Goal: Task Accomplishment & Management: Manage account settings

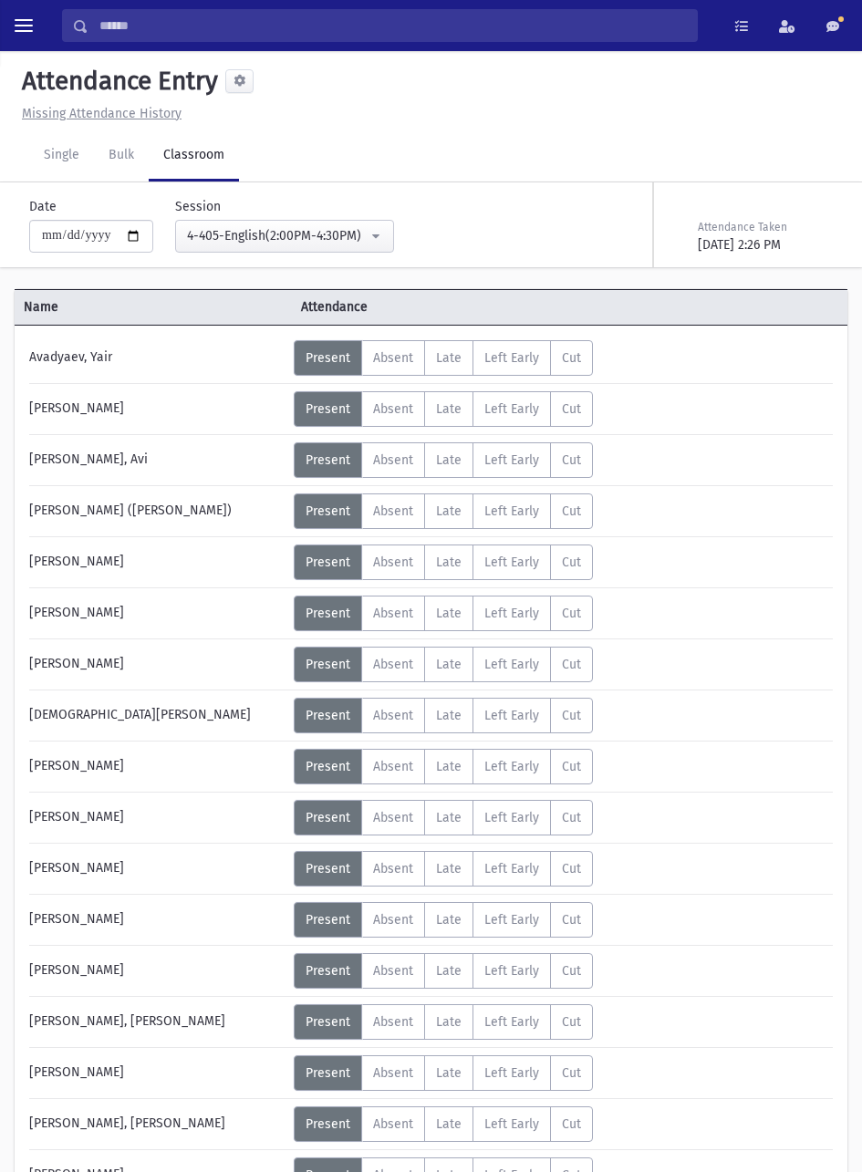
select select "****"
click at [27, 26] on span "toggle menu" at bounding box center [24, 26] width 18 height 2
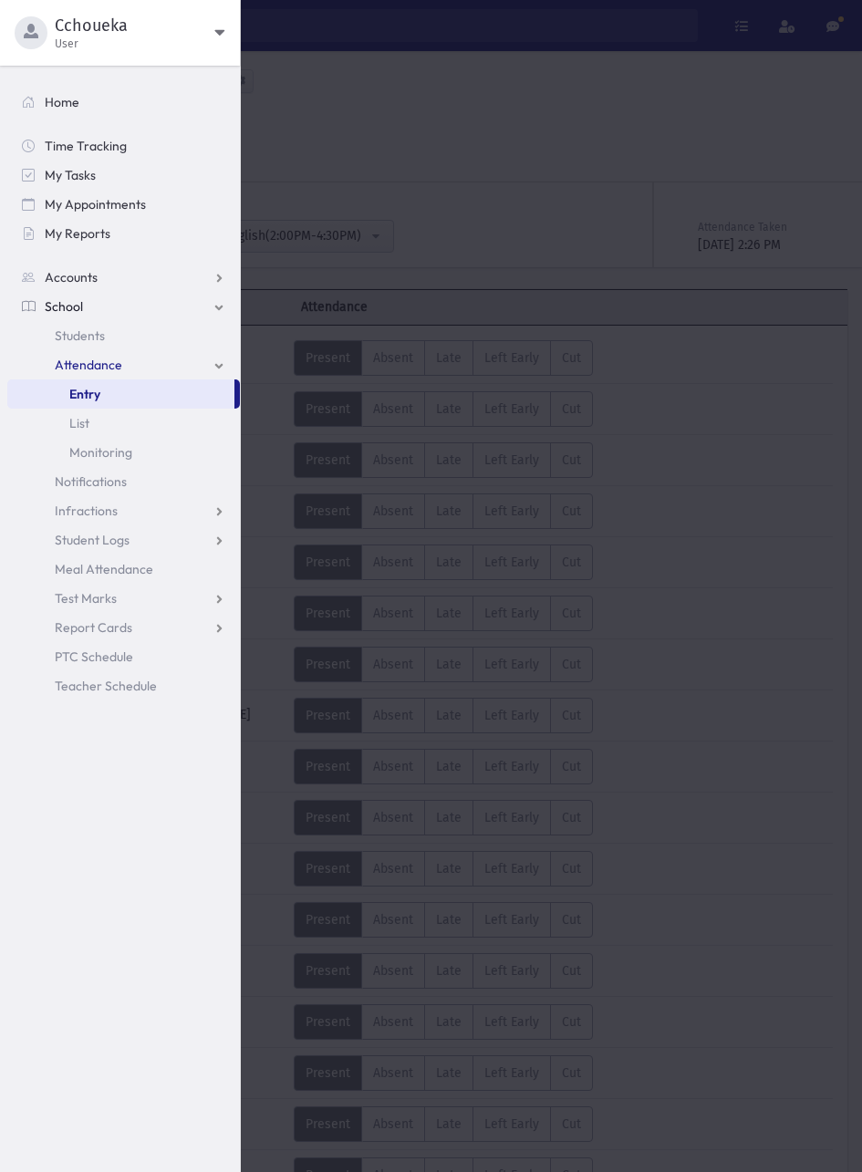
click at [556, 189] on div at bounding box center [431, 586] width 862 height 1172
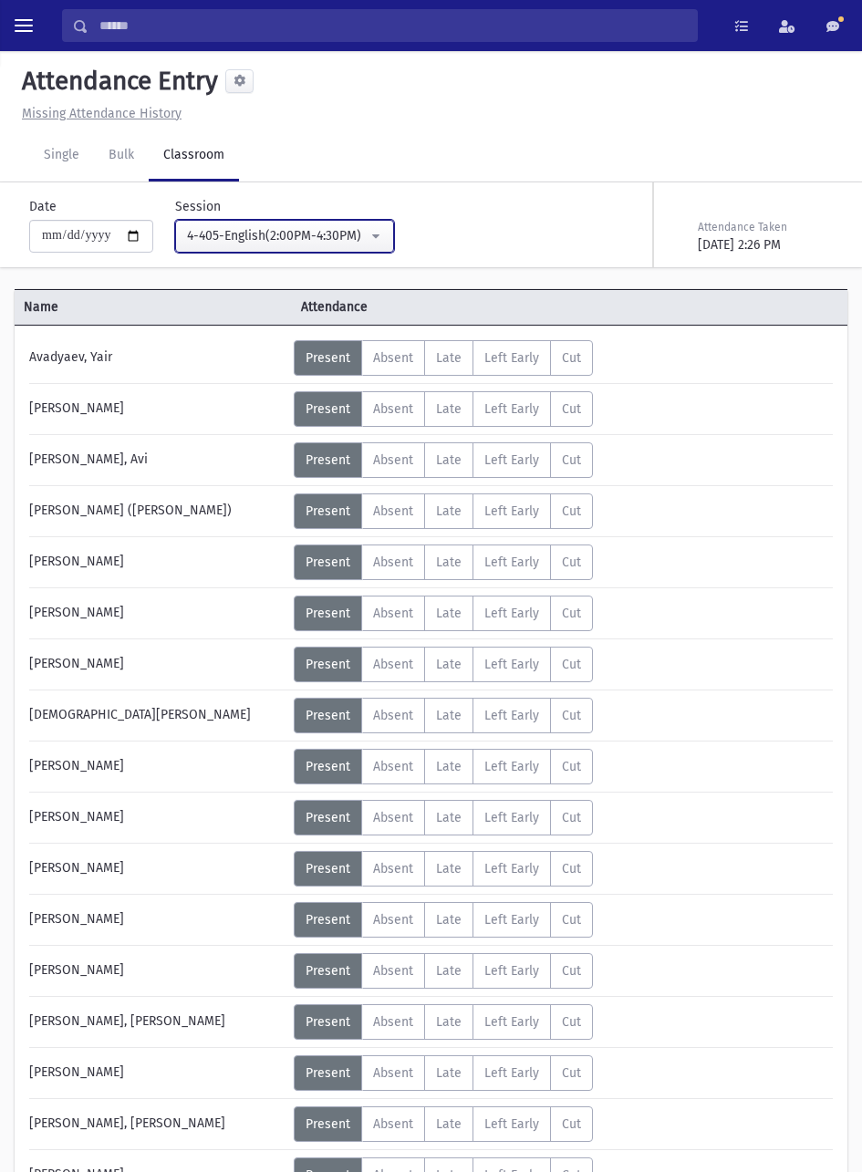
click at [359, 229] on div "4-405-English(2:00PM-4:30PM)" at bounding box center [277, 235] width 181 height 19
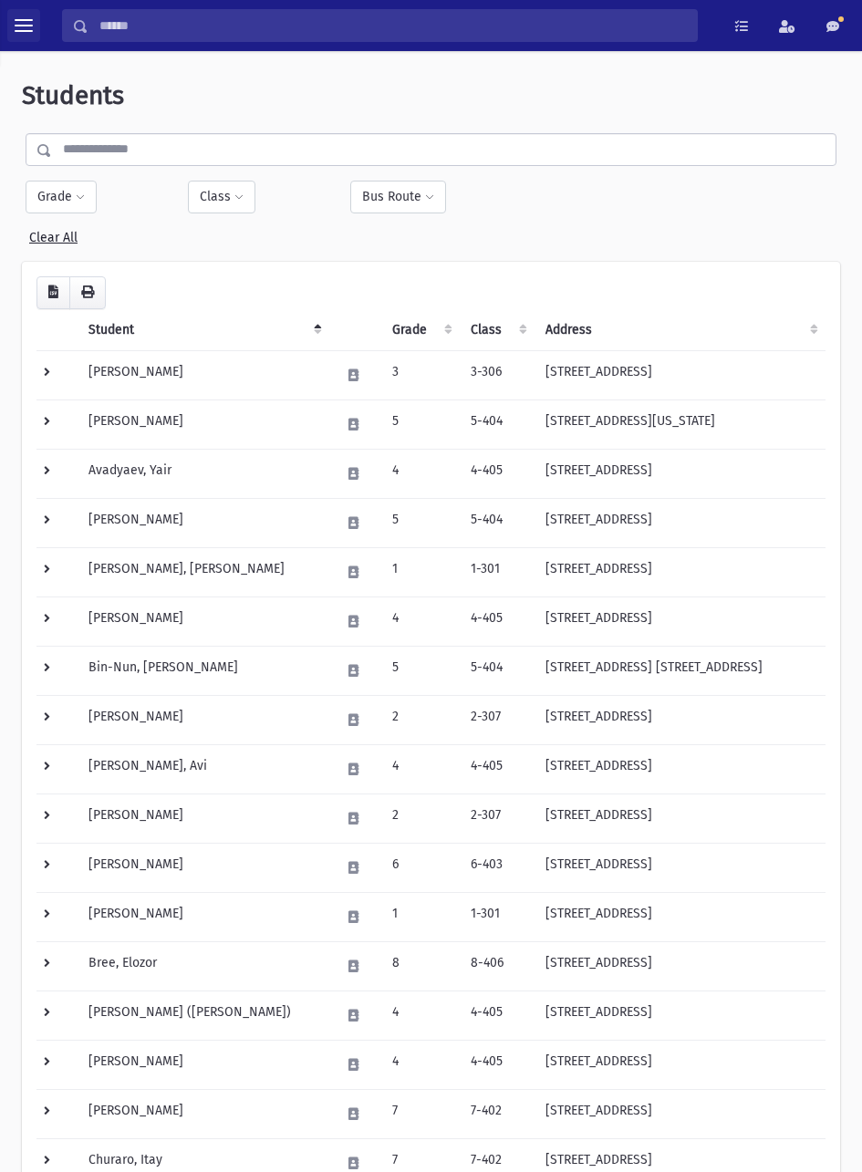
click at [23, 25] on span "toggle menu" at bounding box center [24, 26] width 18 height 2
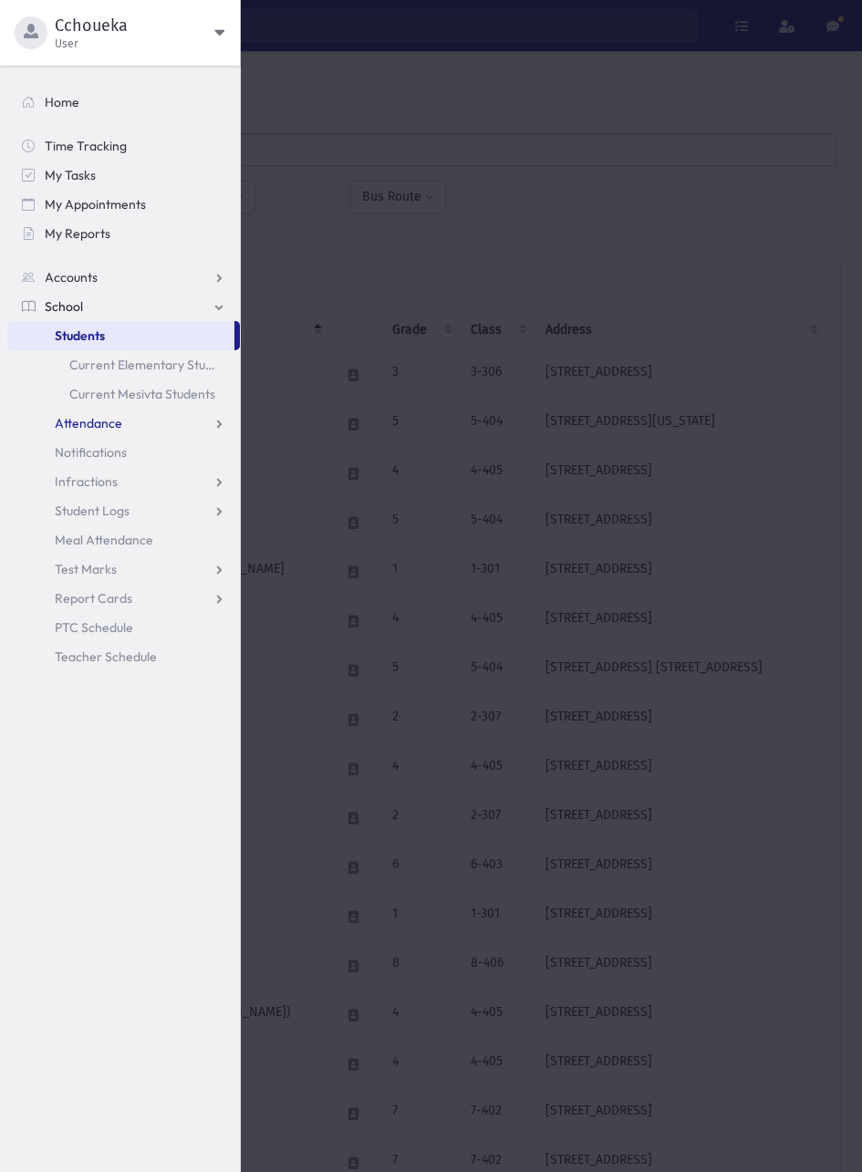
click at [133, 422] on link "Attendance" at bounding box center [123, 423] width 233 height 29
click at [100, 448] on link "Entry" at bounding box center [123, 452] width 233 height 29
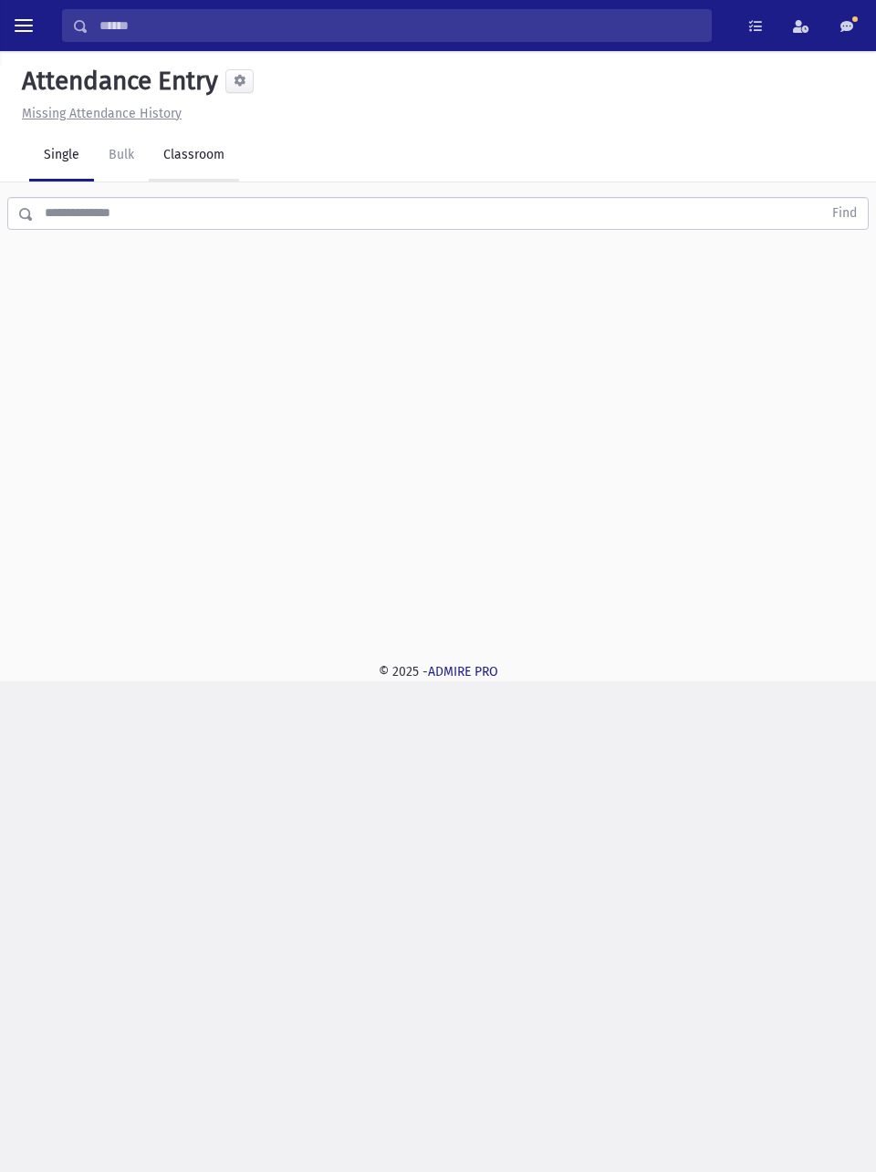
click at [185, 167] on link "Classroom" at bounding box center [194, 155] width 90 height 51
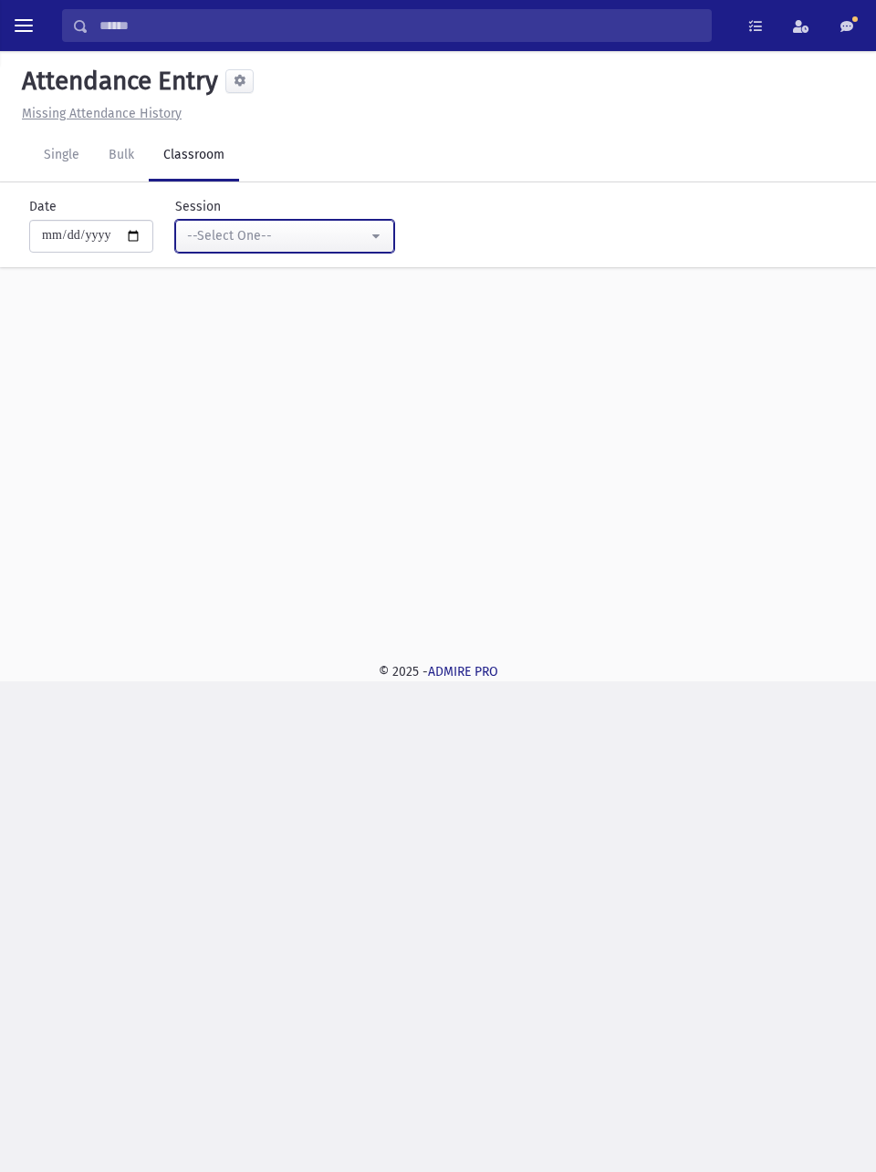
click at [320, 230] on div "--Select One--" at bounding box center [277, 235] width 181 height 19
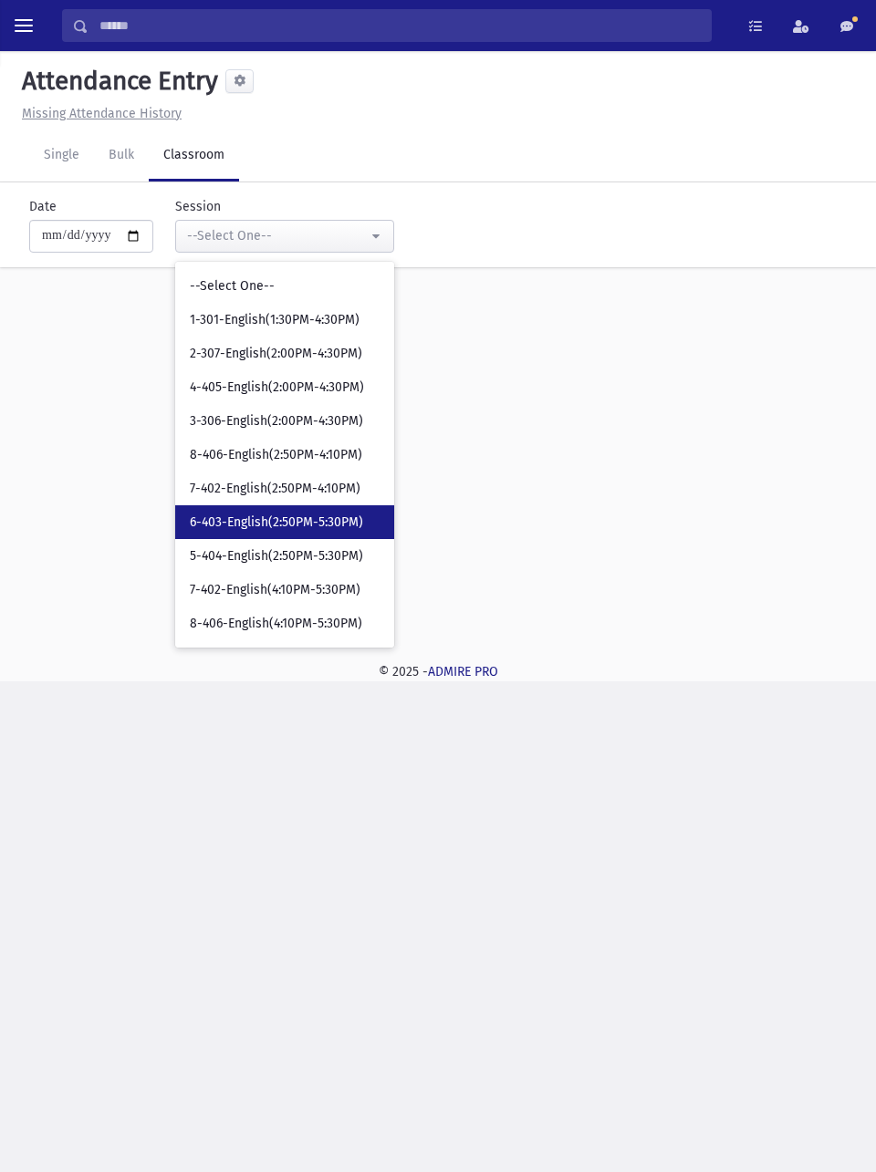
click at [303, 523] on span "6-403-English(2:50PM-5:30PM)" at bounding box center [276, 523] width 173 height 18
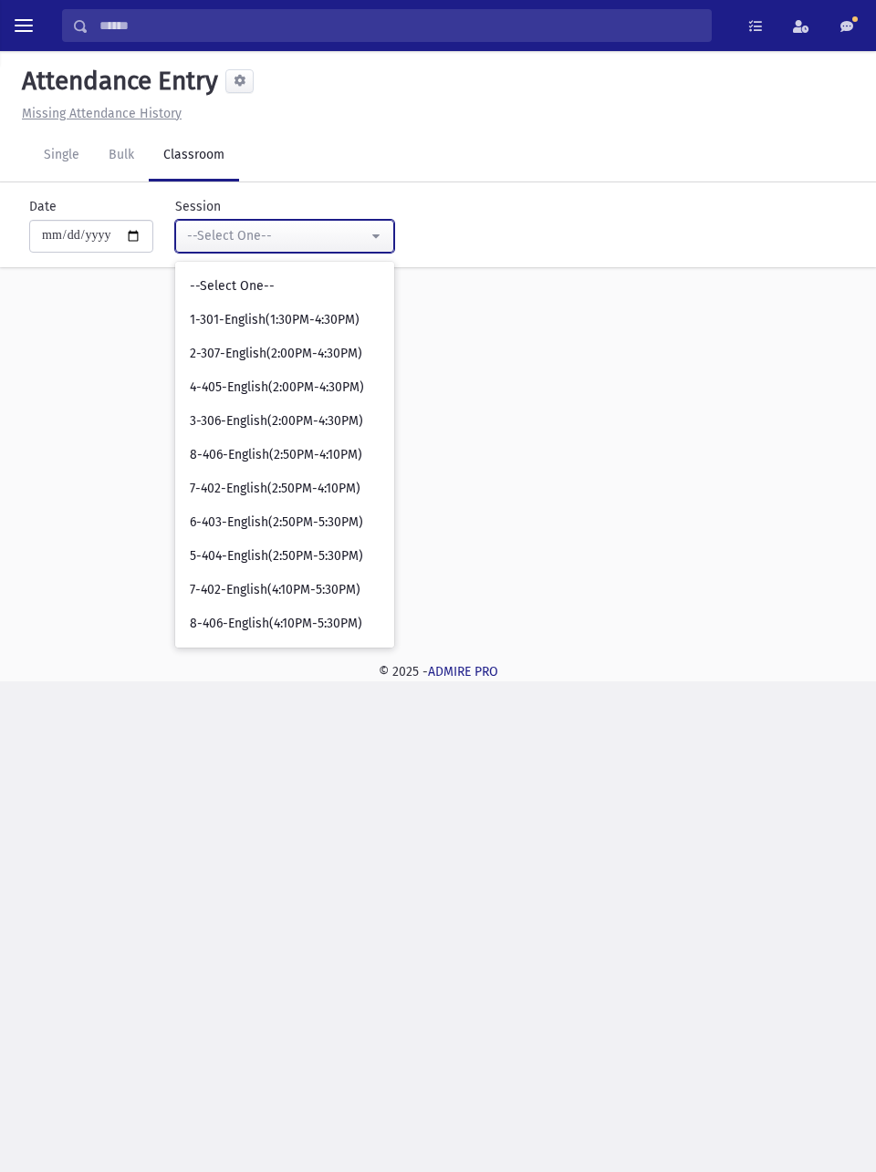
select select "****"
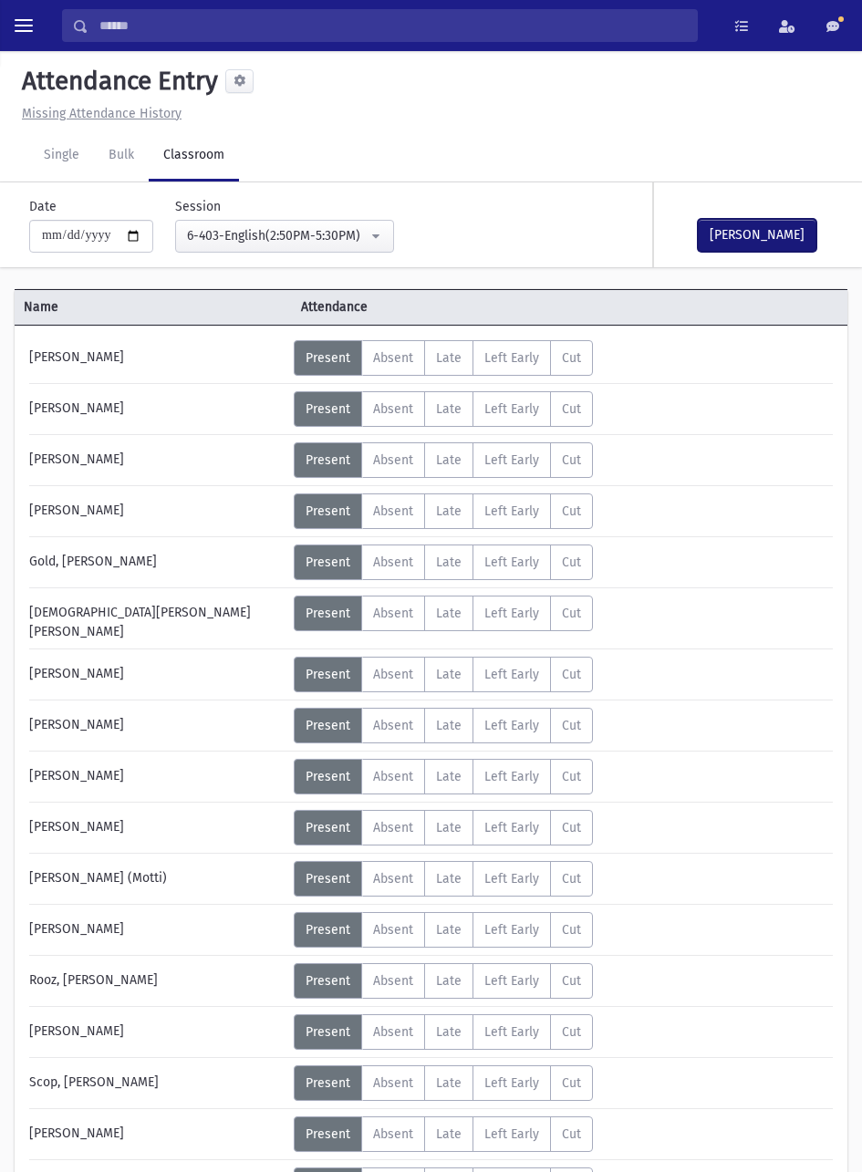
click at [754, 233] on button "Mark Done" at bounding box center [757, 235] width 119 height 33
click at [67, 144] on link "Single" at bounding box center [61, 155] width 65 height 51
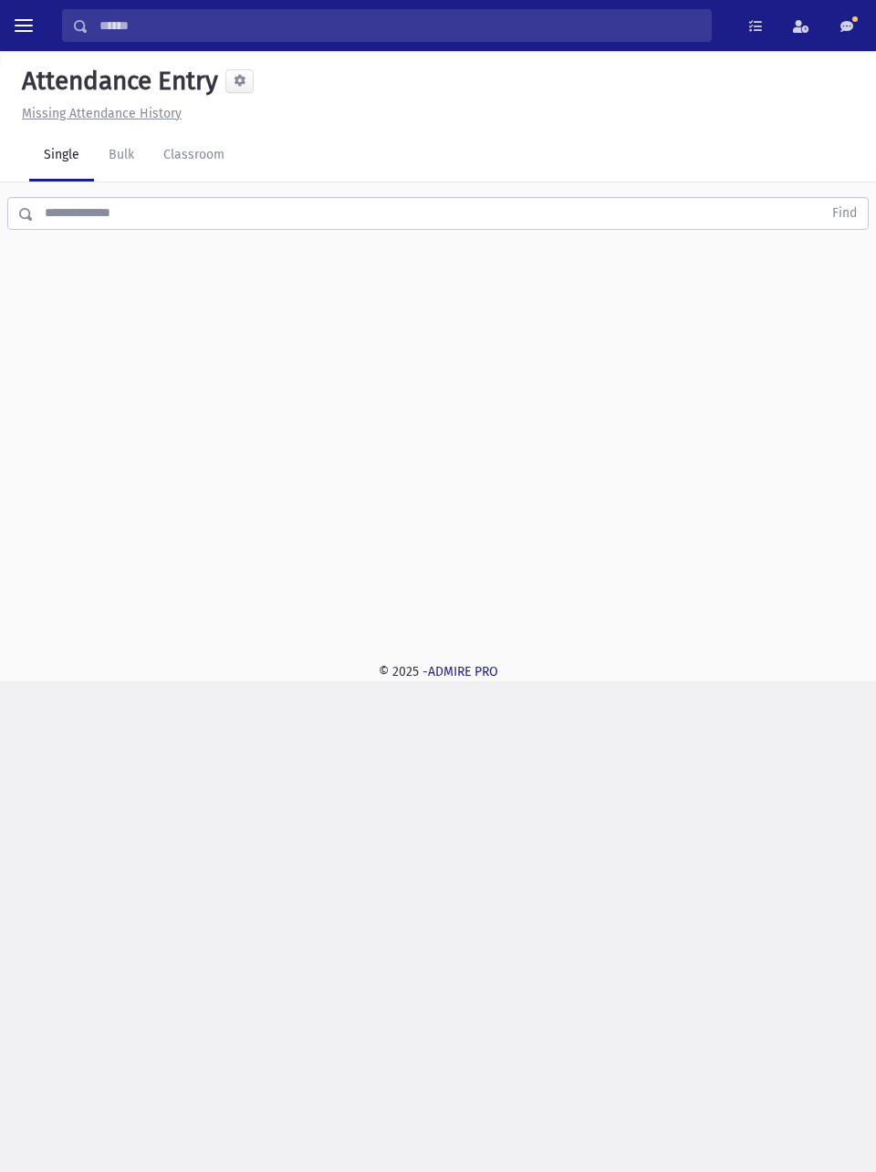
click at [349, 209] on input "text" at bounding box center [428, 213] width 788 height 33
click at [27, 26] on span "toggle menu" at bounding box center [24, 26] width 18 height 2
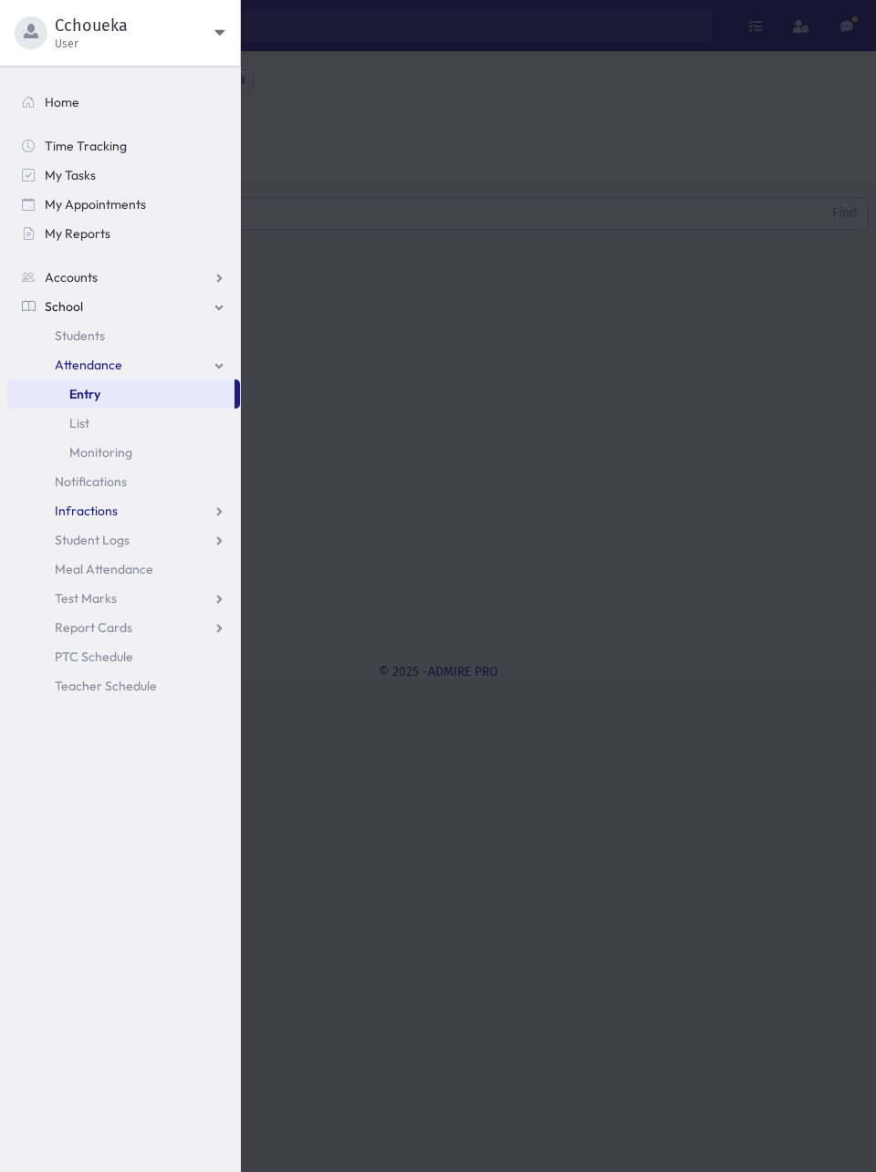
click at [131, 512] on link "Infractions" at bounding box center [123, 510] width 233 height 29
click at [96, 553] on link "Entry" at bounding box center [123, 540] width 233 height 29
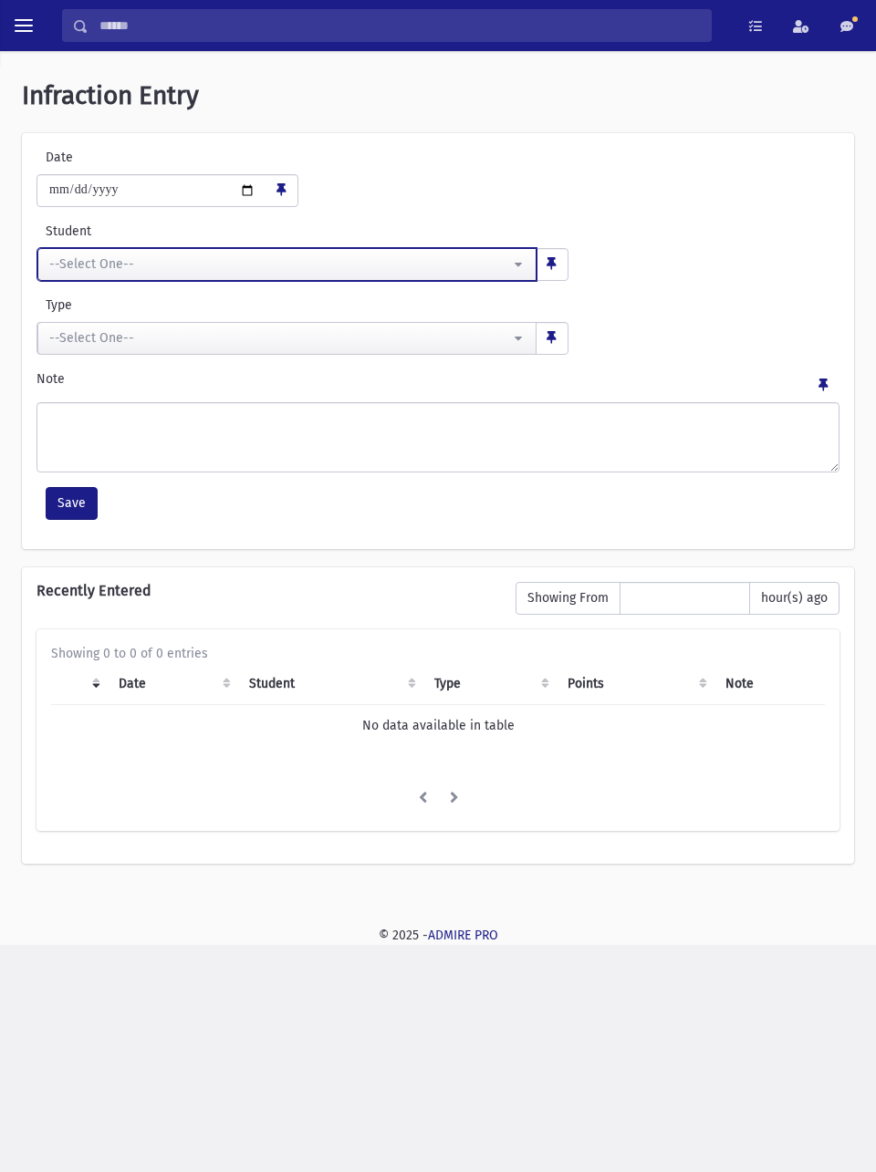
click at [458, 272] on div "--Select One--" at bounding box center [279, 264] width 461 height 19
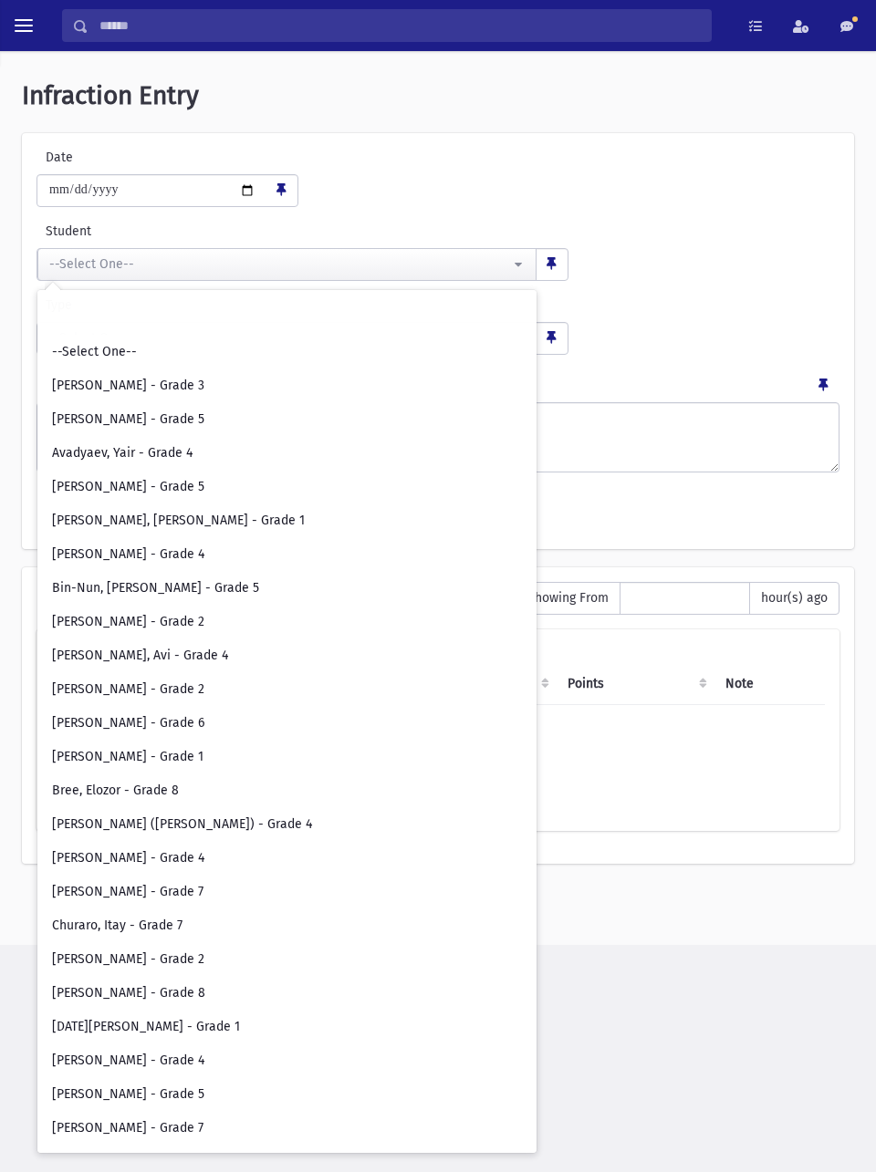
click at [745, 314] on div "**********" at bounding box center [438, 325] width 812 height 59
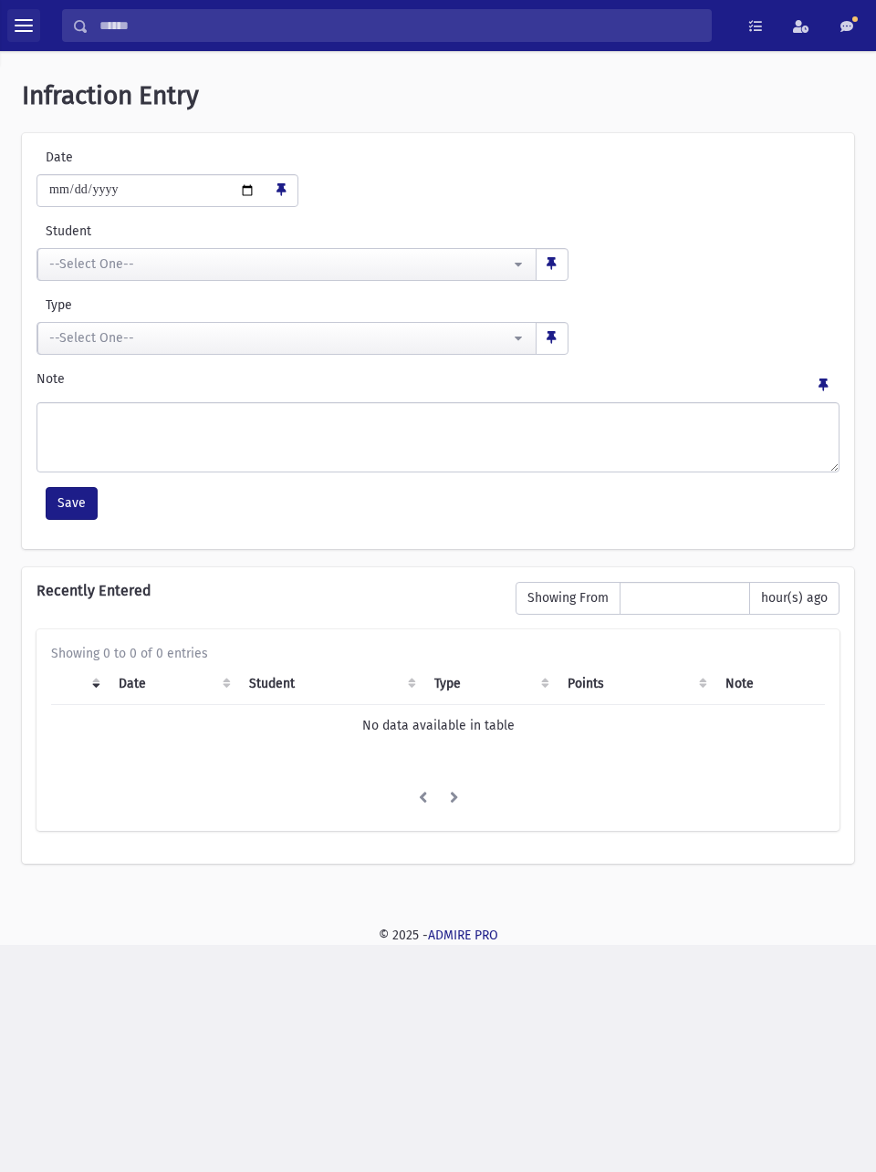
click at [24, 26] on span "toggle menu" at bounding box center [24, 26] width 18 height 2
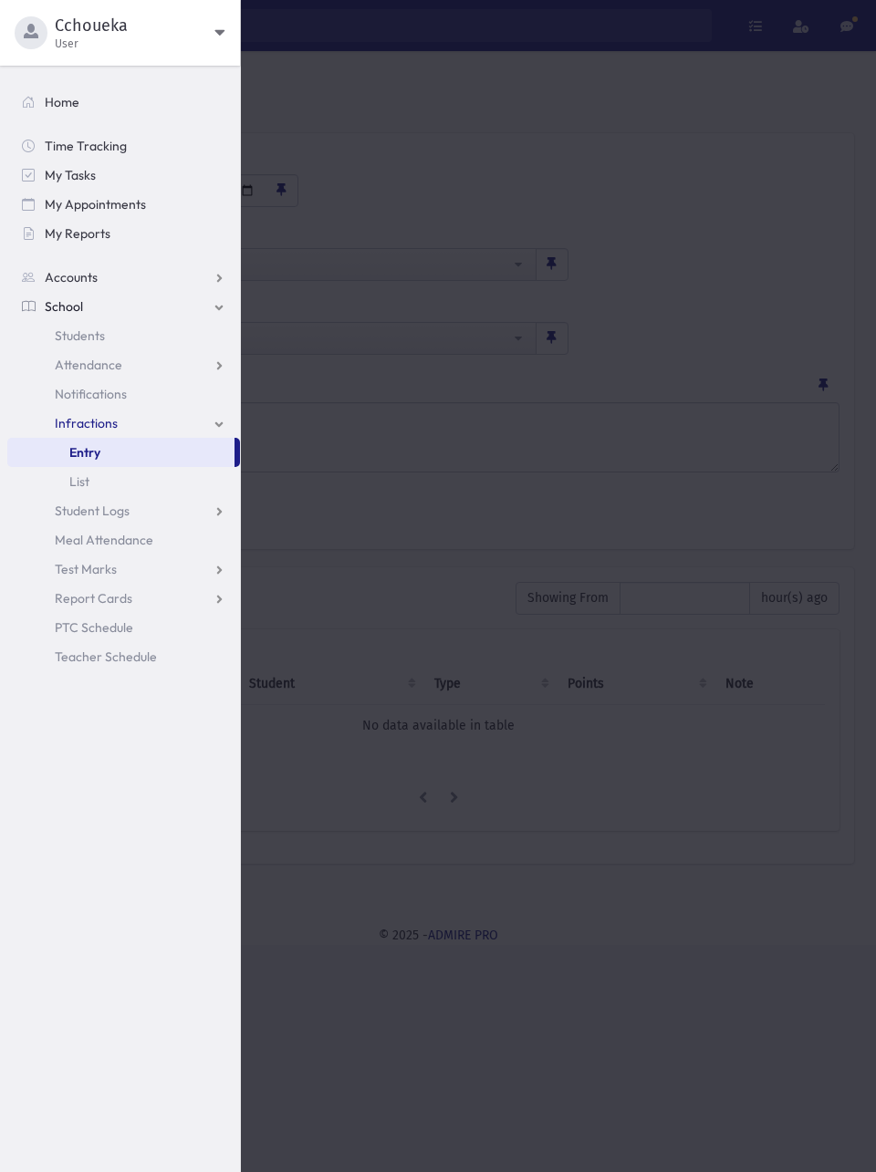
click at [99, 324] on link "Students" at bounding box center [123, 335] width 233 height 29
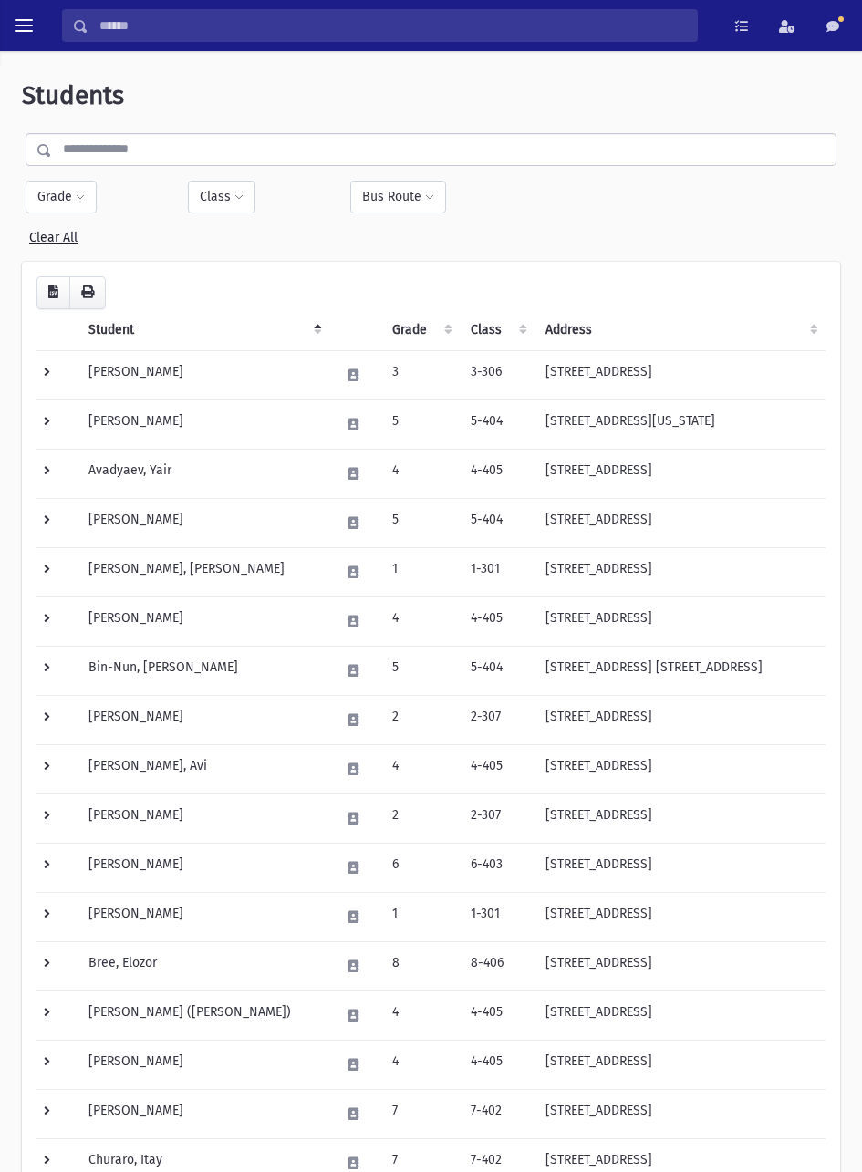
click at [302, 143] on input "text" at bounding box center [444, 149] width 784 height 33
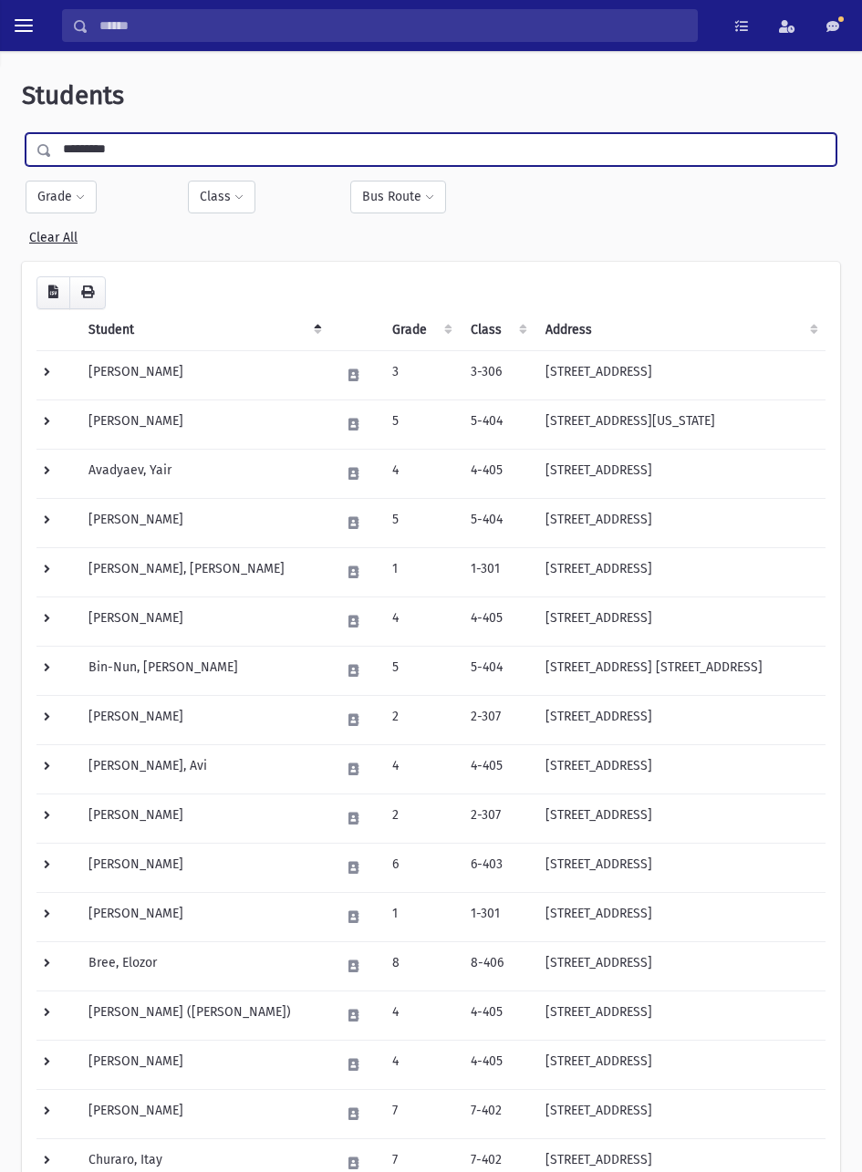
click at [22, 133] on input "submit" at bounding box center [47, 145] width 51 height 25
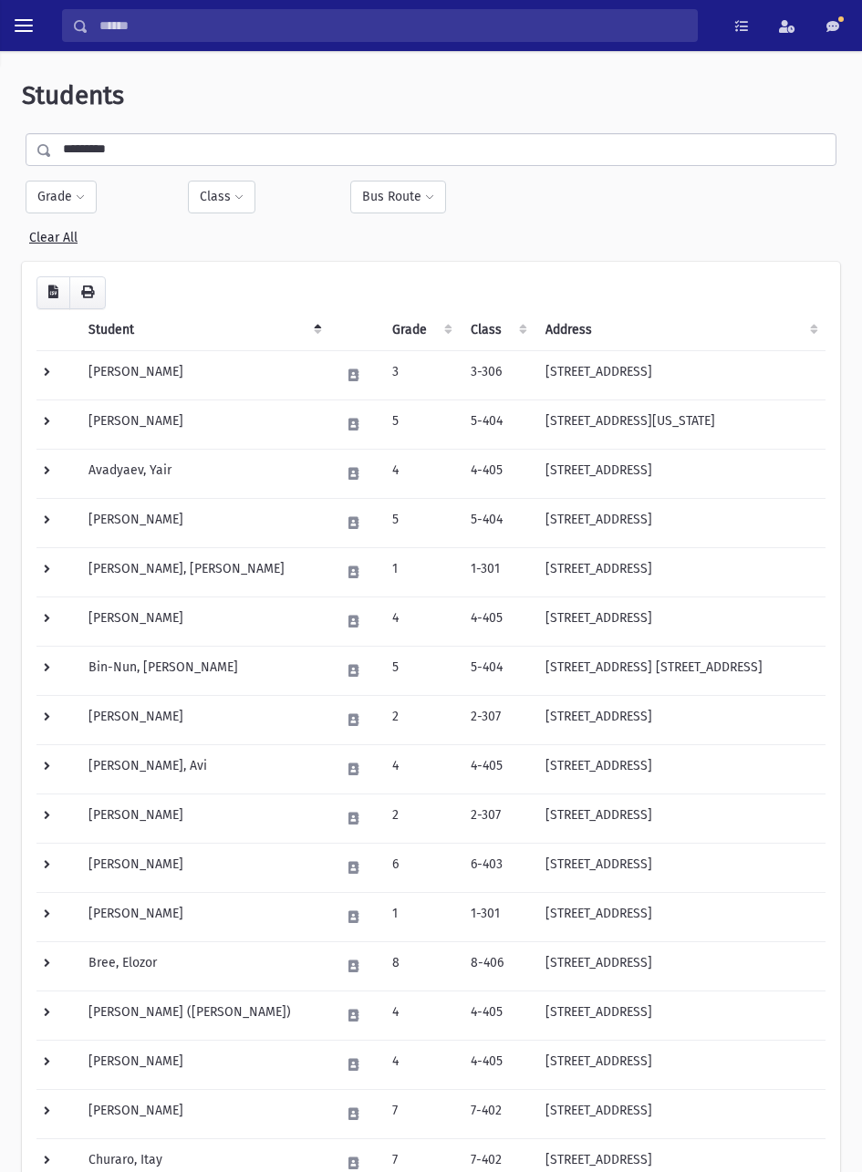
click at [305, 146] on input "********" at bounding box center [444, 149] width 784 height 33
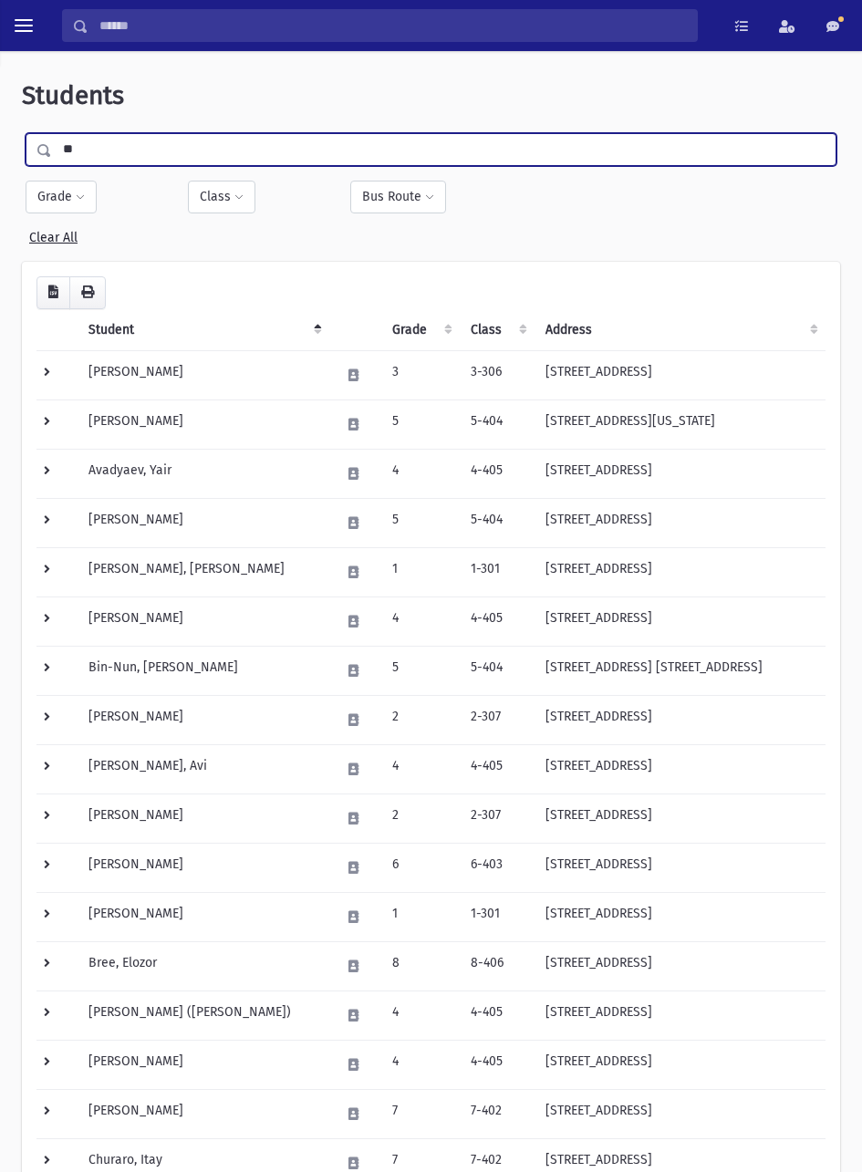
type input "*"
click at [22, 133] on input "submit" at bounding box center [47, 145] width 51 height 25
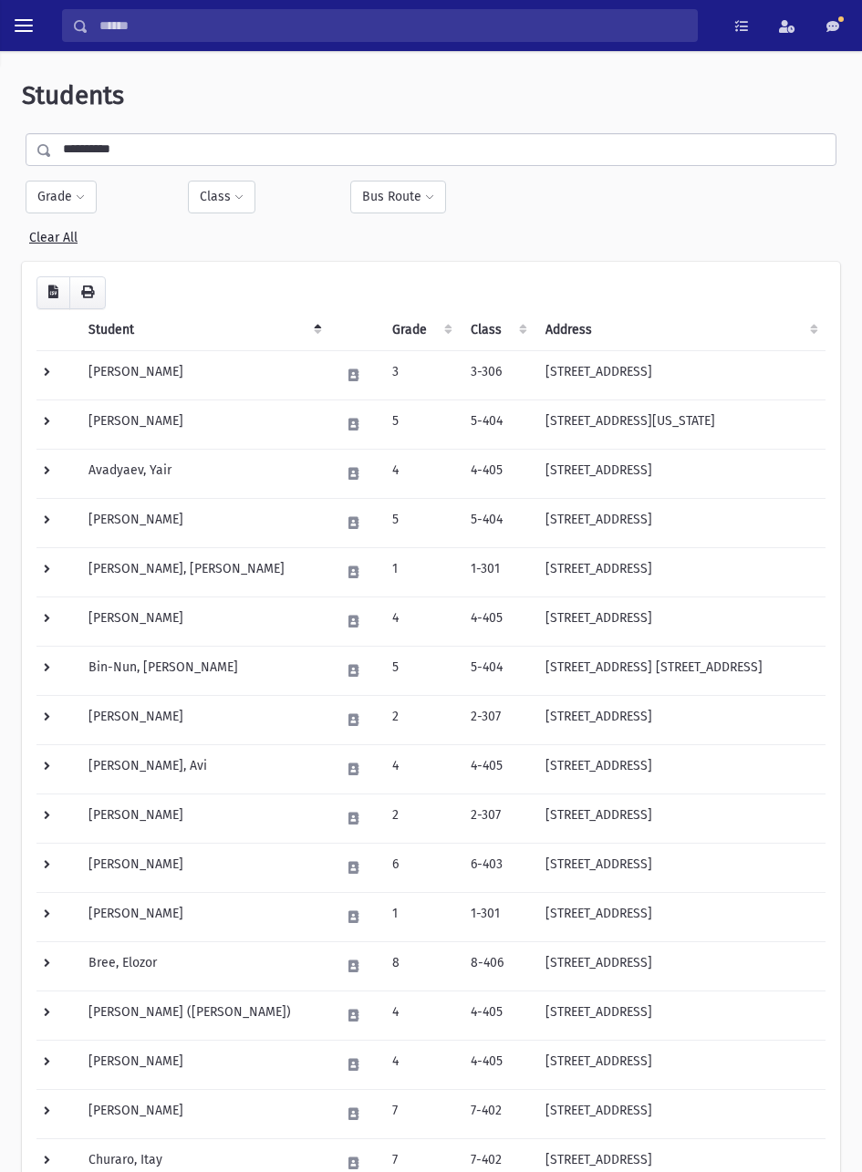
click at [331, 145] on input "*********" at bounding box center [444, 149] width 784 height 33
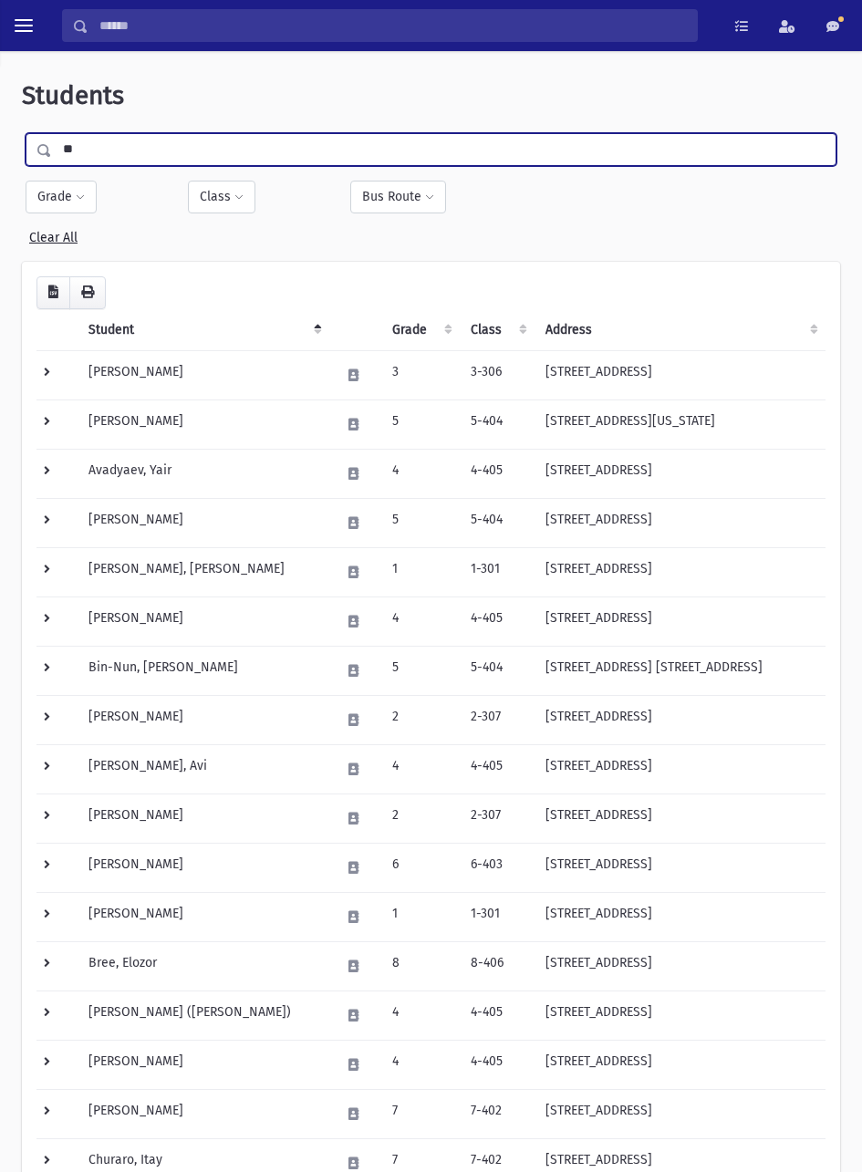
type input "*"
click at [22, 133] on input "submit" at bounding box center [47, 145] width 51 height 25
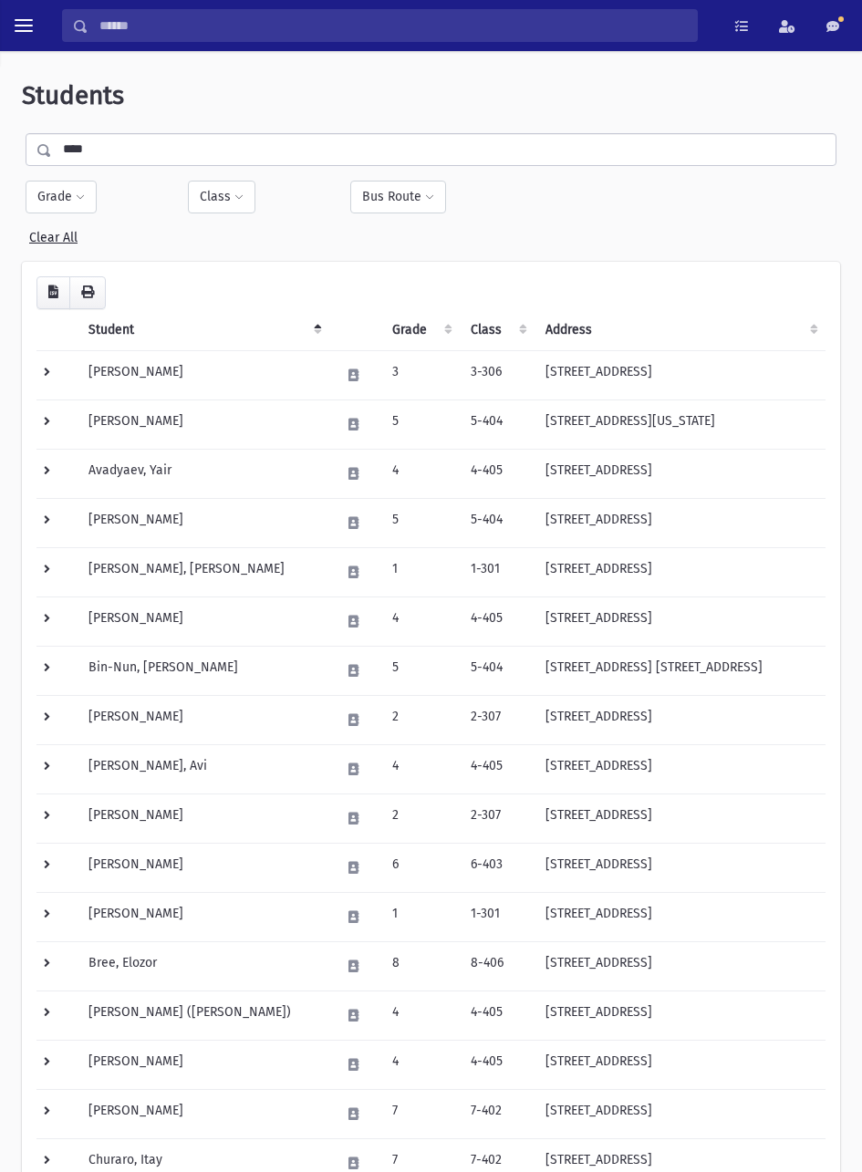
click at [306, 151] on input "****" at bounding box center [444, 149] width 784 height 33
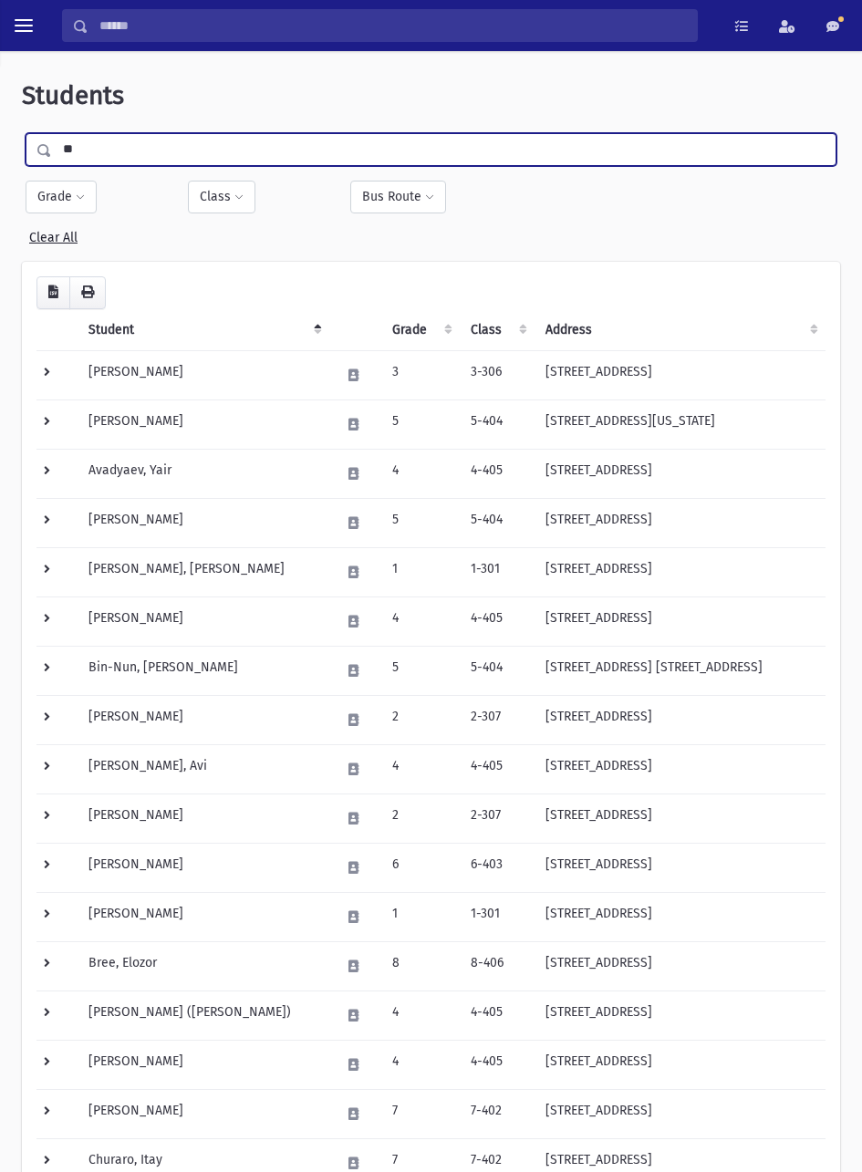
type input "*"
type input "*******"
click at [22, 133] on input "submit" at bounding box center [47, 145] width 51 height 25
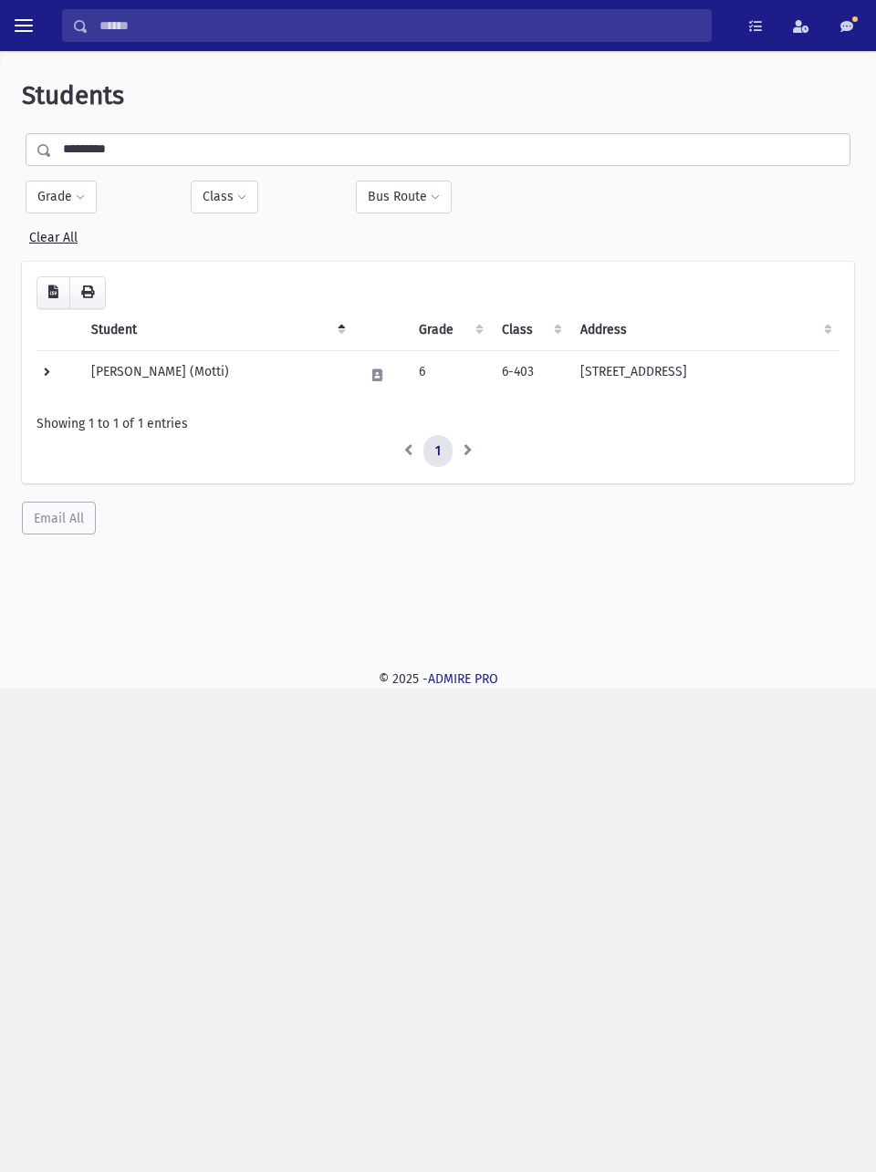
click at [280, 365] on td "[PERSON_NAME] (Motti)" at bounding box center [216, 374] width 273 height 49
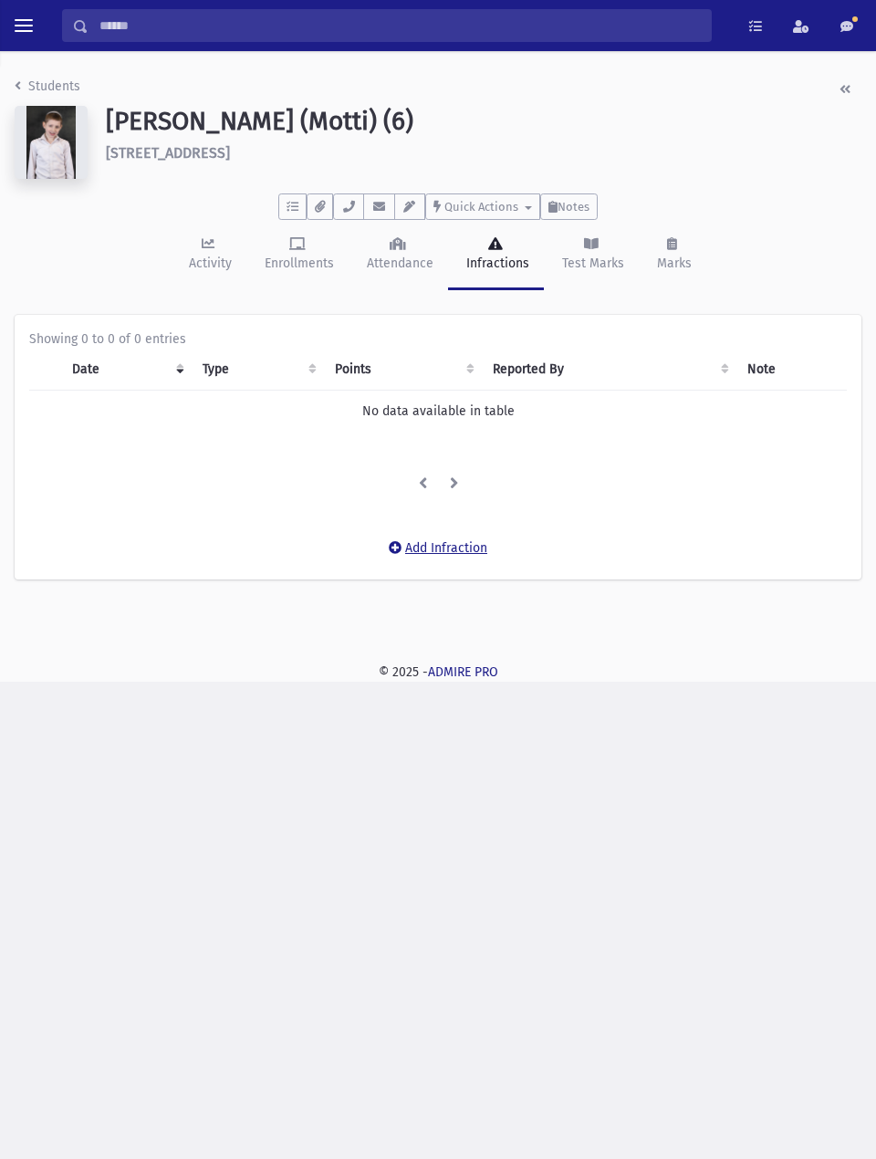
click at [441, 547] on button "Add Infraction" at bounding box center [438, 548] width 122 height 33
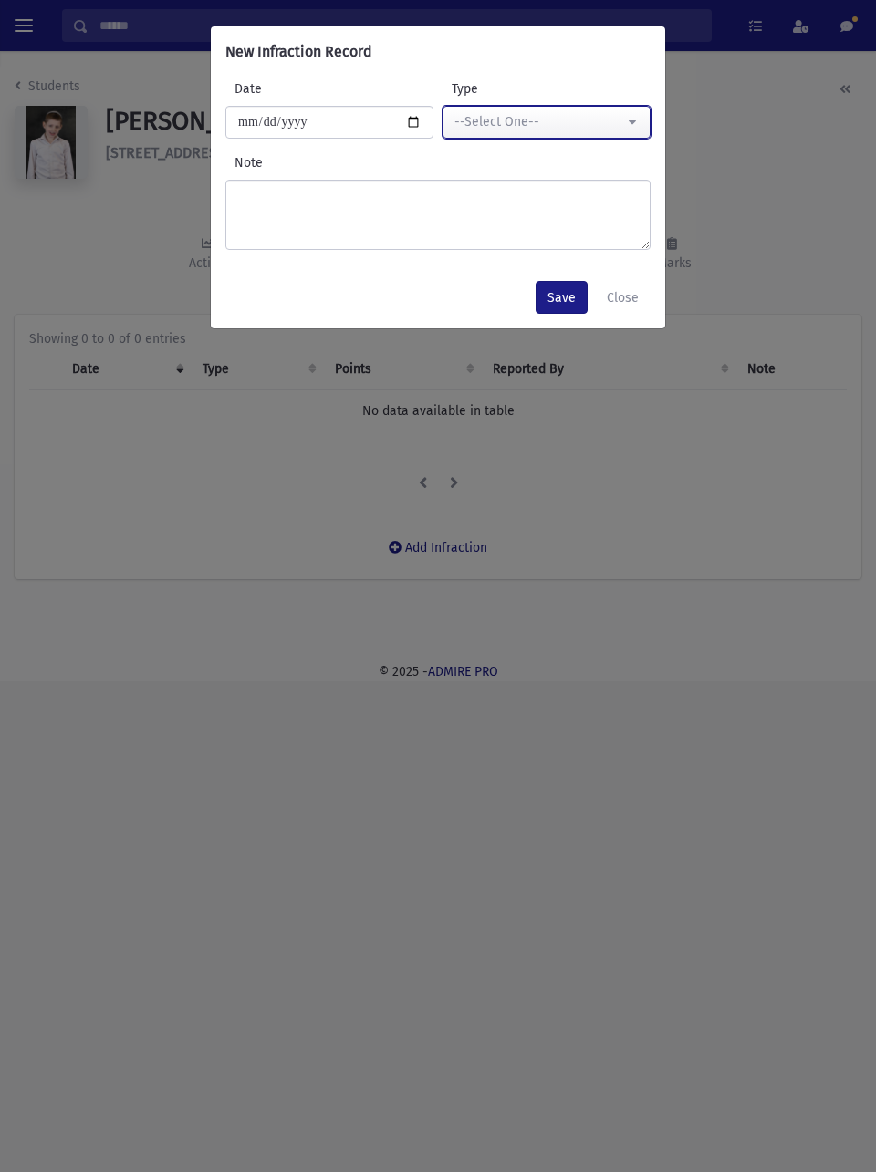
click at [593, 111] on button "--Select One--" at bounding box center [547, 122] width 208 height 33
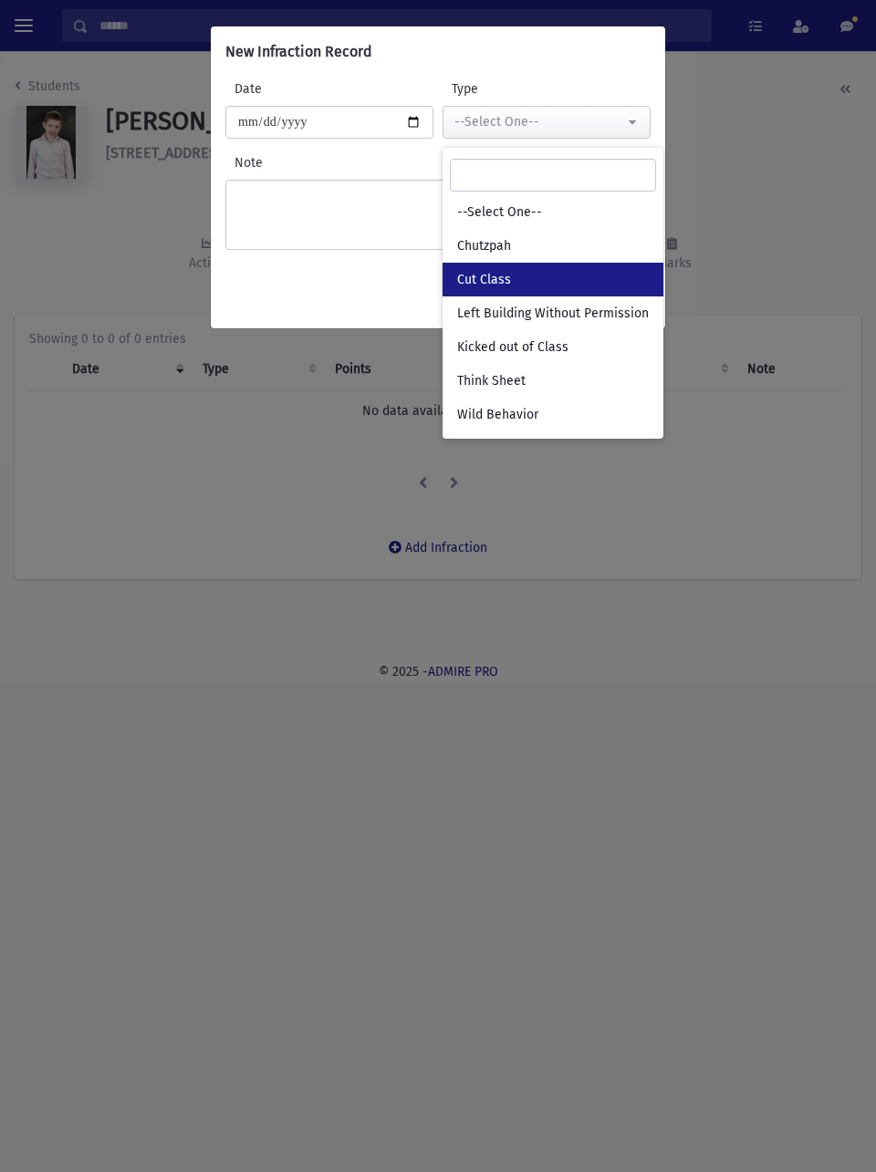
click at [537, 281] on link "Cut Class" at bounding box center [553, 280] width 221 height 34
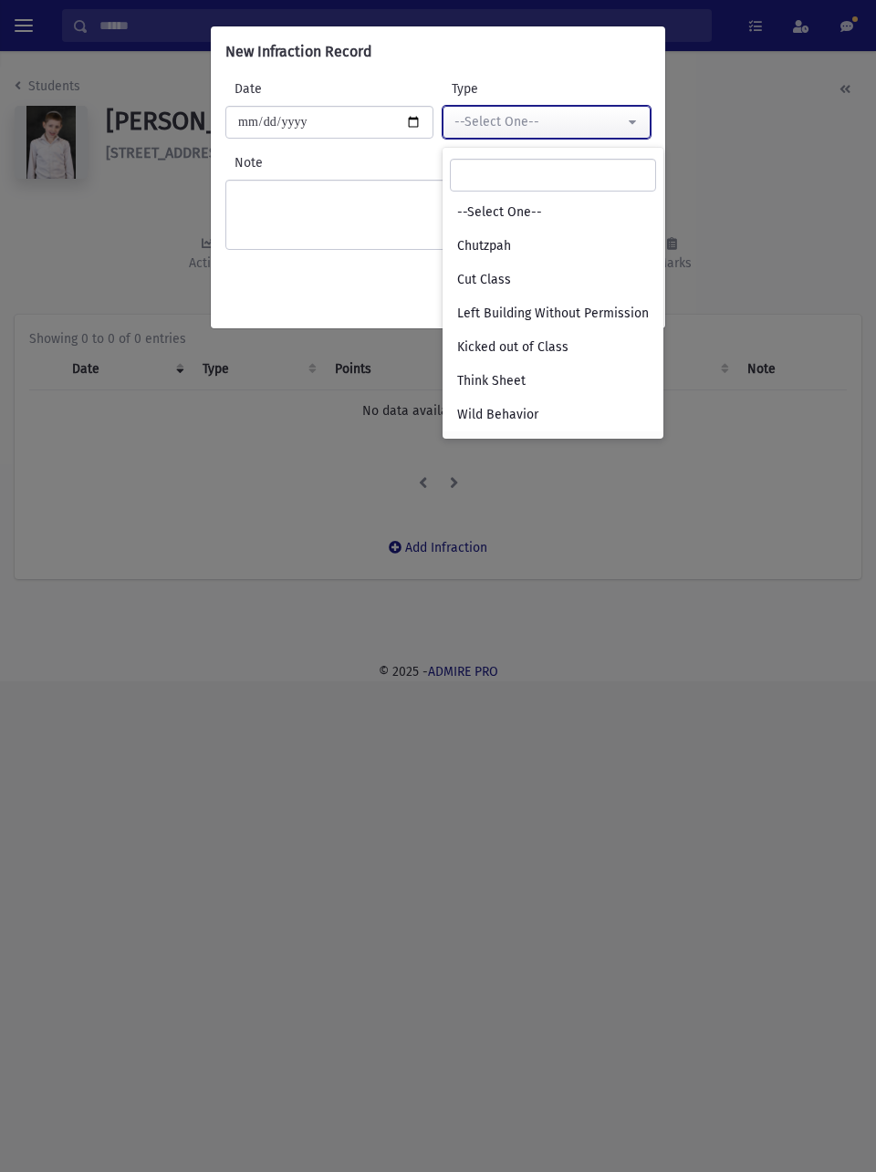
select select "*"
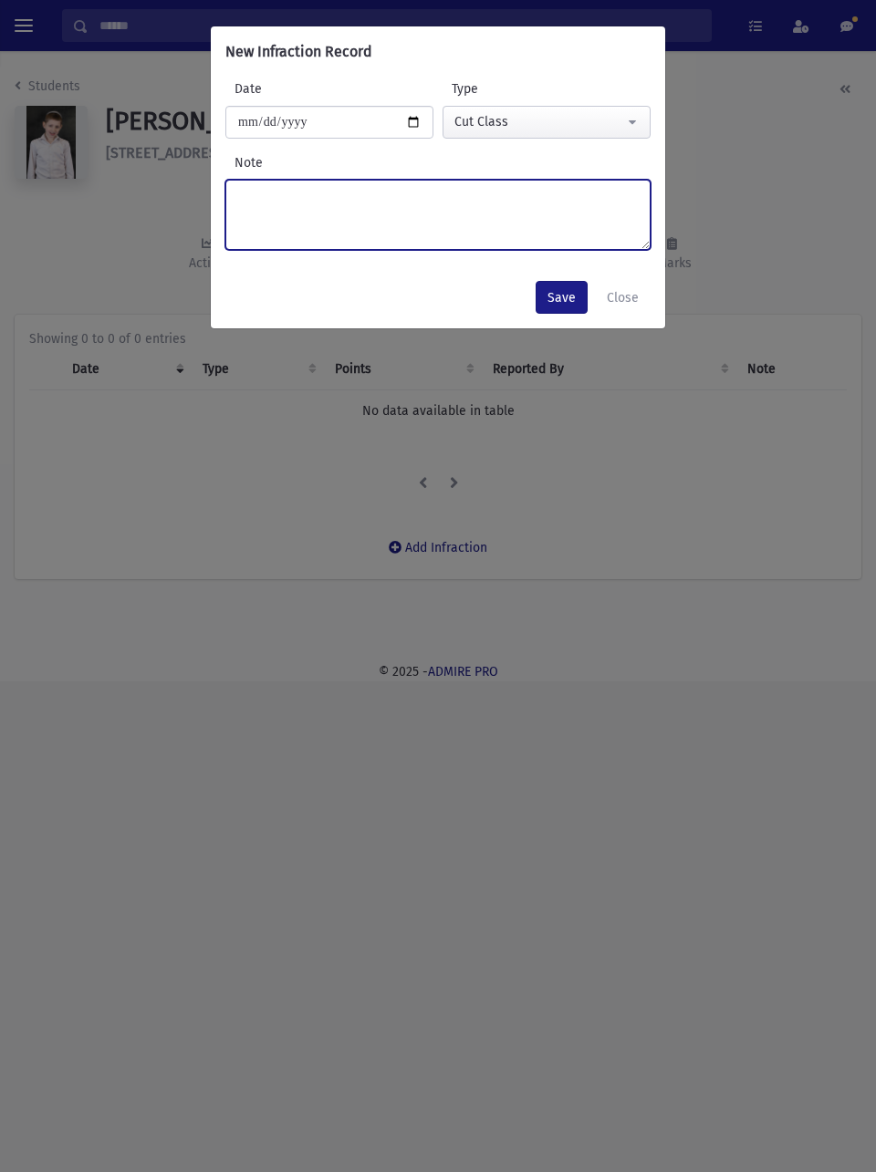
click at [492, 203] on textarea "Note" at bounding box center [437, 215] width 425 height 70
click at [282, 198] on textarea "**********" at bounding box center [437, 215] width 425 height 70
type textarea "**********"
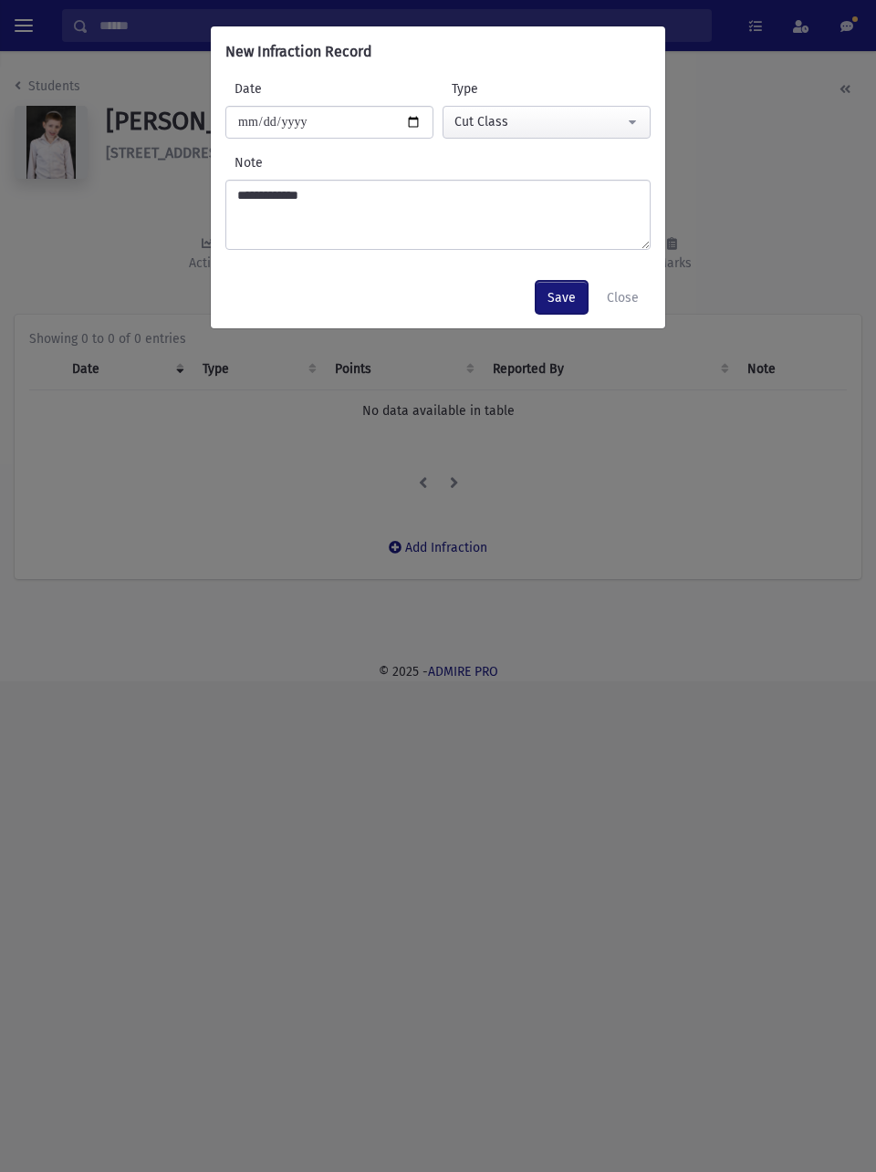
click at [560, 294] on button "Save" at bounding box center [562, 297] width 52 height 33
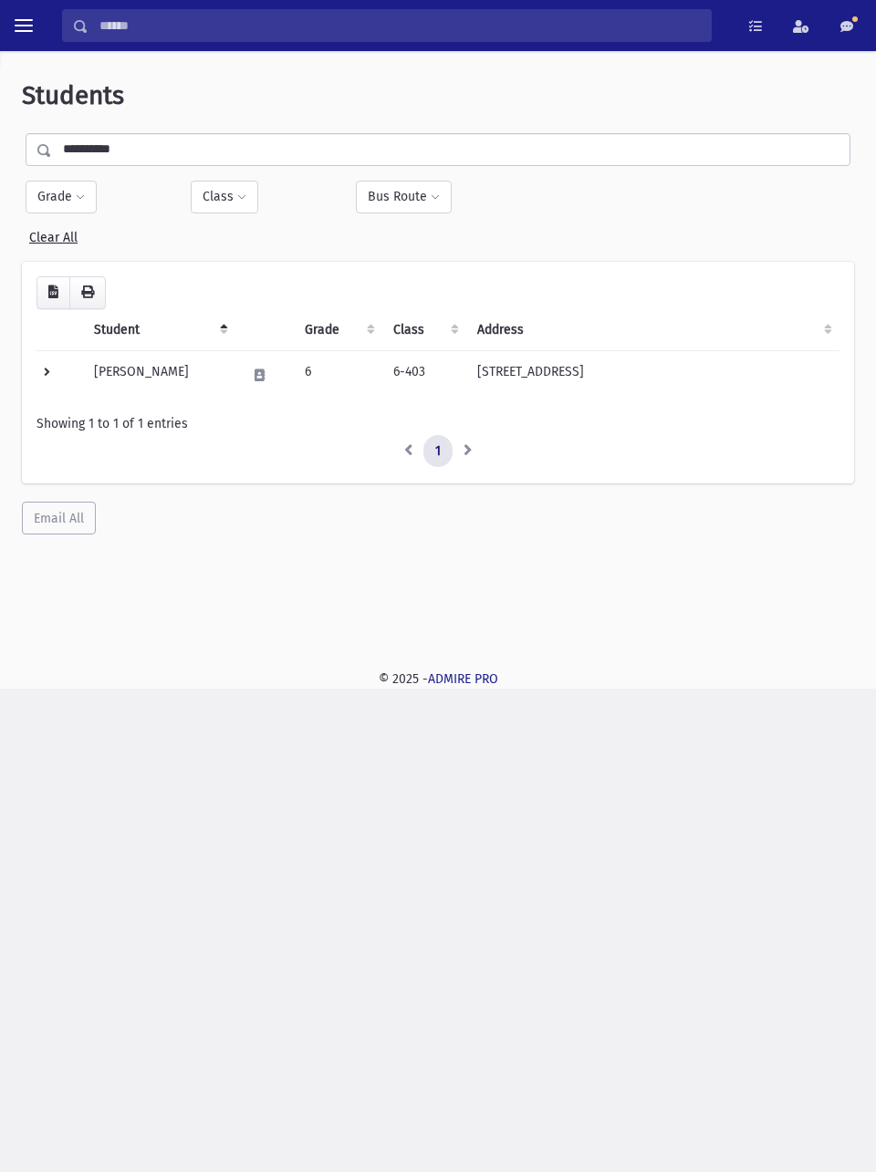
click at [146, 370] on td "[PERSON_NAME]" at bounding box center [159, 374] width 153 height 49
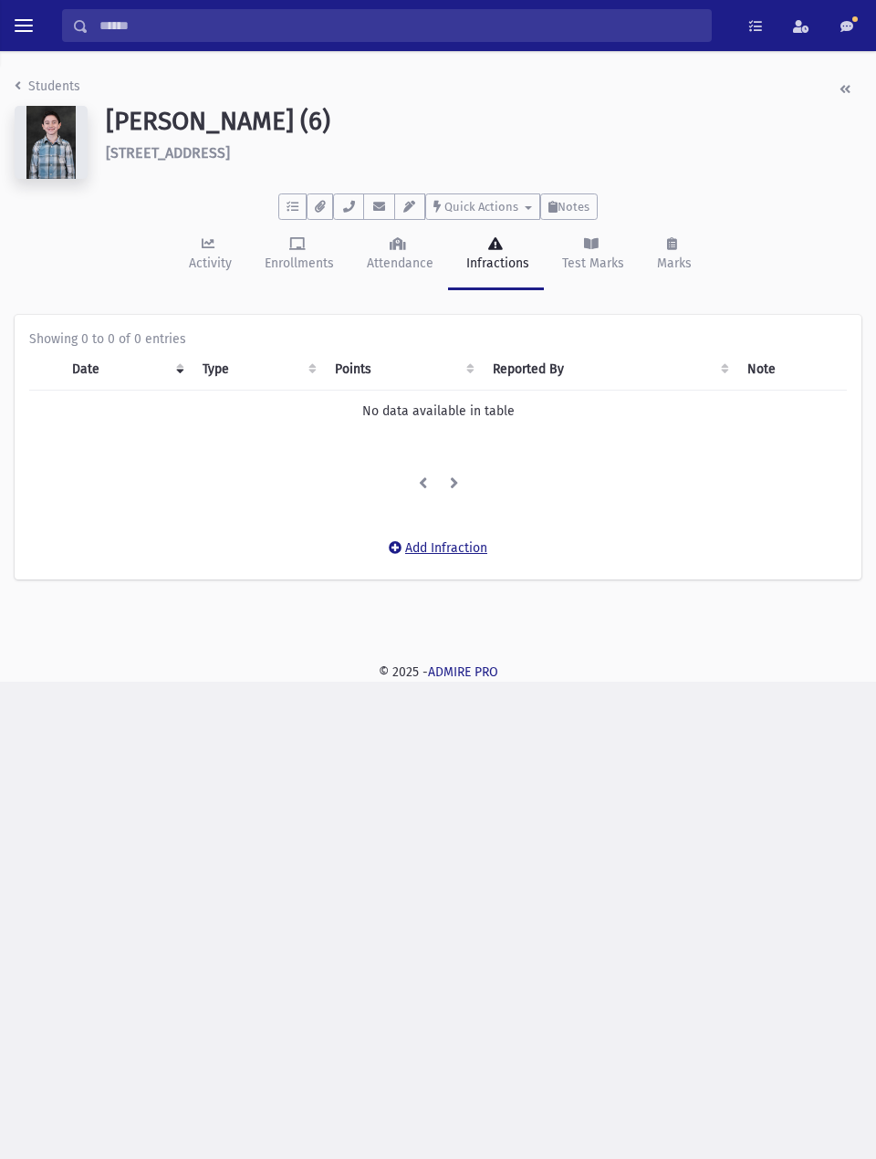
click at [452, 547] on button "Add Infraction" at bounding box center [438, 548] width 122 height 33
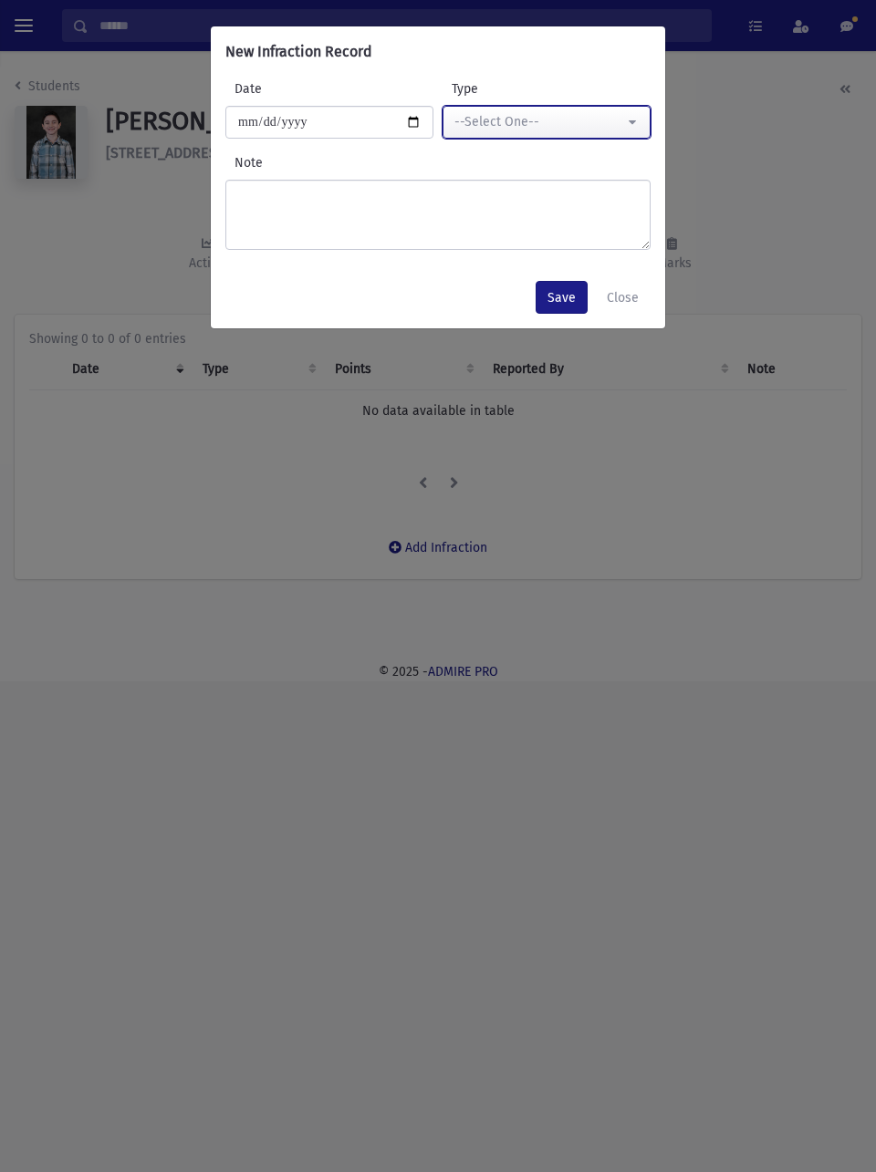
click at [586, 127] on div "--Select One--" at bounding box center [539, 121] width 170 height 19
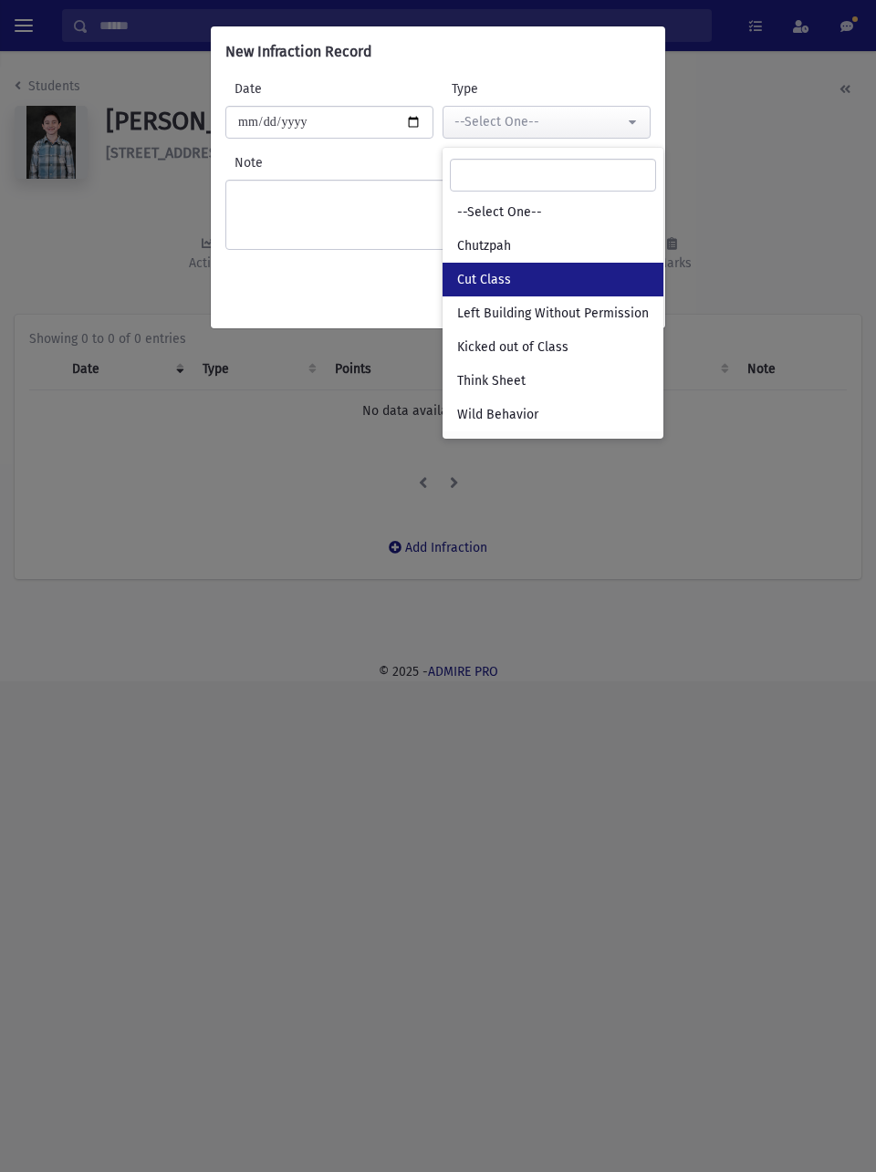
click at [526, 281] on link "Cut Class" at bounding box center [553, 280] width 221 height 34
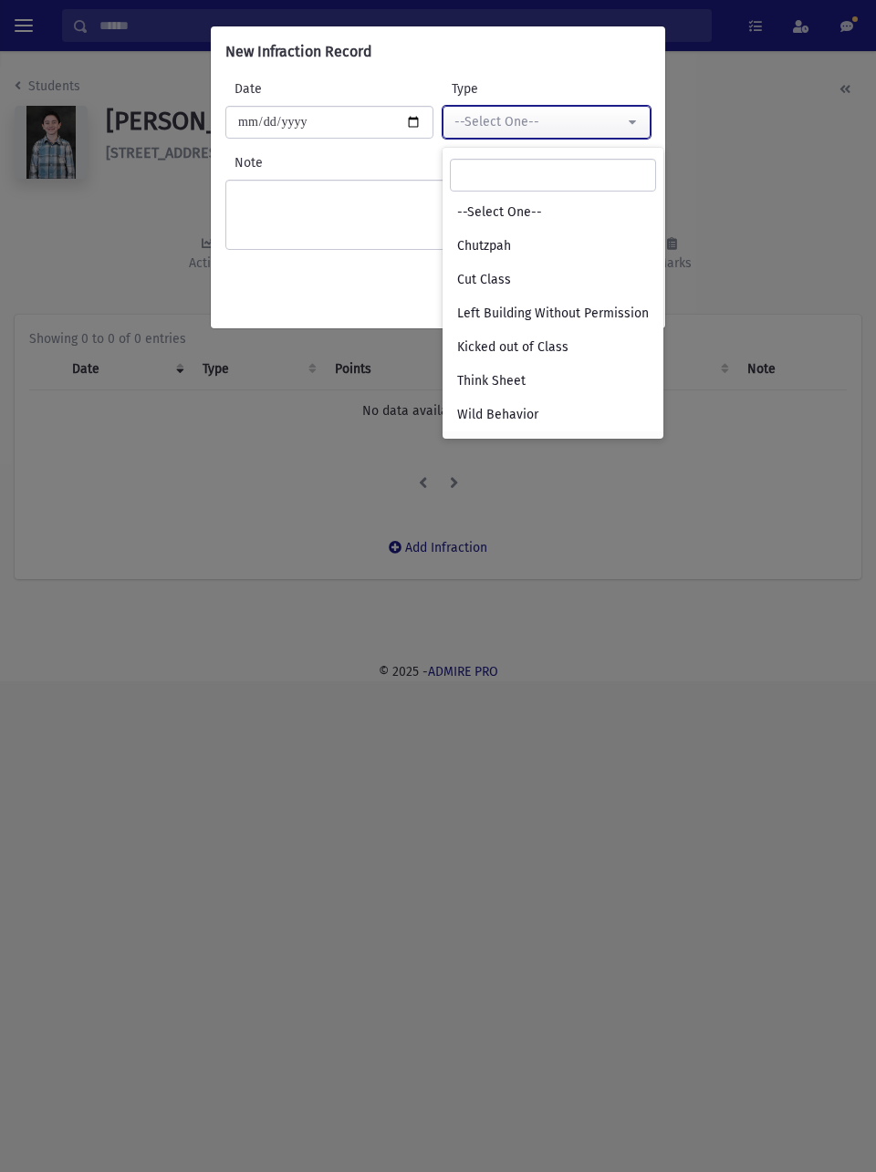
select select "*"
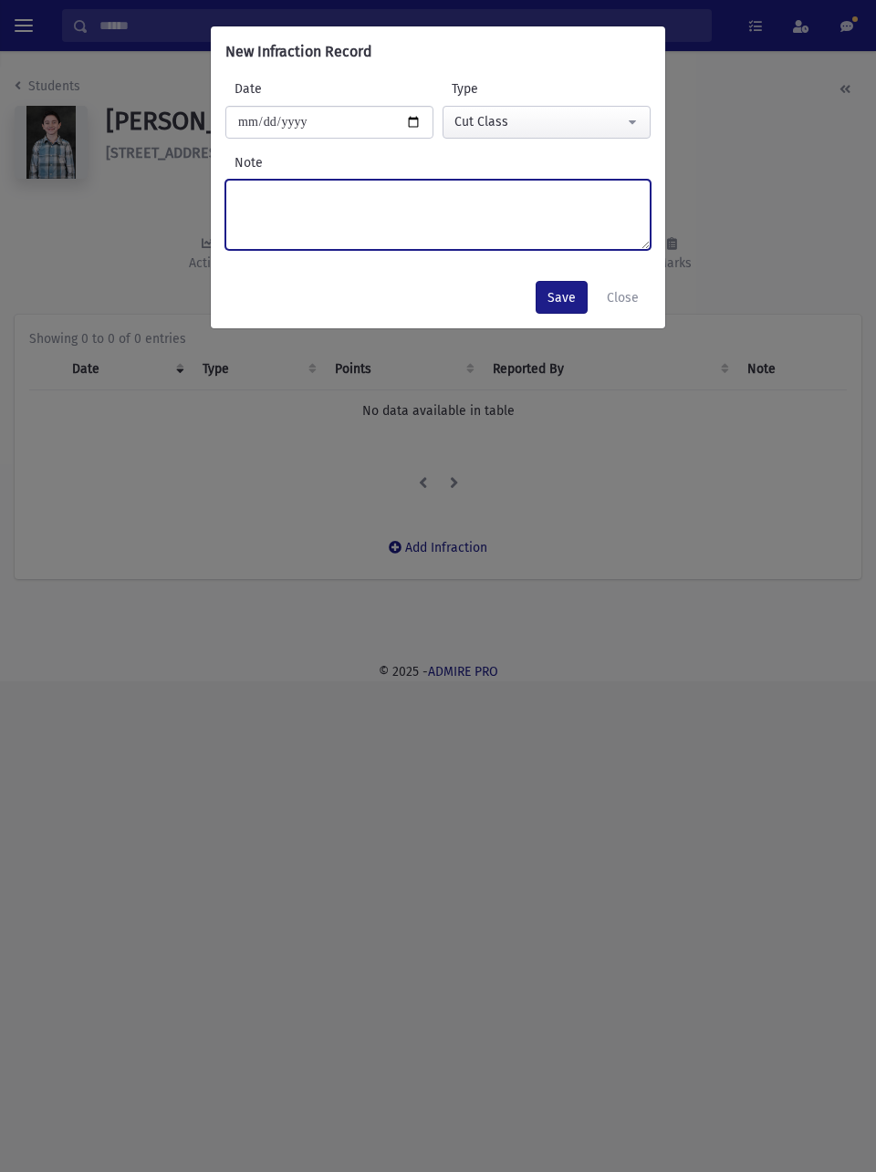
click at [485, 203] on textarea "Note" at bounding box center [437, 215] width 425 height 70
type textarea "**********"
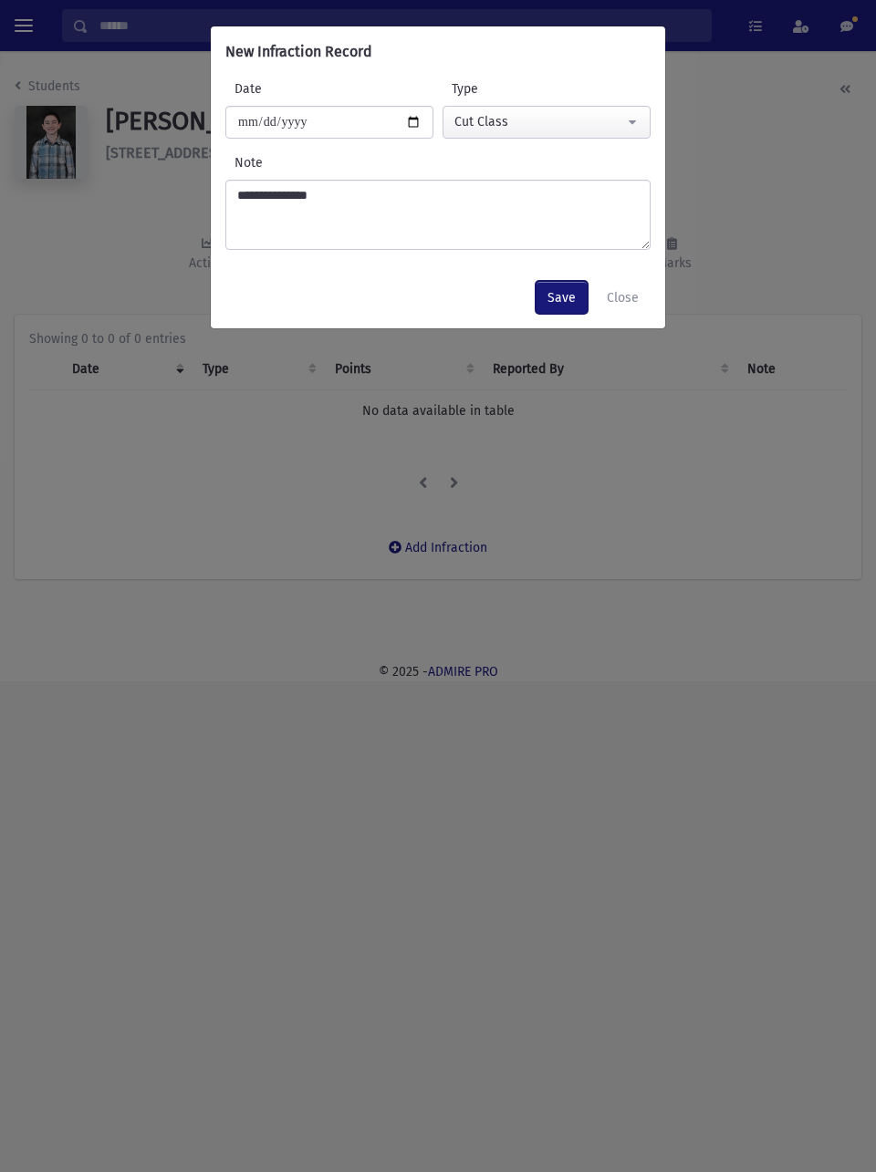
click at [568, 295] on button "Save" at bounding box center [562, 297] width 52 height 33
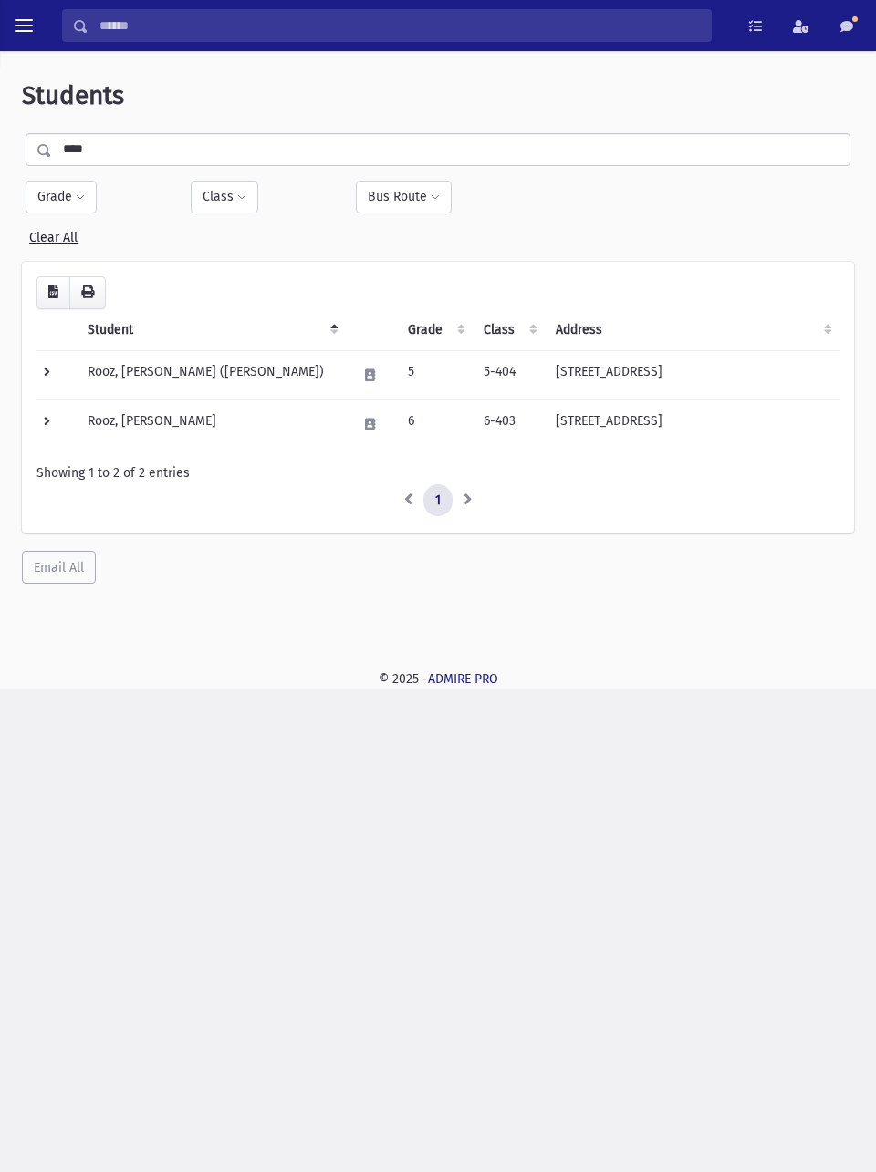
click at [166, 421] on td "Rooz, [PERSON_NAME]" at bounding box center [211, 424] width 269 height 49
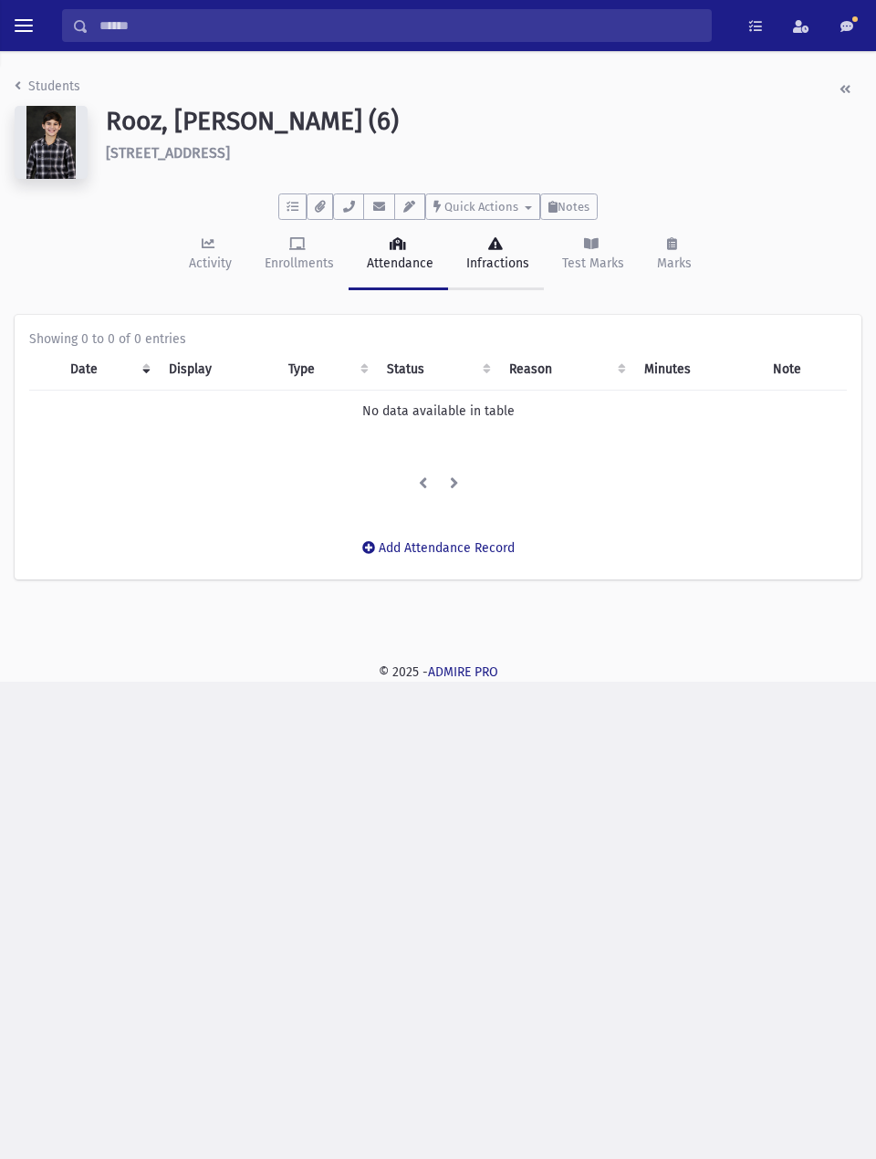
click at [500, 253] on link "Infractions" at bounding box center [496, 255] width 96 height 70
click at [443, 551] on button "Add Infraction" at bounding box center [438, 548] width 122 height 33
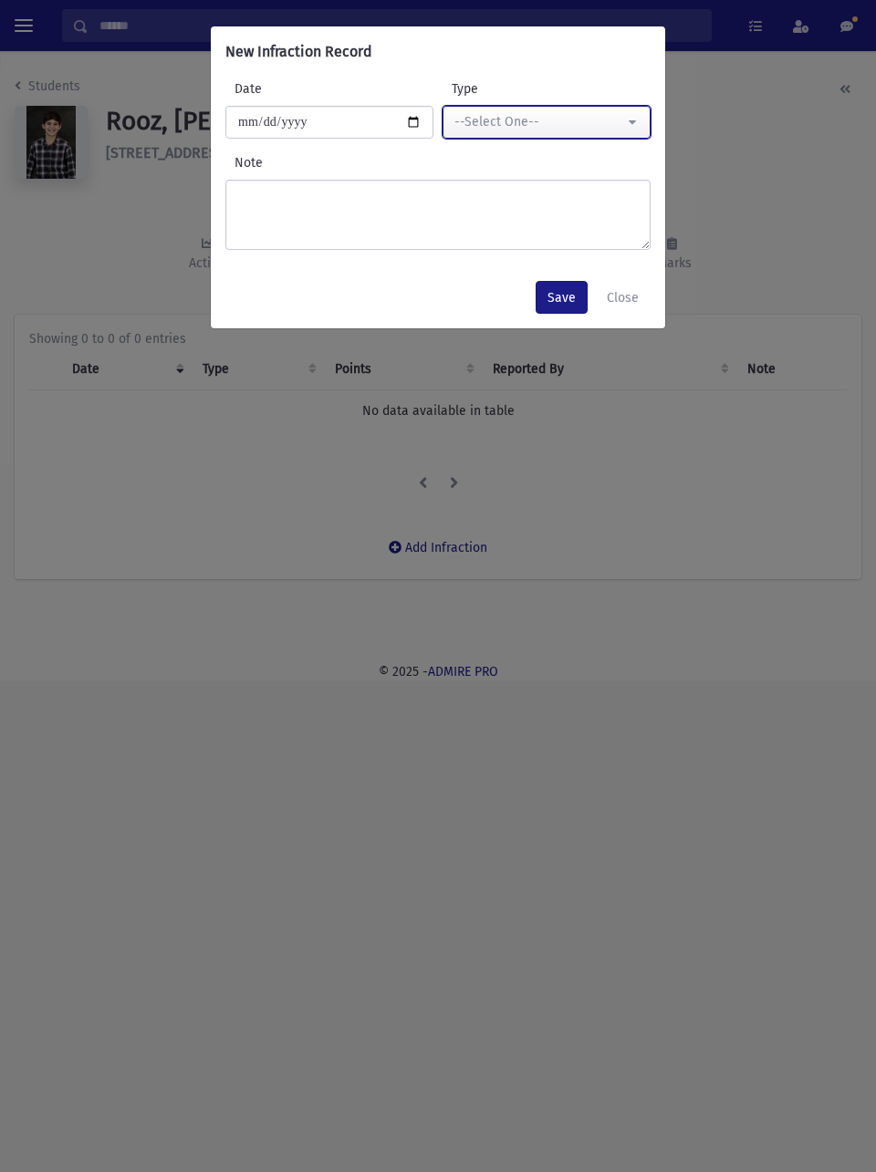
click at [590, 113] on div "--Select One--" at bounding box center [539, 121] width 170 height 19
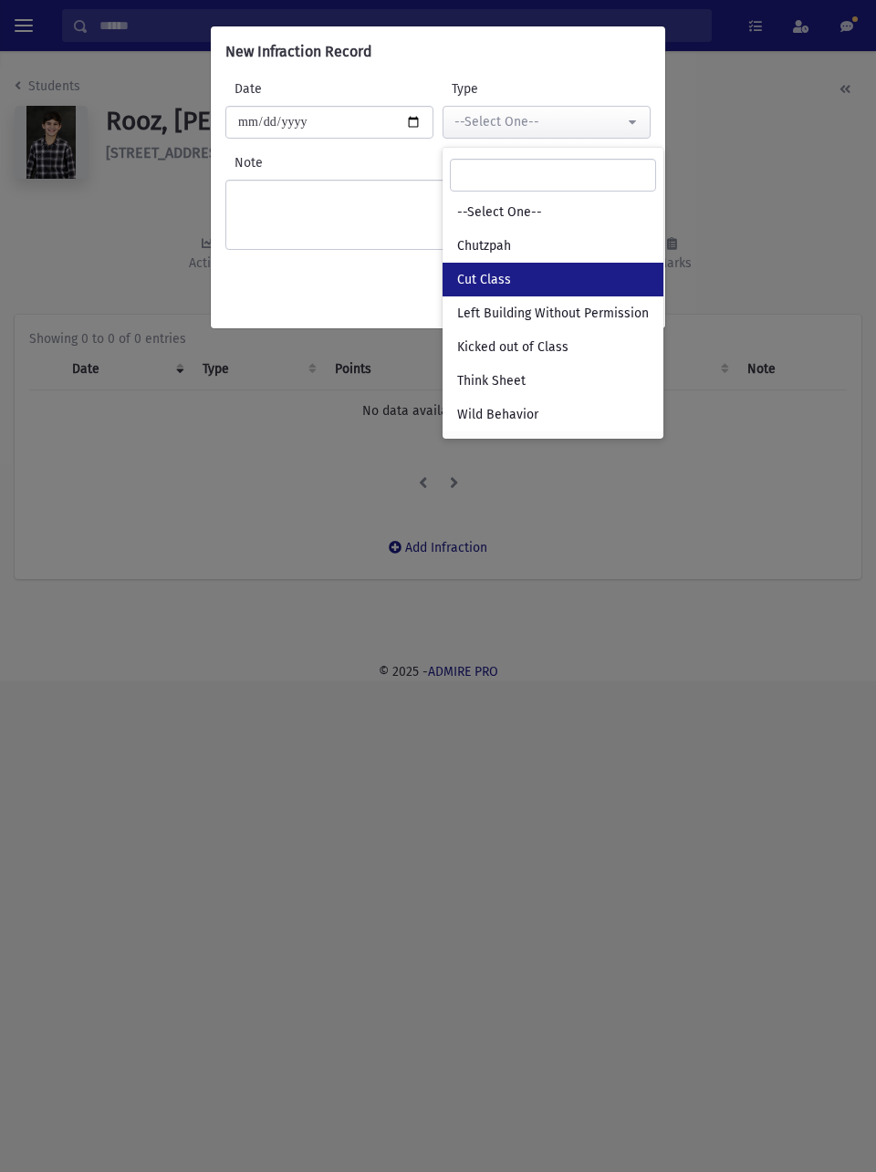
click at [536, 287] on link "Cut Class" at bounding box center [553, 280] width 221 height 34
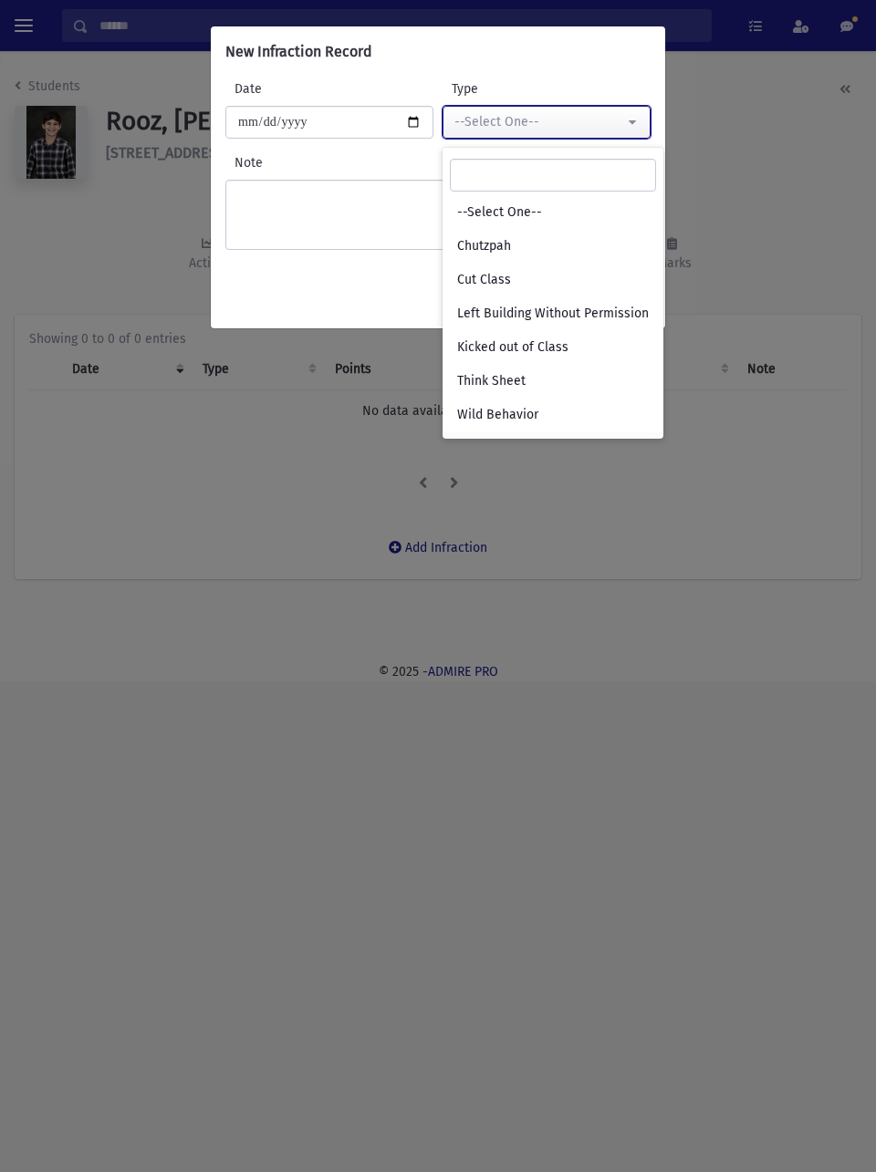
select select "*"
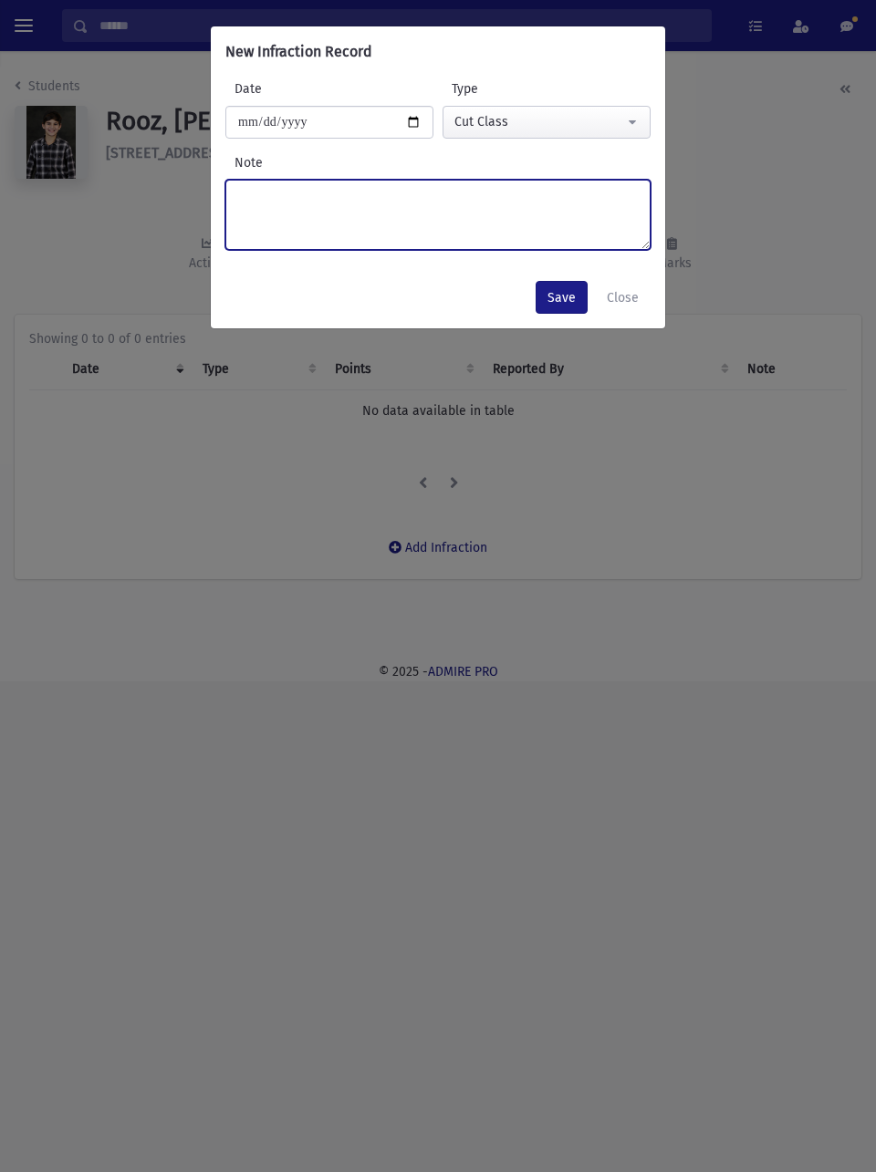
click at [486, 230] on textarea "Note" at bounding box center [437, 215] width 425 height 70
type textarea "**********"
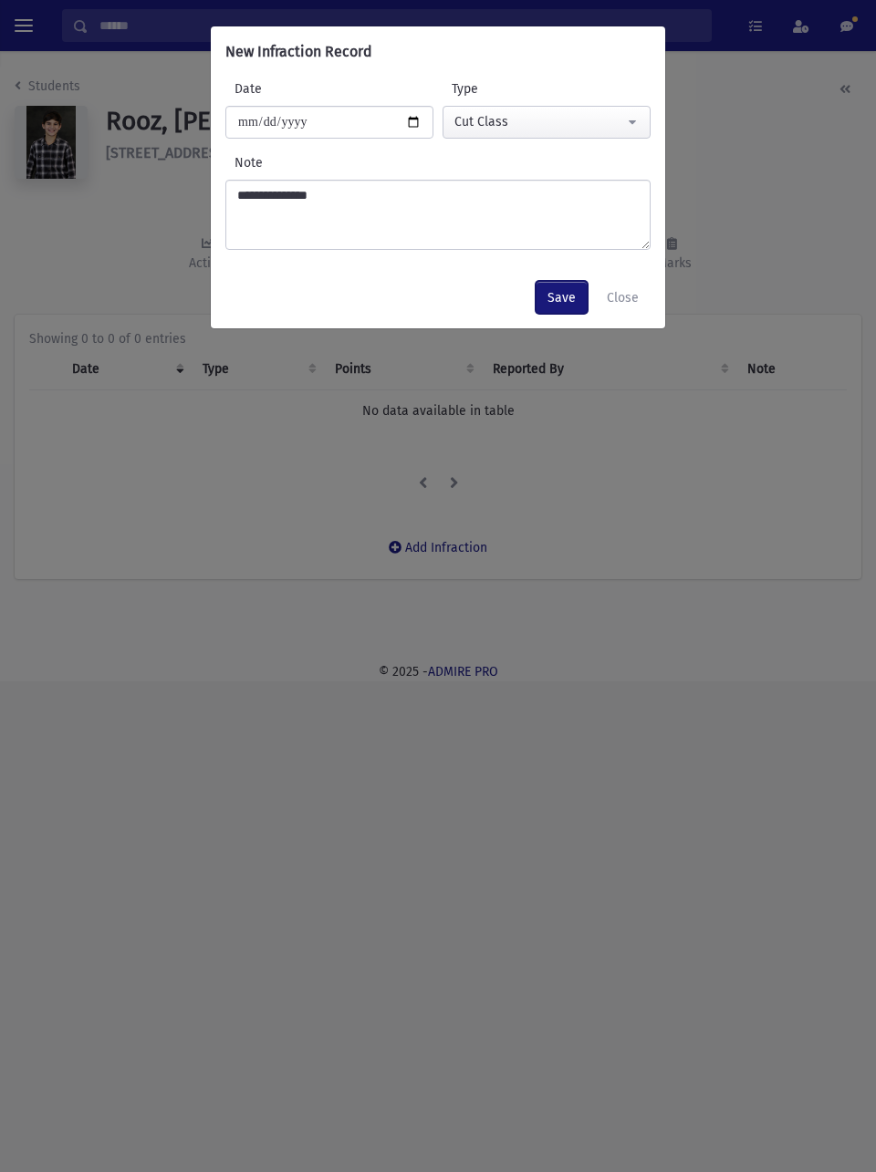
click at [561, 295] on button "Save" at bounding box center [562, 297] width 52 height 33
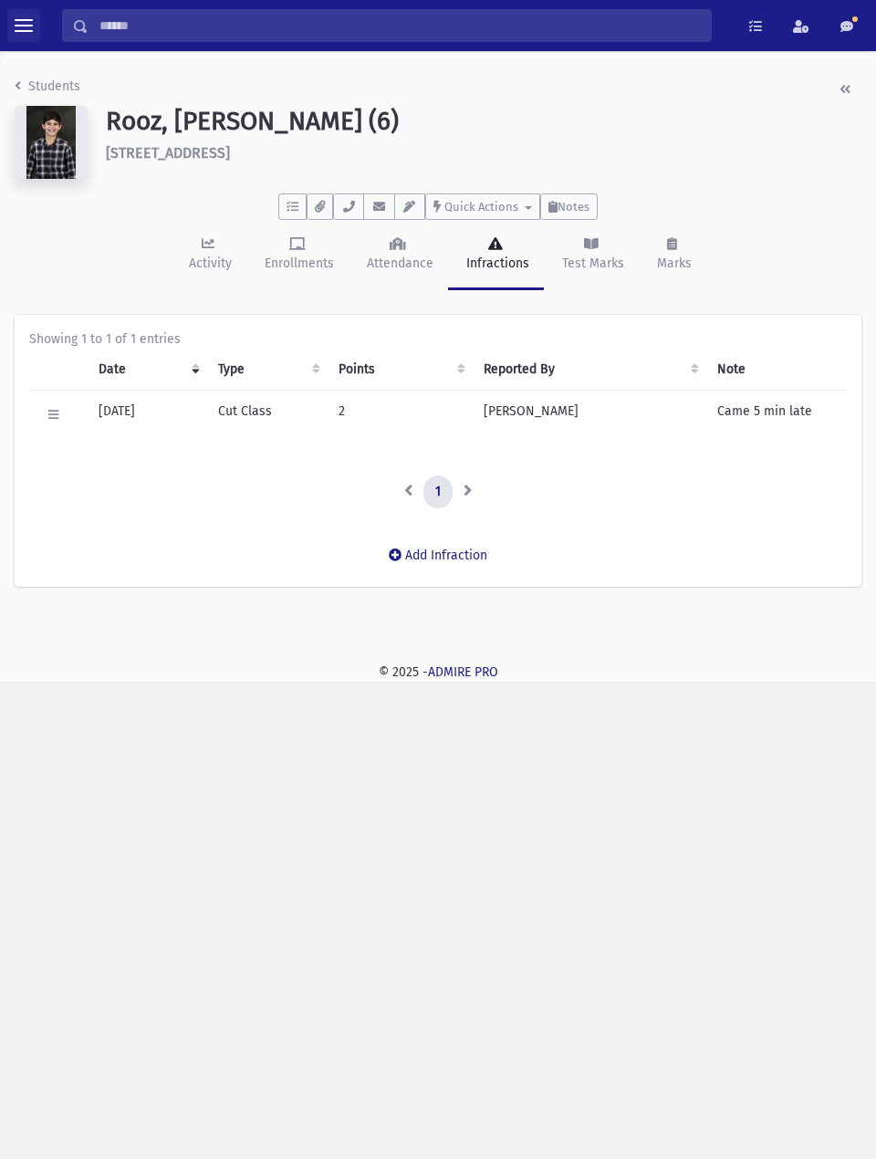
click at [26, 28] on span "toggle menu" at bounding box center [24, 25] width 18 height 18
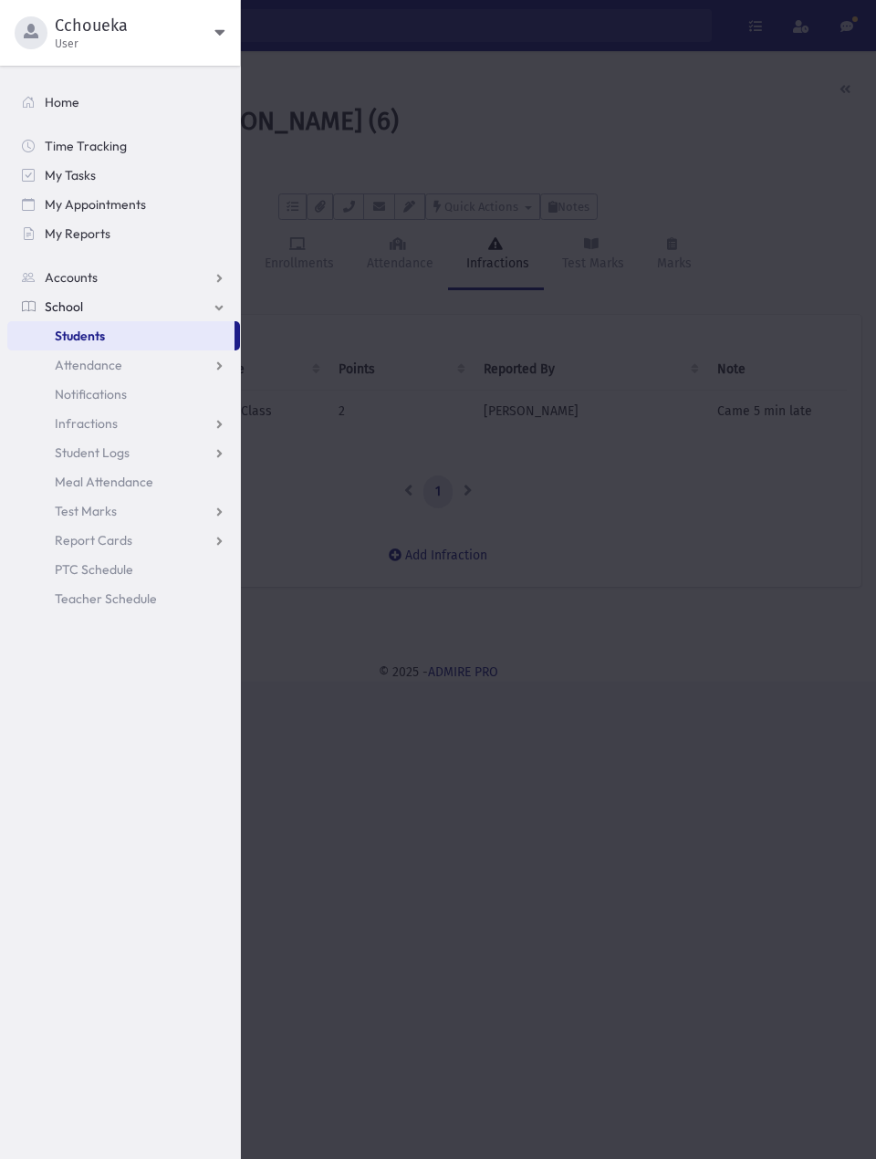
click at [664, 139] on div at bounding box center [438, 579] width 876 height 1159
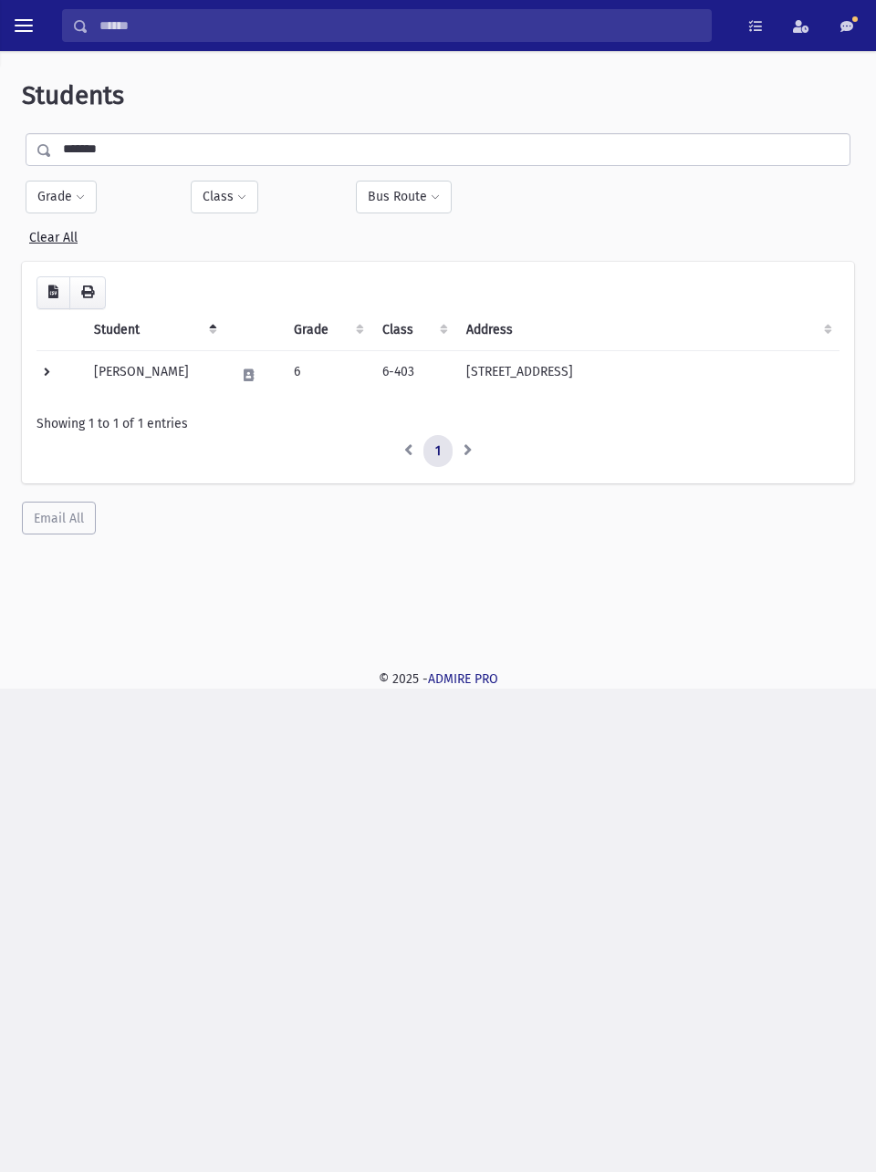
click at [172, 379] on td "[PERSON_NAME]" at bounding box center [153, 374] width 141 height 49
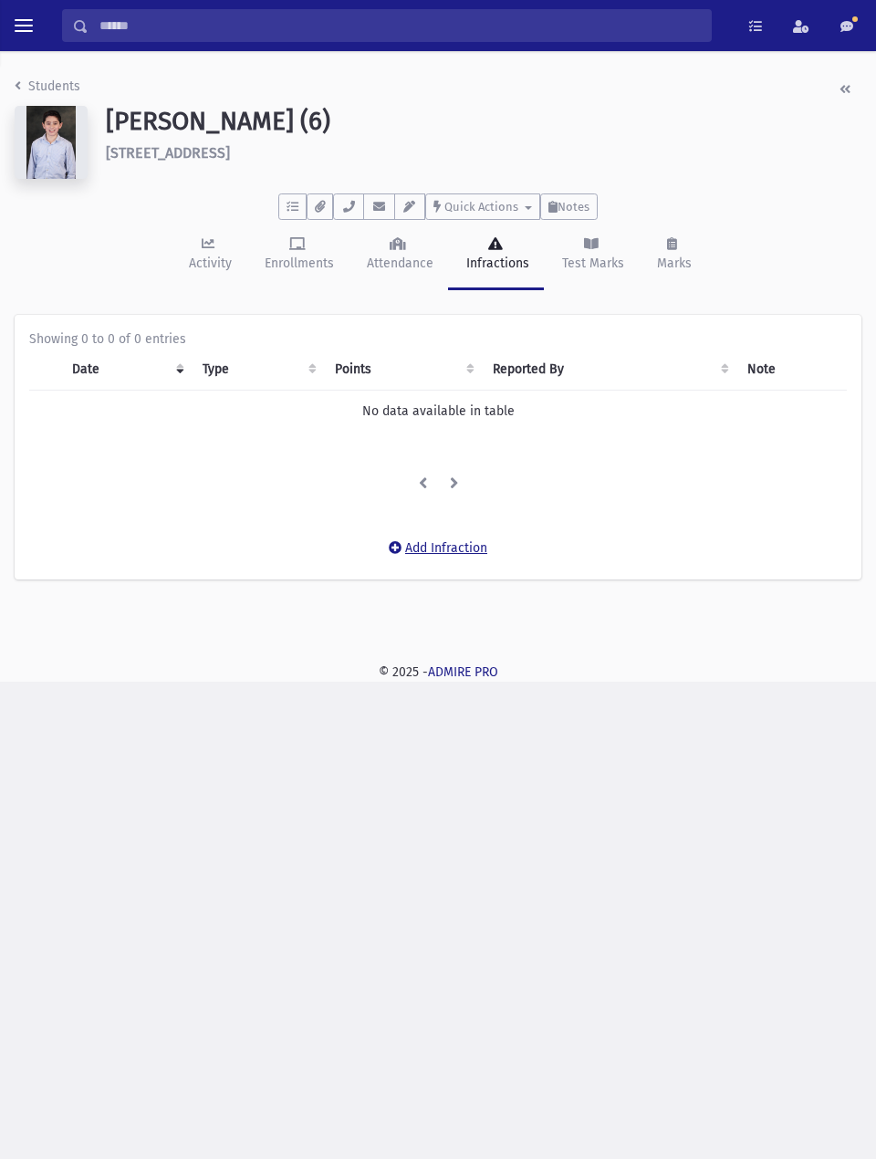
click at [456, 541] on button "Add Infraction" at bounding box center [438, 548] width 122 height 33
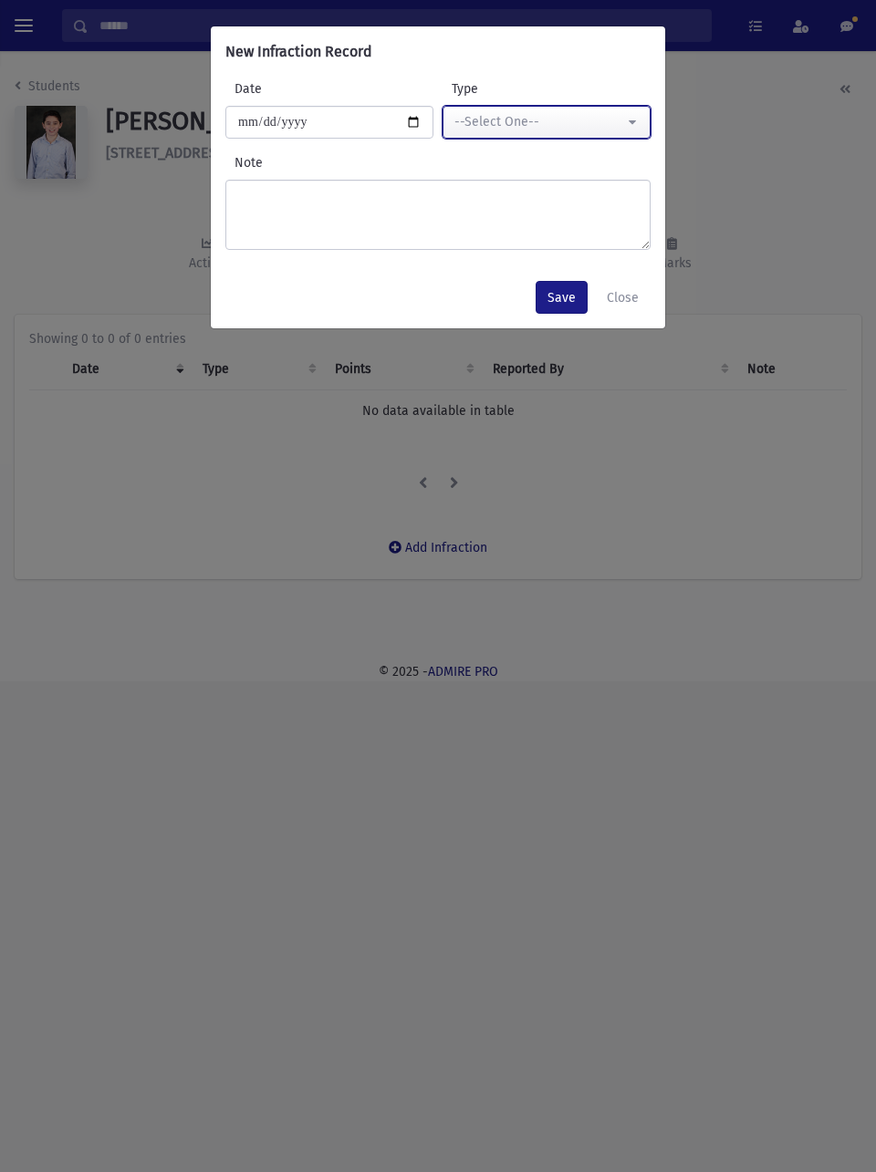
click at [591, 124] on div "--Select One--" at bounding box center [539, 121] width 170 height 19
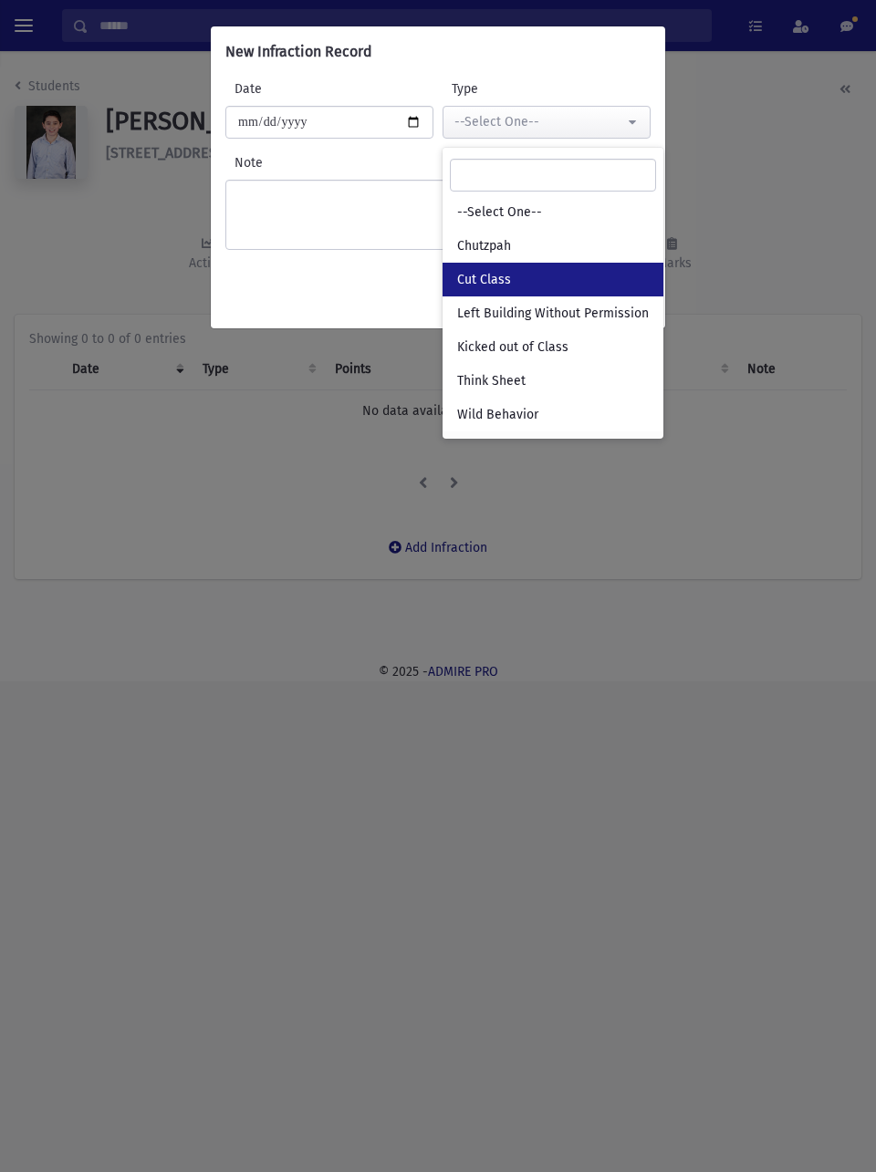
click at [559, 283] on link "Cut Class" at bounding box center [553, 280] width 221 height 34
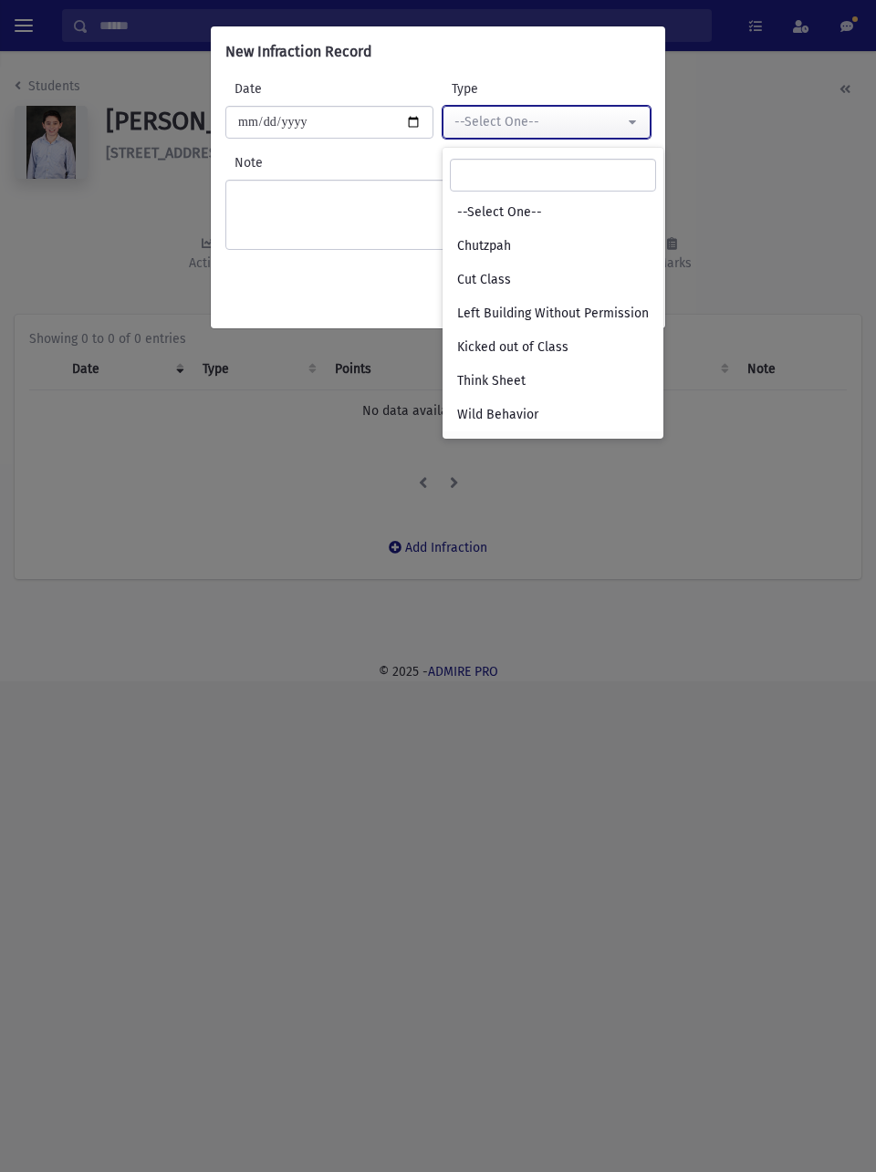
select select "*"
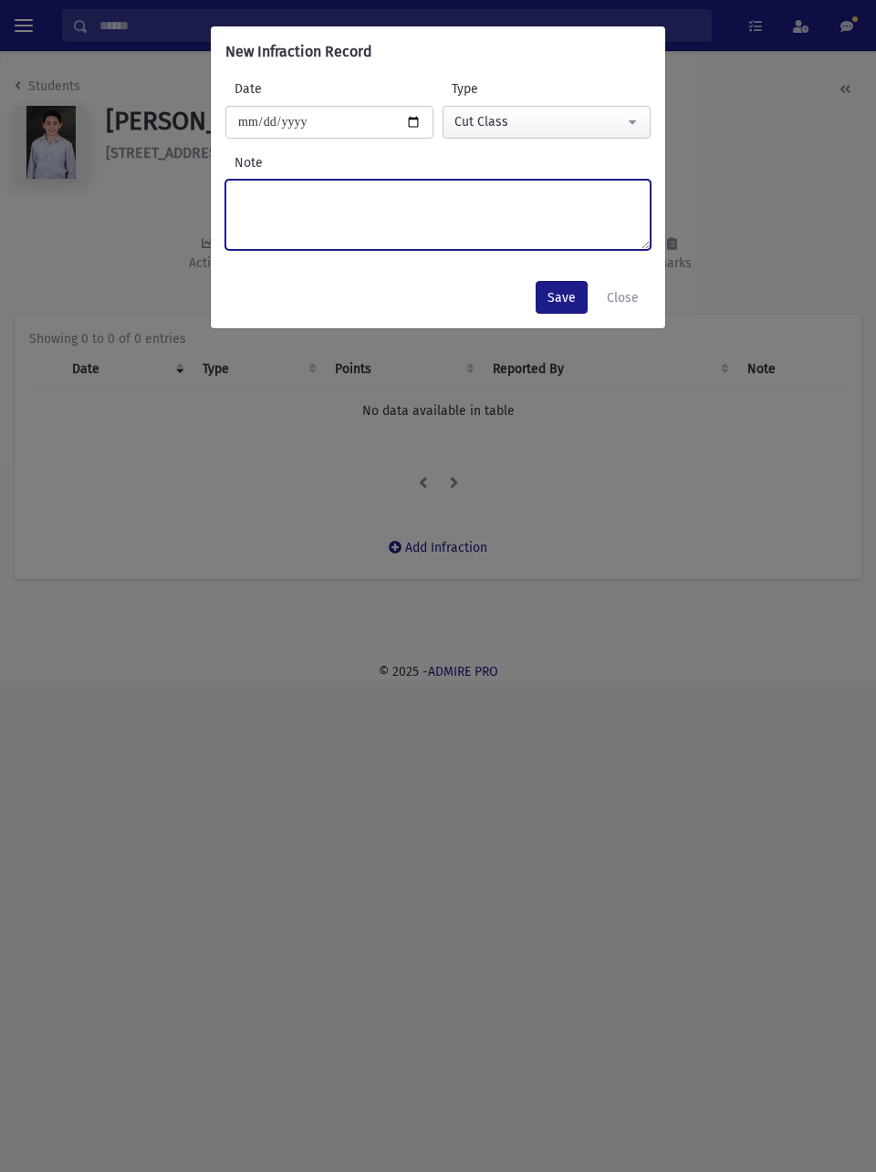
click at [500, 224] on textarea "Note" at bounding box center [437, 215] width 425 height 70
click at [264, 199] on textarea "**********" at bounding box center [437, 215] width 425 height 70
click at [365, 192] on textarea "**********" at bounding box center [437, 215] width 425 height 70
type textarea "**********"
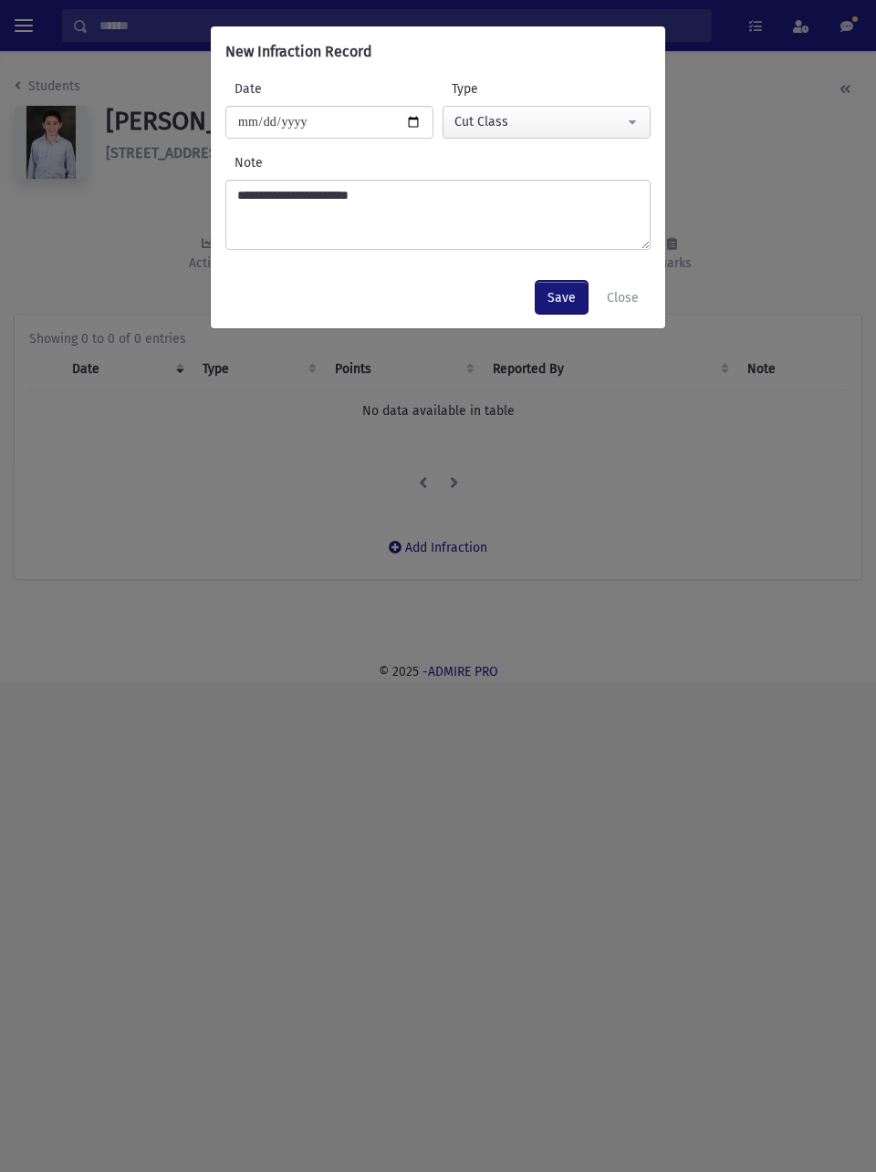
click at [578, 307] on button "Save" at bounding box center [562, 297] width 52 height 33
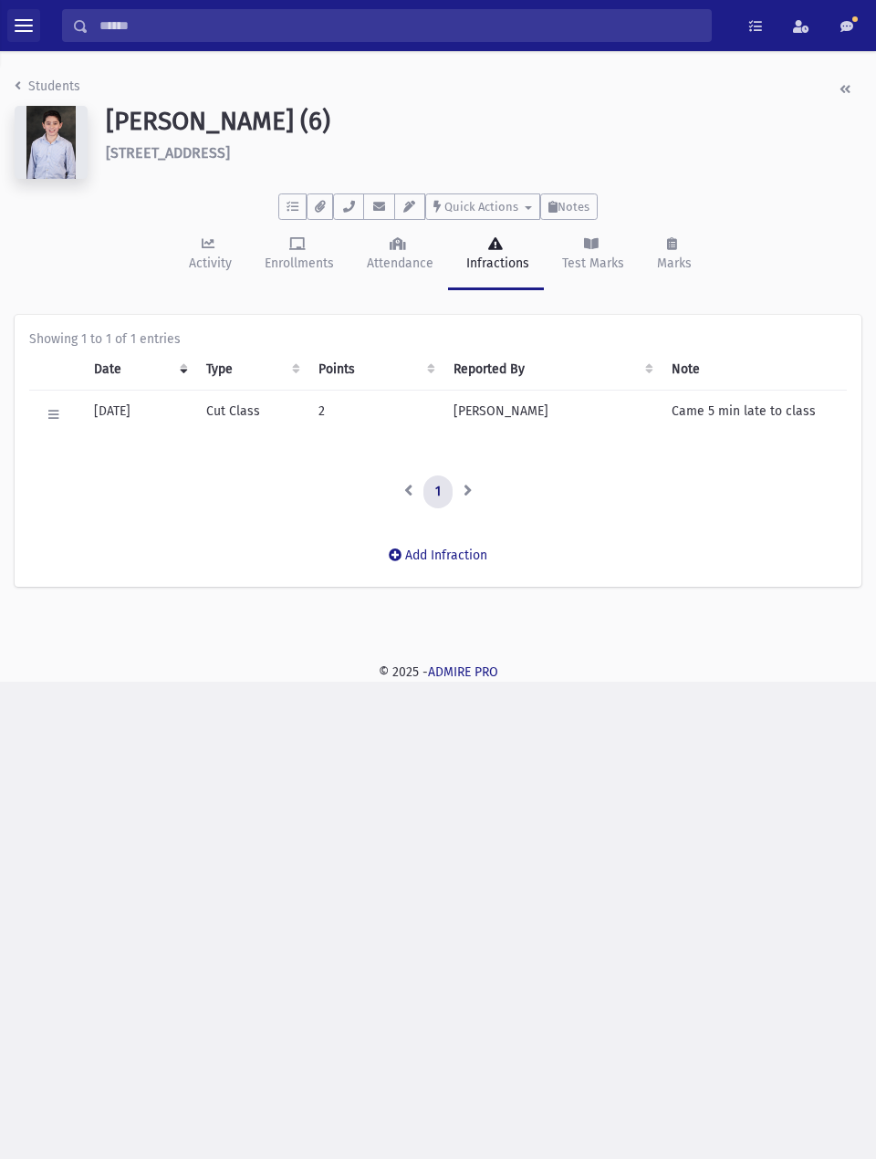
click at [36, 27] on button "toggle menu" at bounding box center [23, 25] width 33 height 33
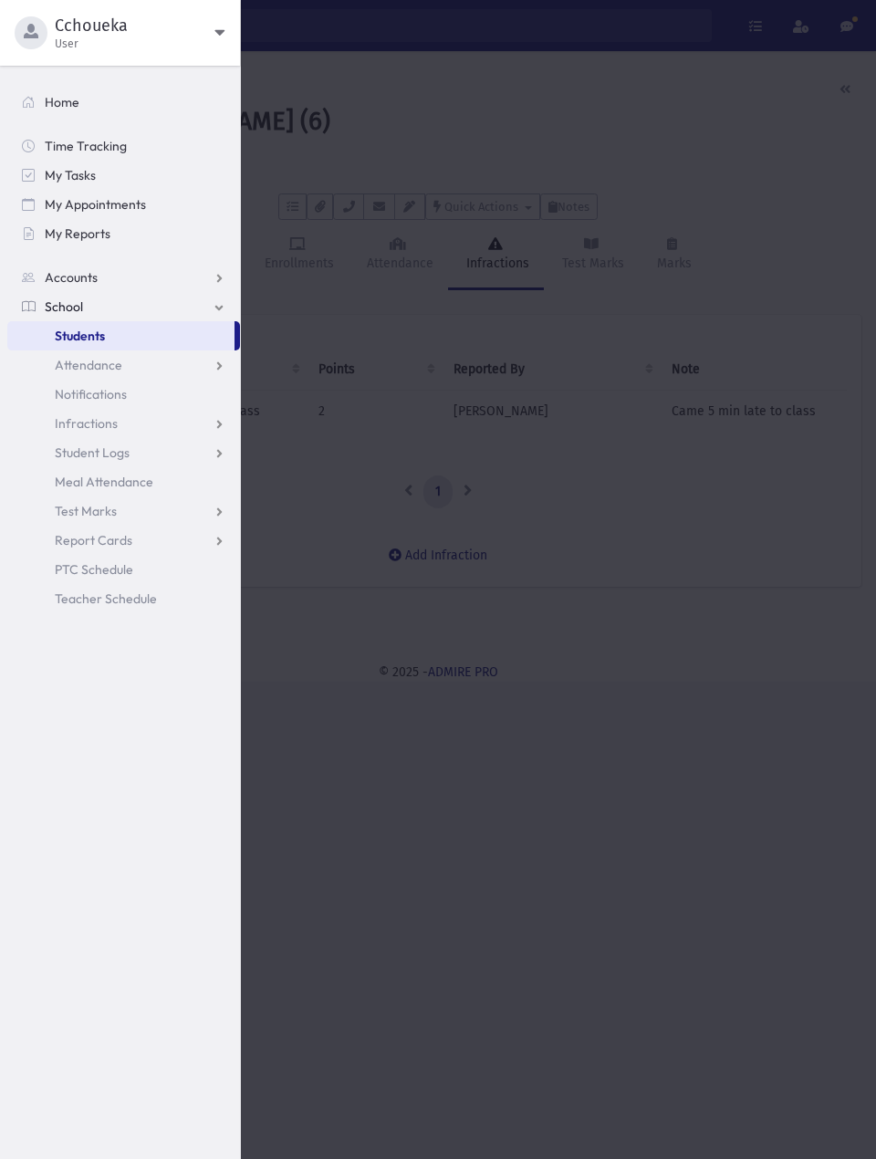
click at [132, 347] on link "Students" at bounding box center [120, 335] width 227 height 29
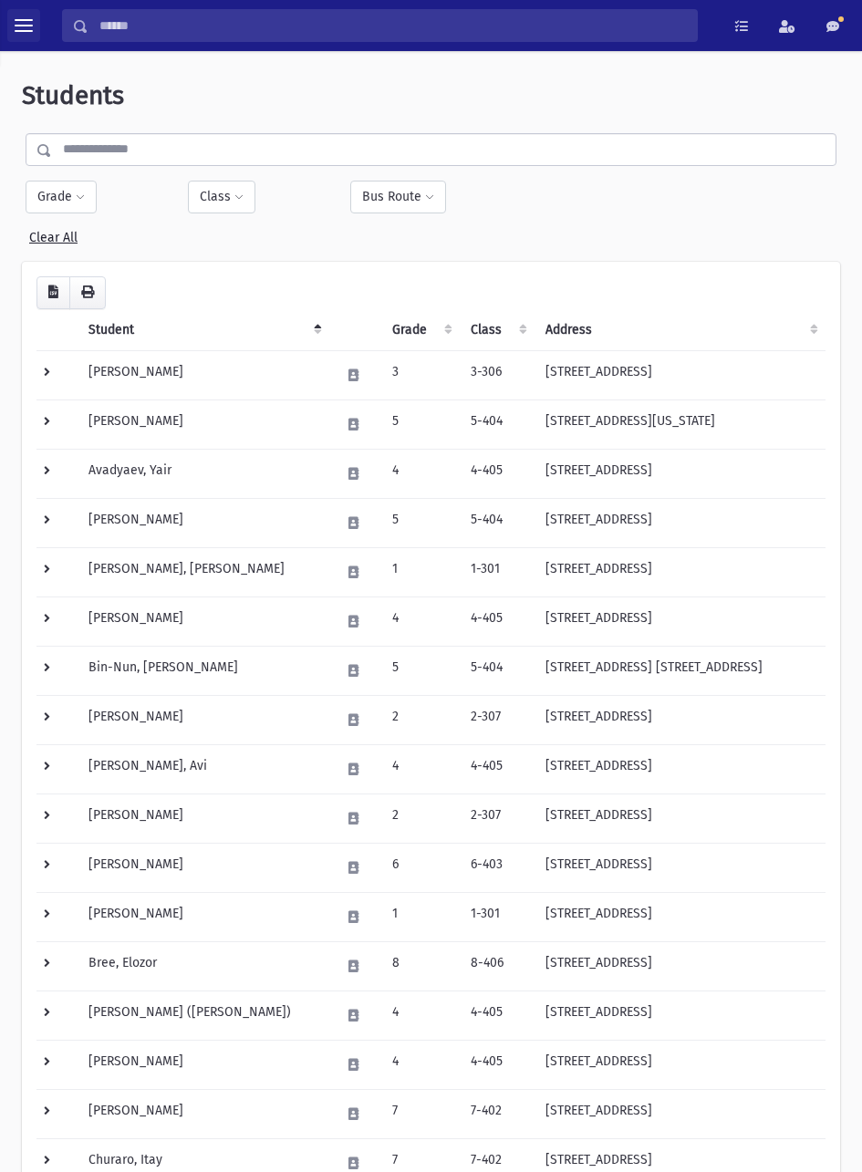
click at [23, 26] on span "toggle menu" at bounding box center [24, 26] width 18 height 2
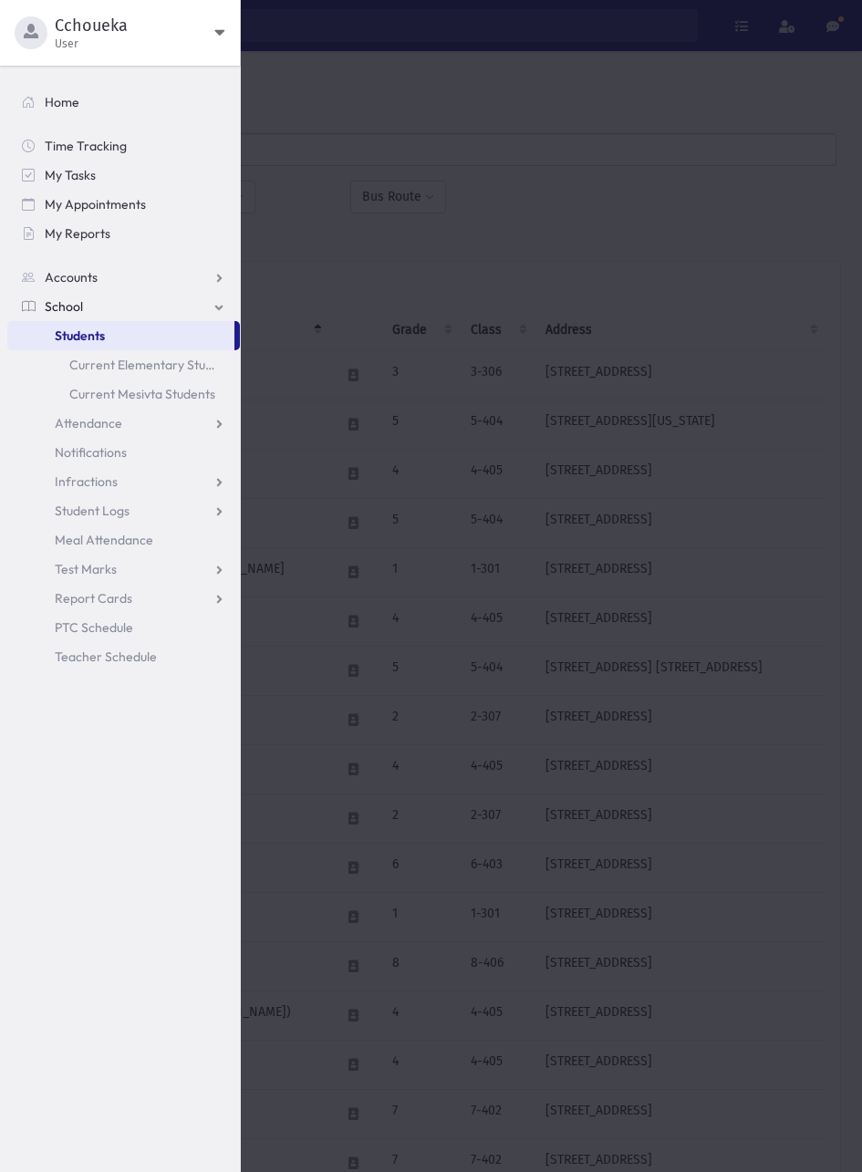
click at [106, 422] on span "Attendance" at bounding box center [89, 423] width 68 height 16
click at [104, 453] on link "Entry" at bounding box center [123, 452] width 233 height 29
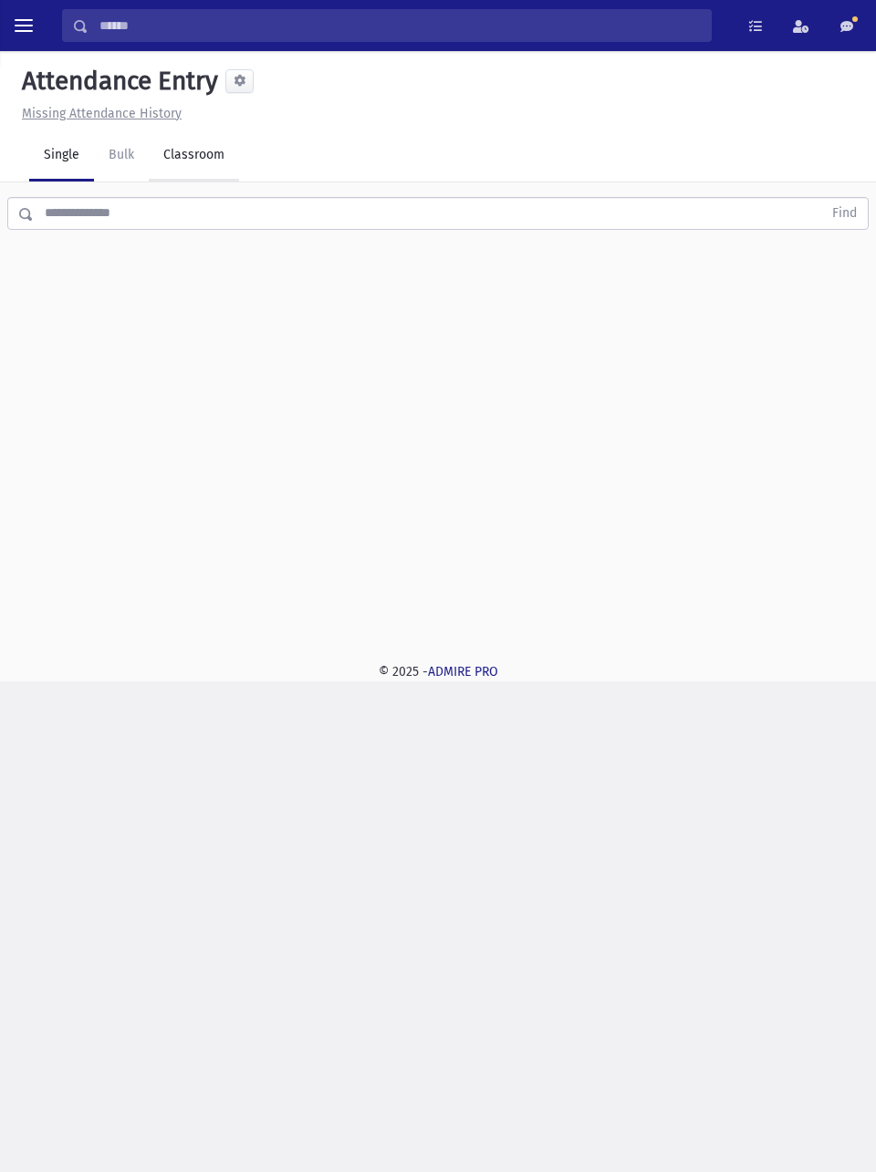
click at [207, 154] on link "Classroom" at bounding box center [194, 155] width 90 height 51
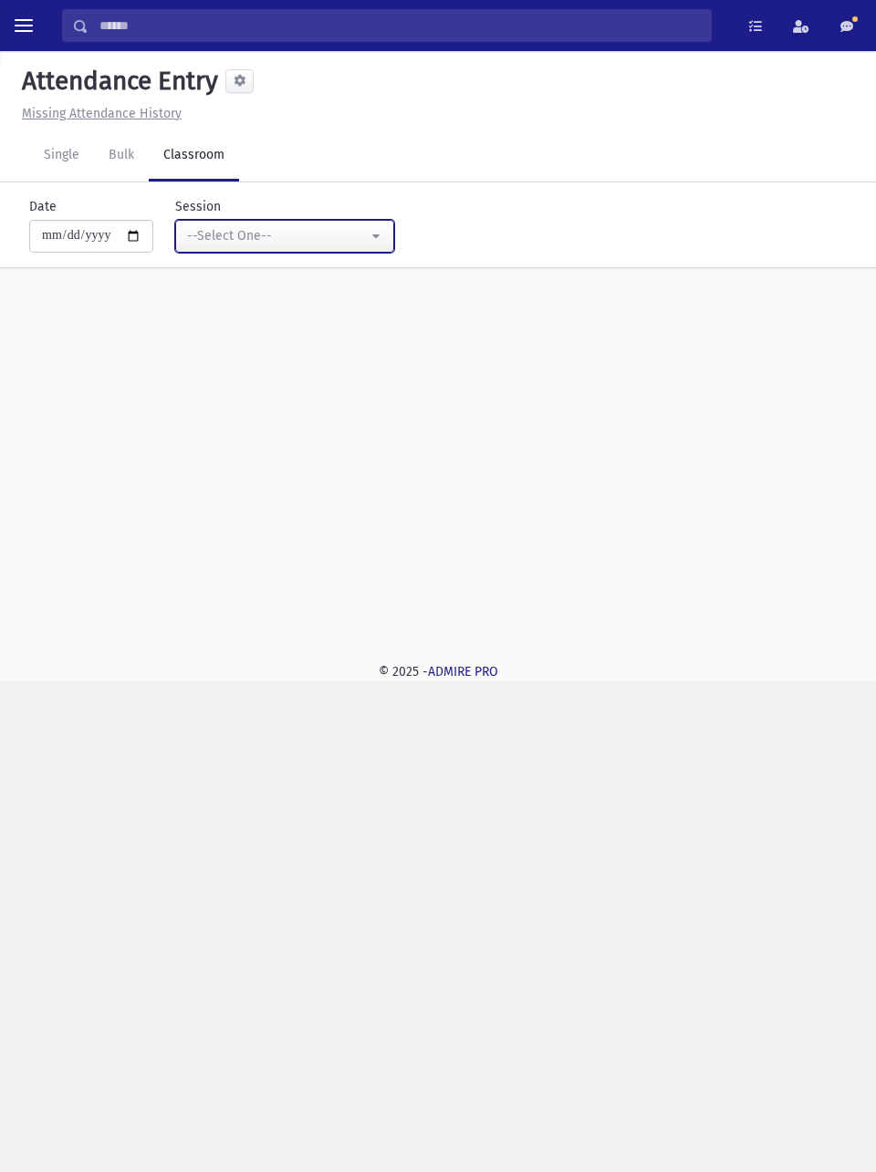
click at [359, 234] on div "--Select One--" at bounding box center [277, 235] width 181 height 19
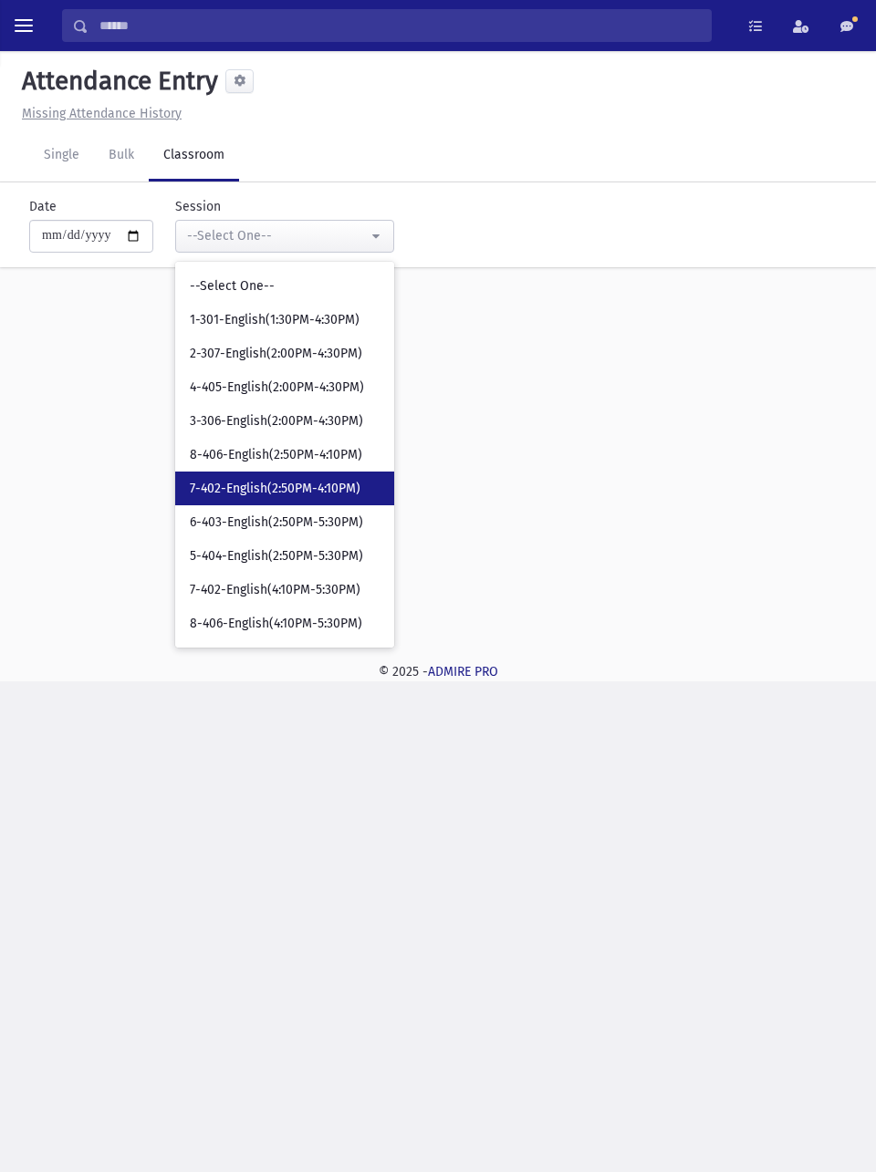
click at [352, 495] on span "7-402-English(2:50PM-4:10PM)" at bounding box center [275, 489] width 171 height 18
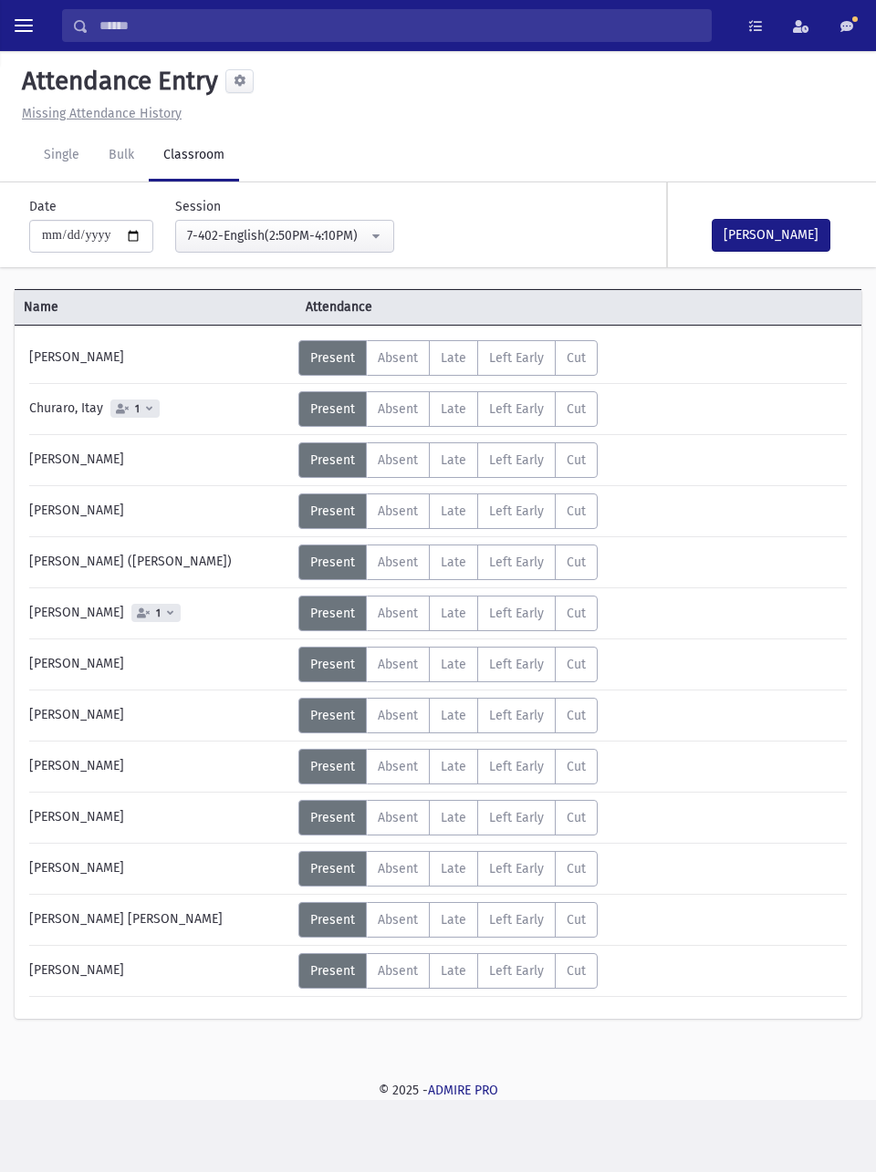
click at [406, 407] on span "Absent" at bounding box center [398, 409] width 40 height 16
click at [399, 615] on span "Absent" at bounding box center [398, 614] width 40 height 16
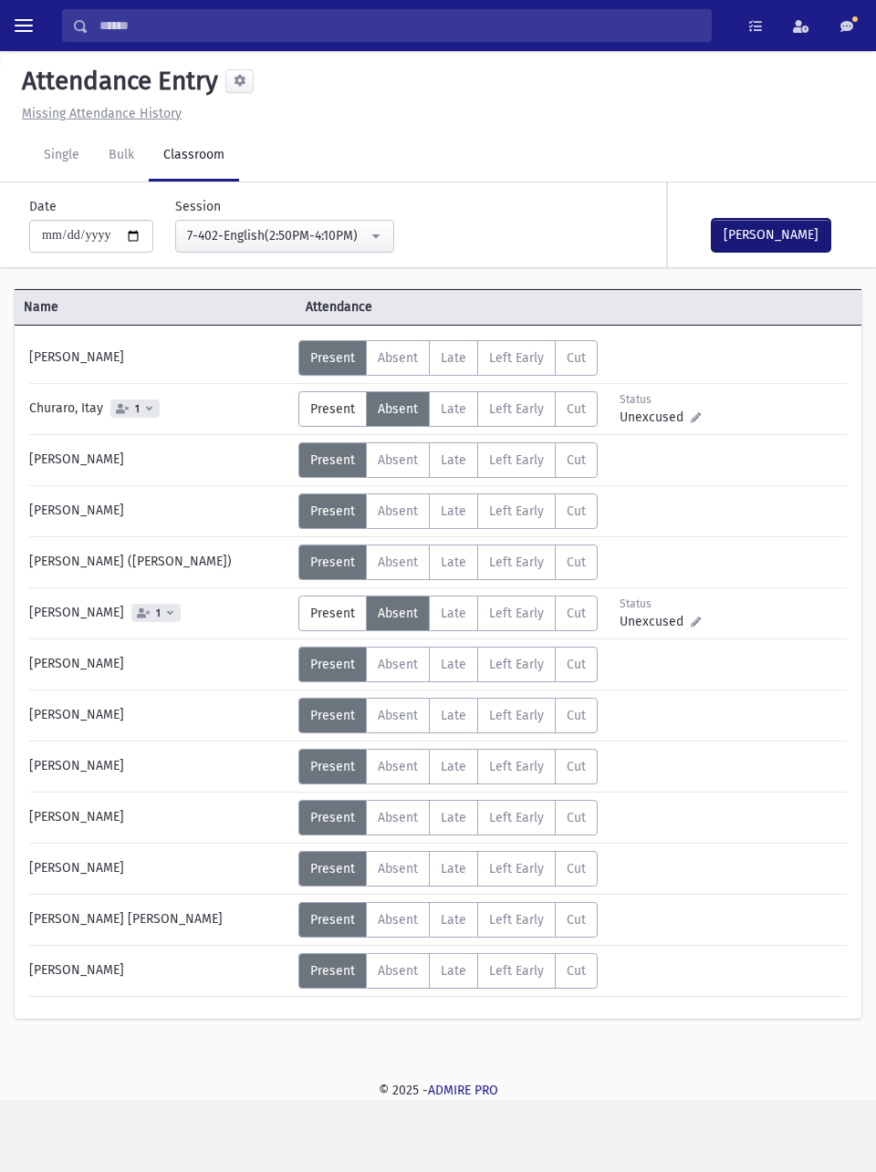
click at [764, 241] on button "[PERSON_NAME]" at bounding box center [771, 235] width 119 height 33
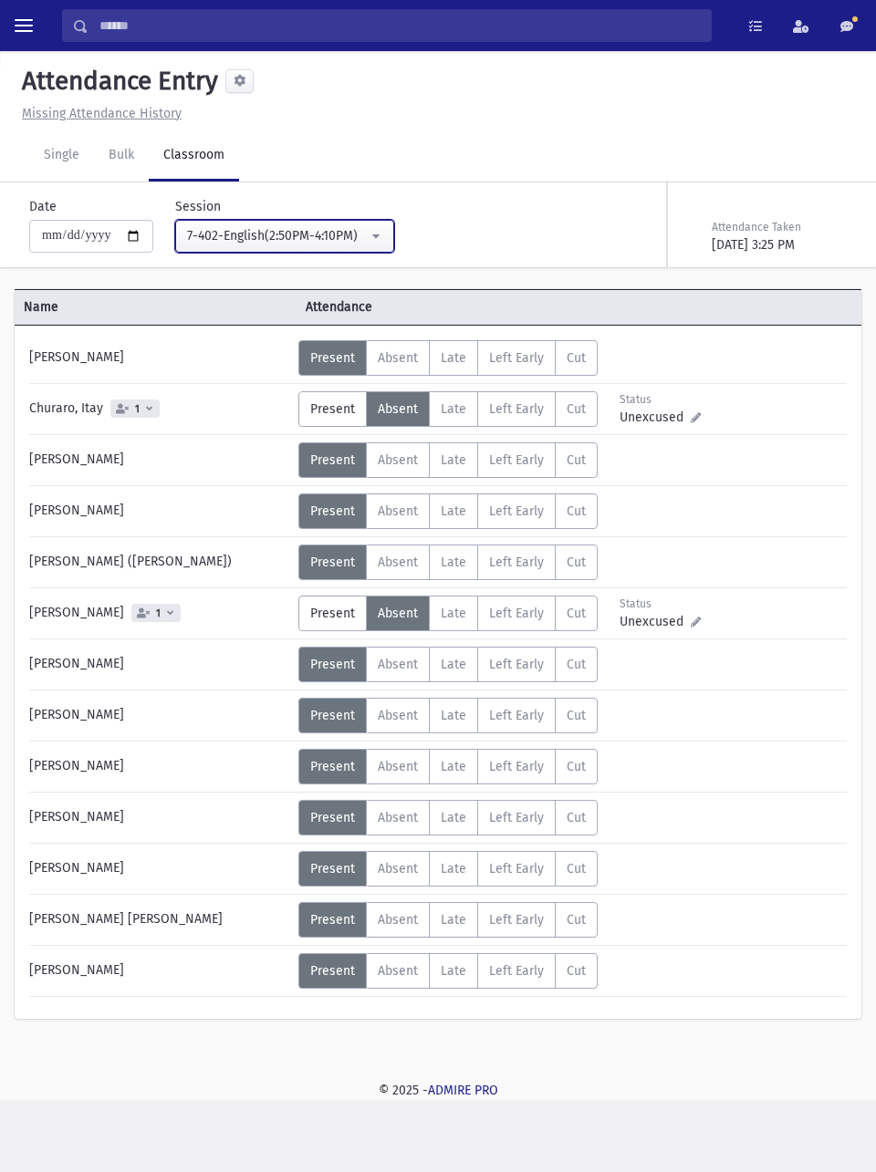
click at [359, 237] on div "7-402-English(2:50PM-4:10PM)" at bounding box center [277, 235] width 181 height 19
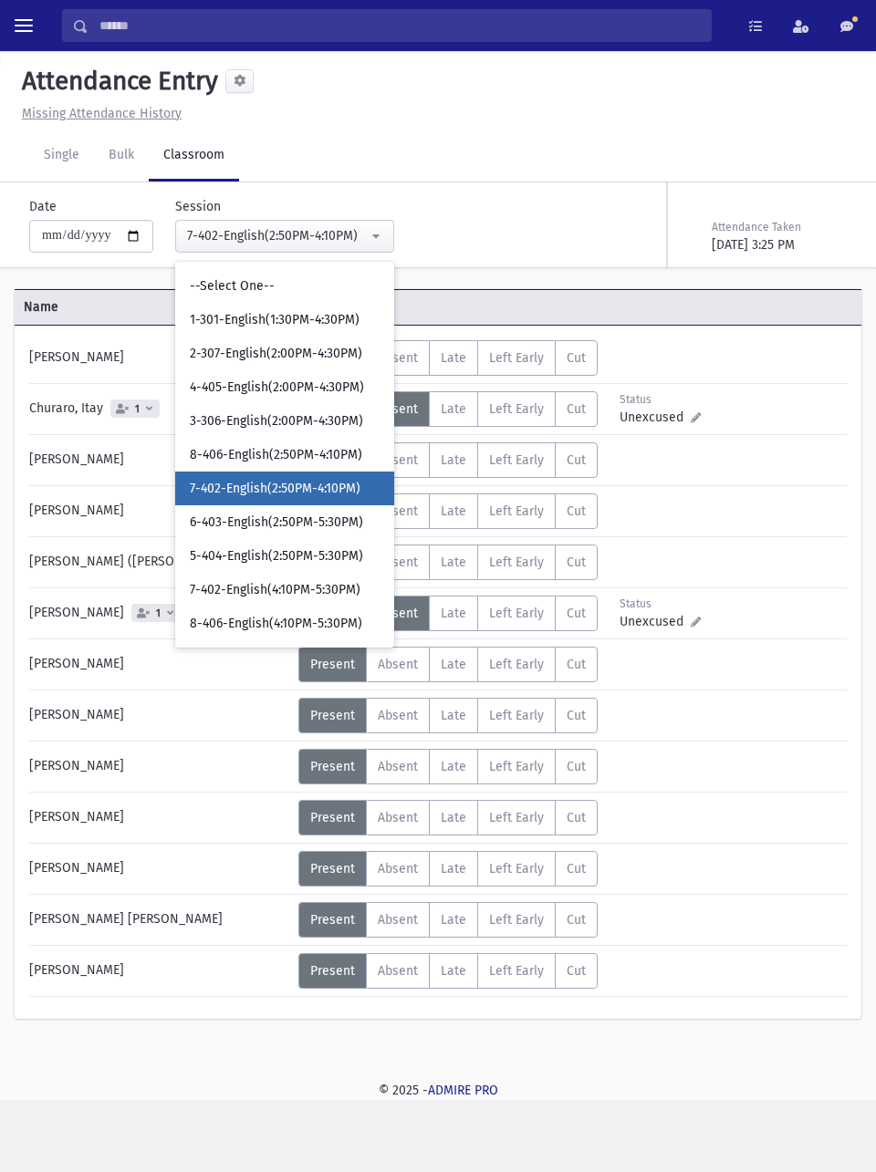
click at [320, 589] on span "7-402-English(4:10PM-5:30PM)" at bounding box center [275, 590] width 171 height 18
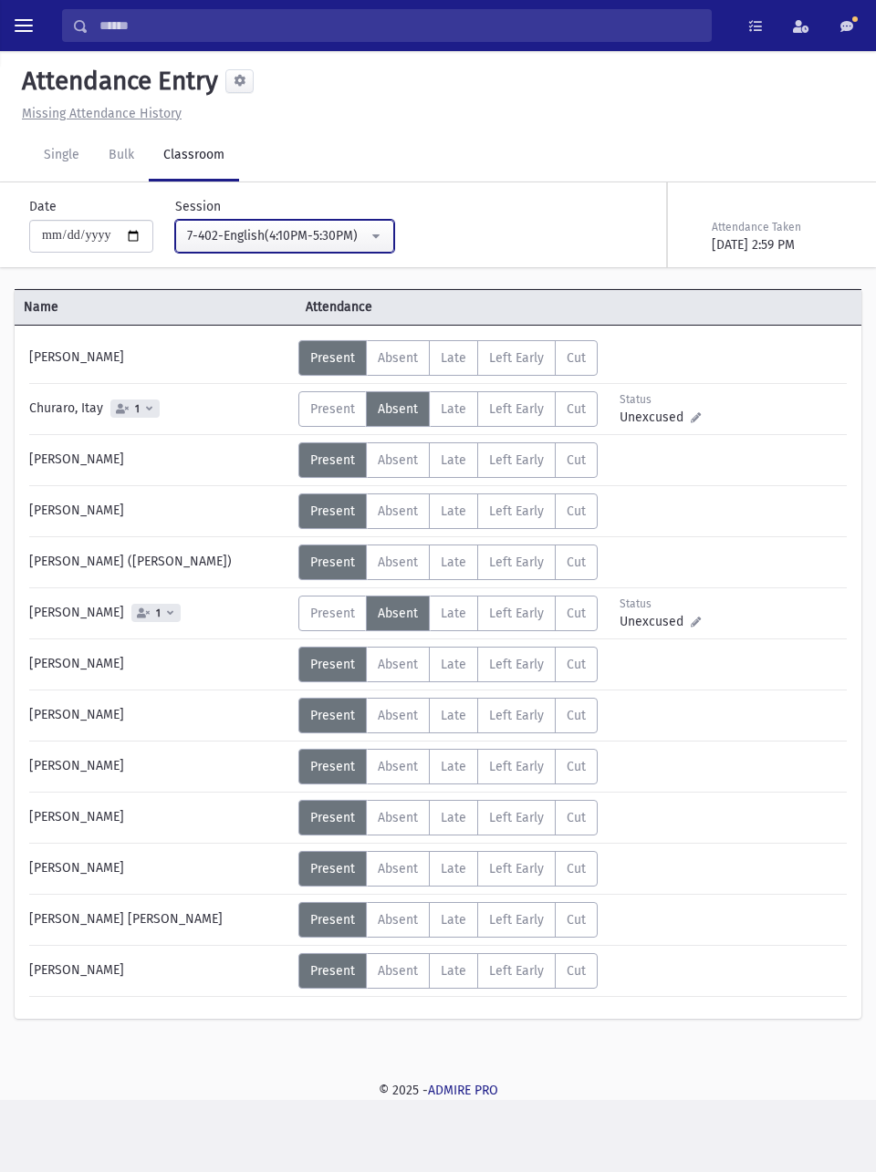
click at [364, 238] on div "7-402-English(4:10PM-5:30PM)" at bounding box center [277, 235] width 181 height 19
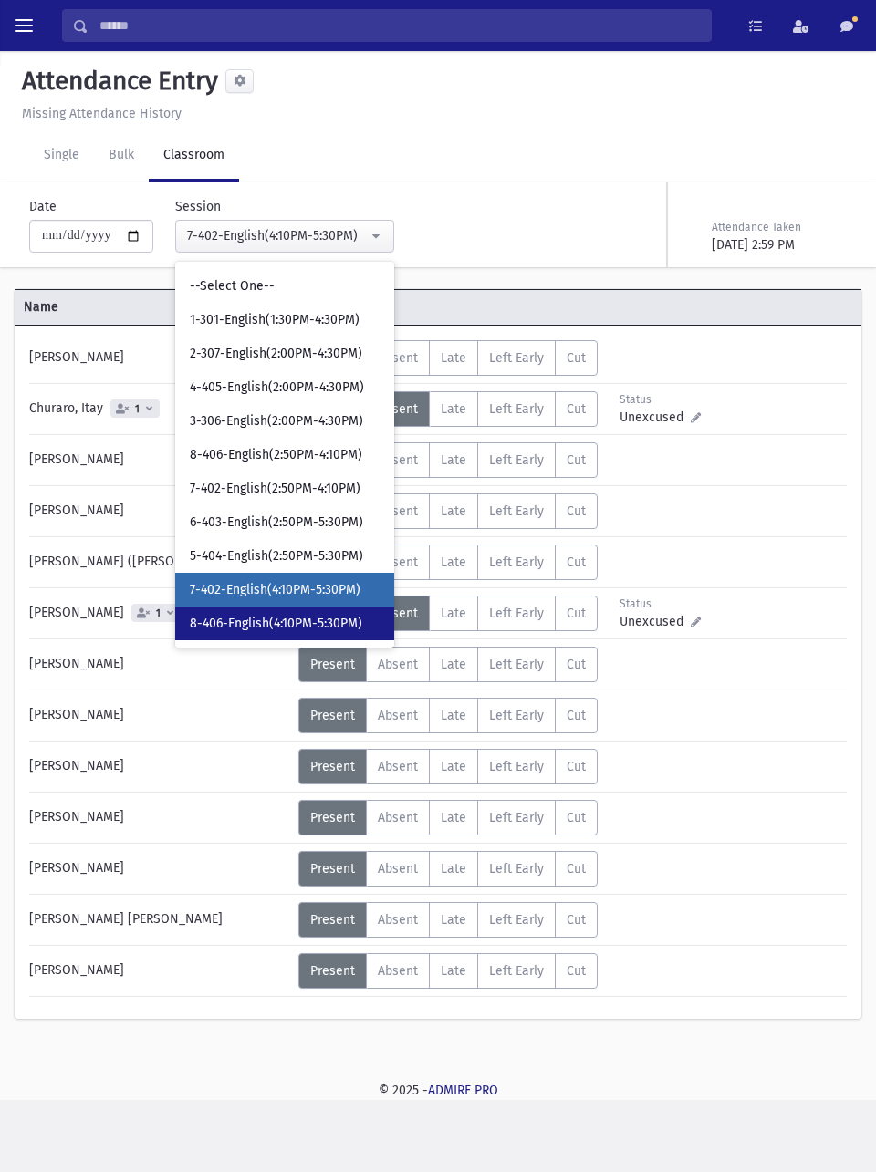
click at [318, 630] on span "8-406-English(4:10PM-5:30PM)" at bounding box center [276, 624] width 172 height 18
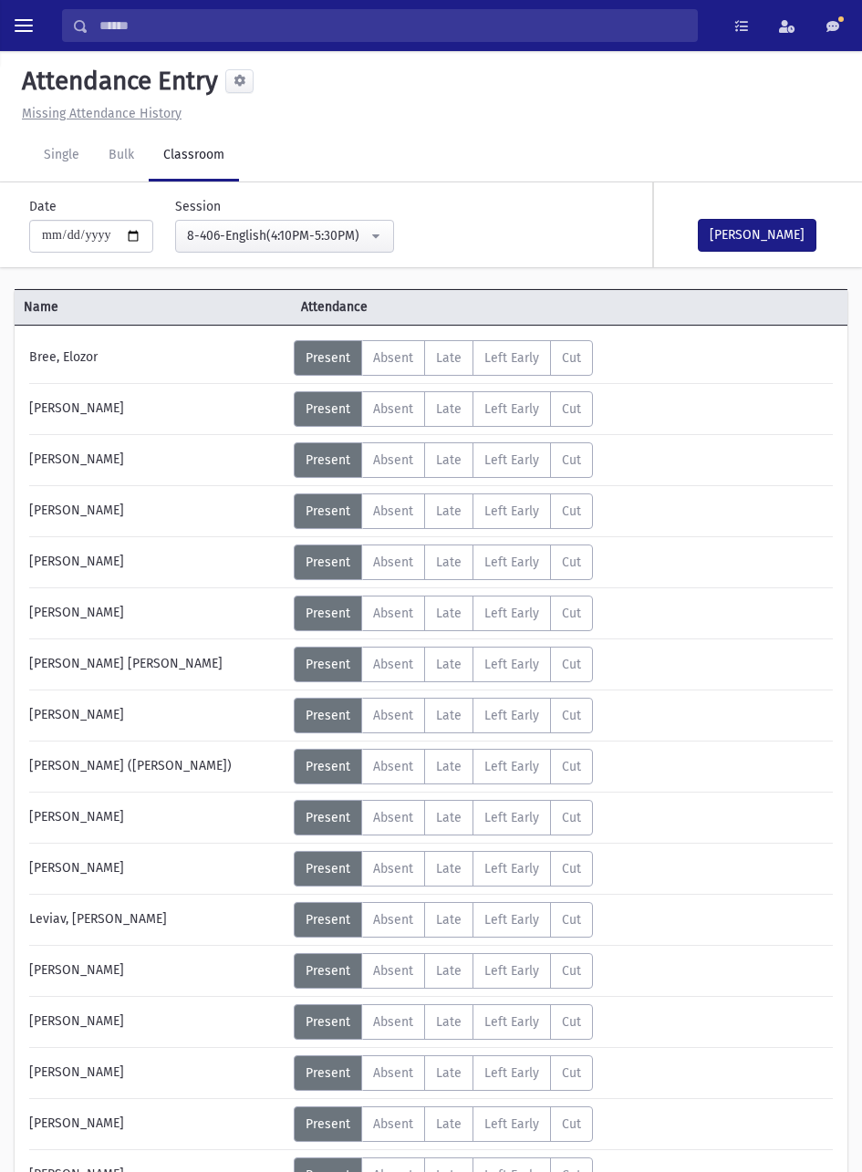
click at [408, 772] on span "Absent" at bounding box center [393, 767] width 40 height 16
click at [768, 246] on button "[PERSON_NAME]" at bounding box center [757, 235] width 119 height 33
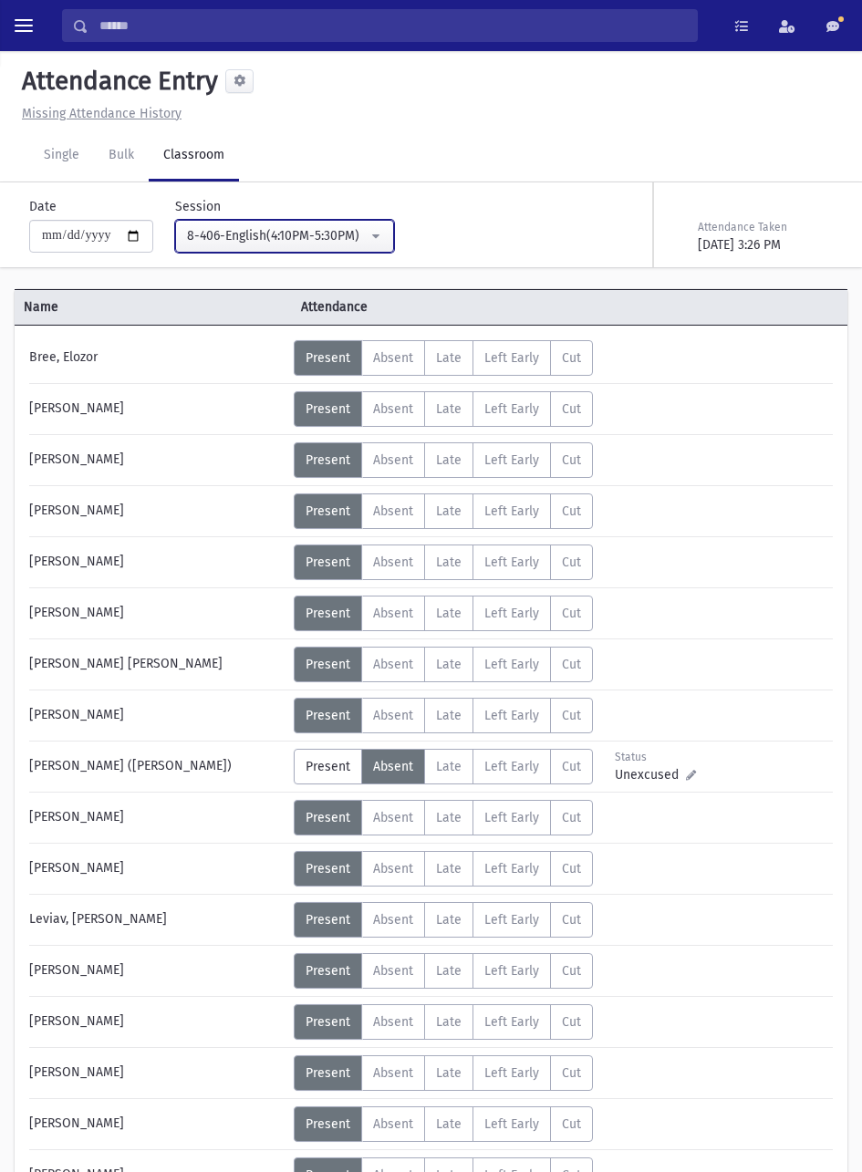
click at [341, 224] on button "8-406-English(4:10PM-5:30PM)" at bounding box center [284, 236] width 219 height 33
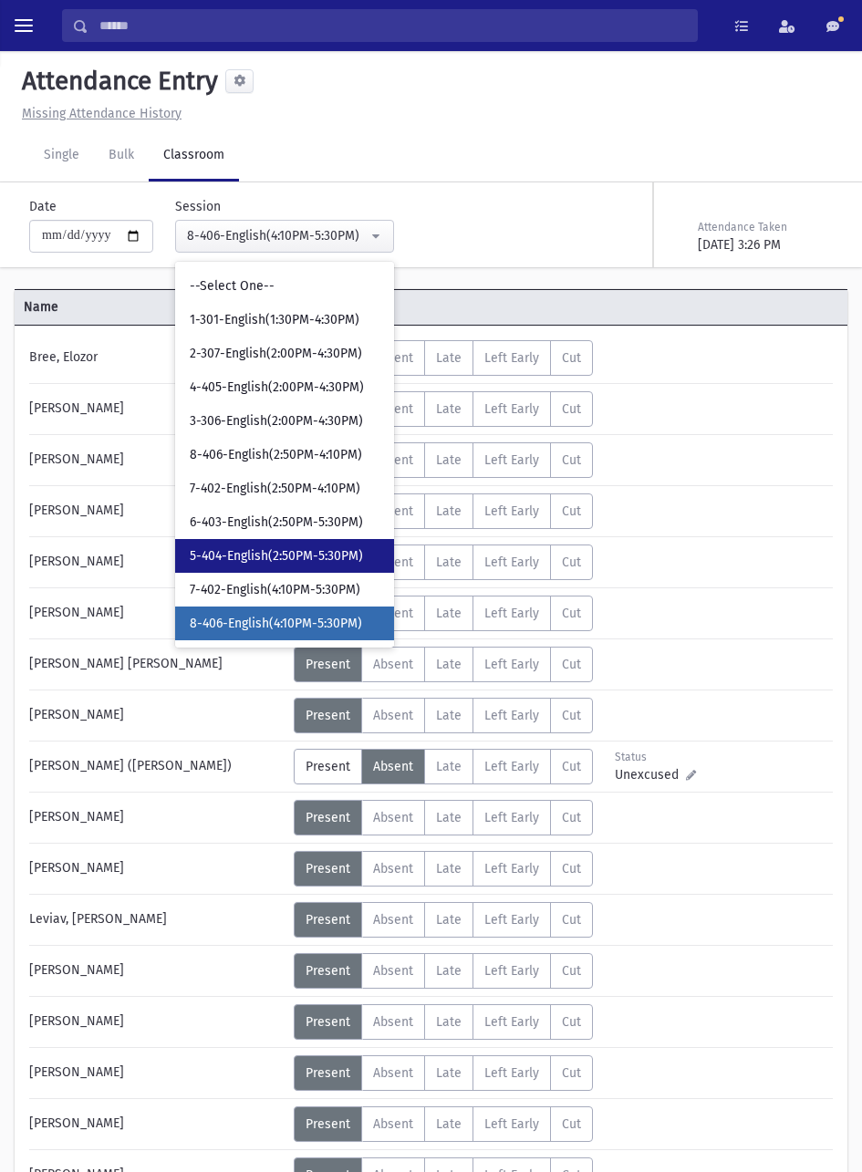
click at [340, 555] on span "5-404-English(2:50PM-5:30PM)" at bounding box center [276, 556] width 173 height 18
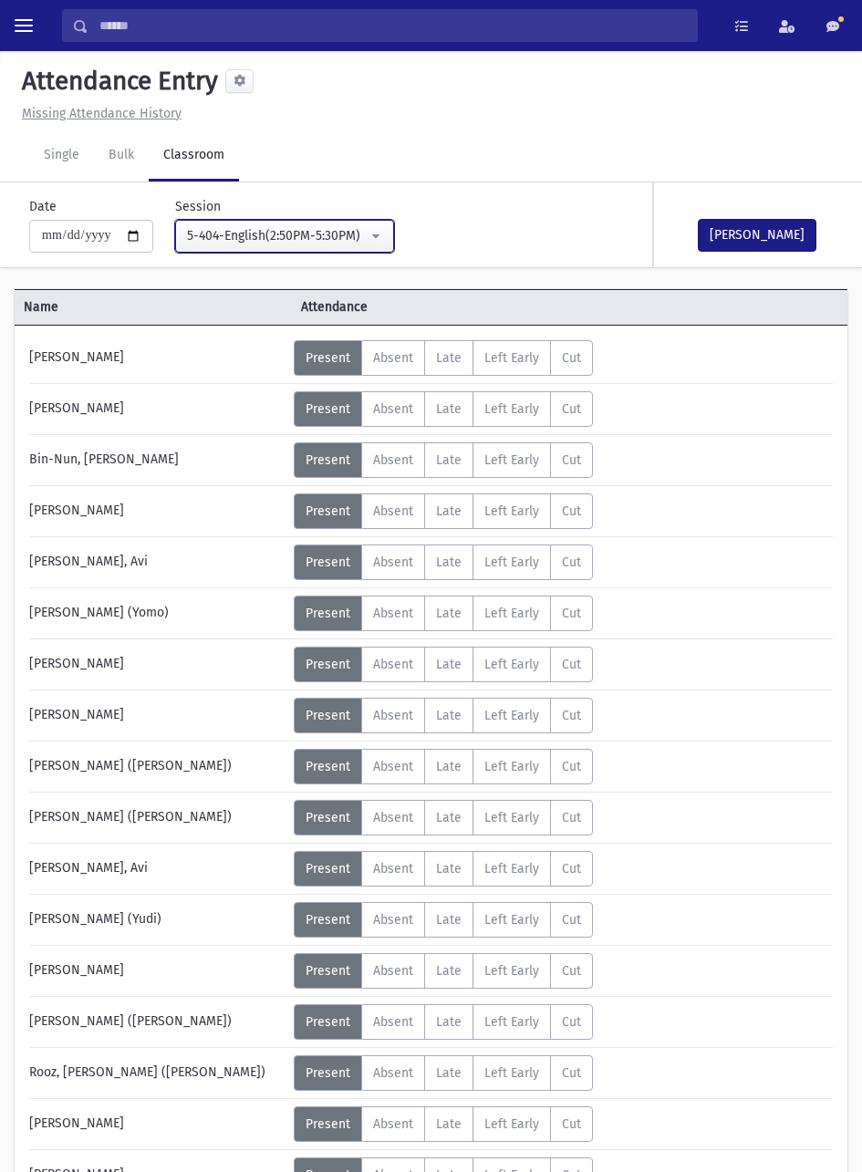
click at [368, 231] on div "5-404-English(2:50PM-5:30PM)" at bounding box center [277, 235] width 181 height 19
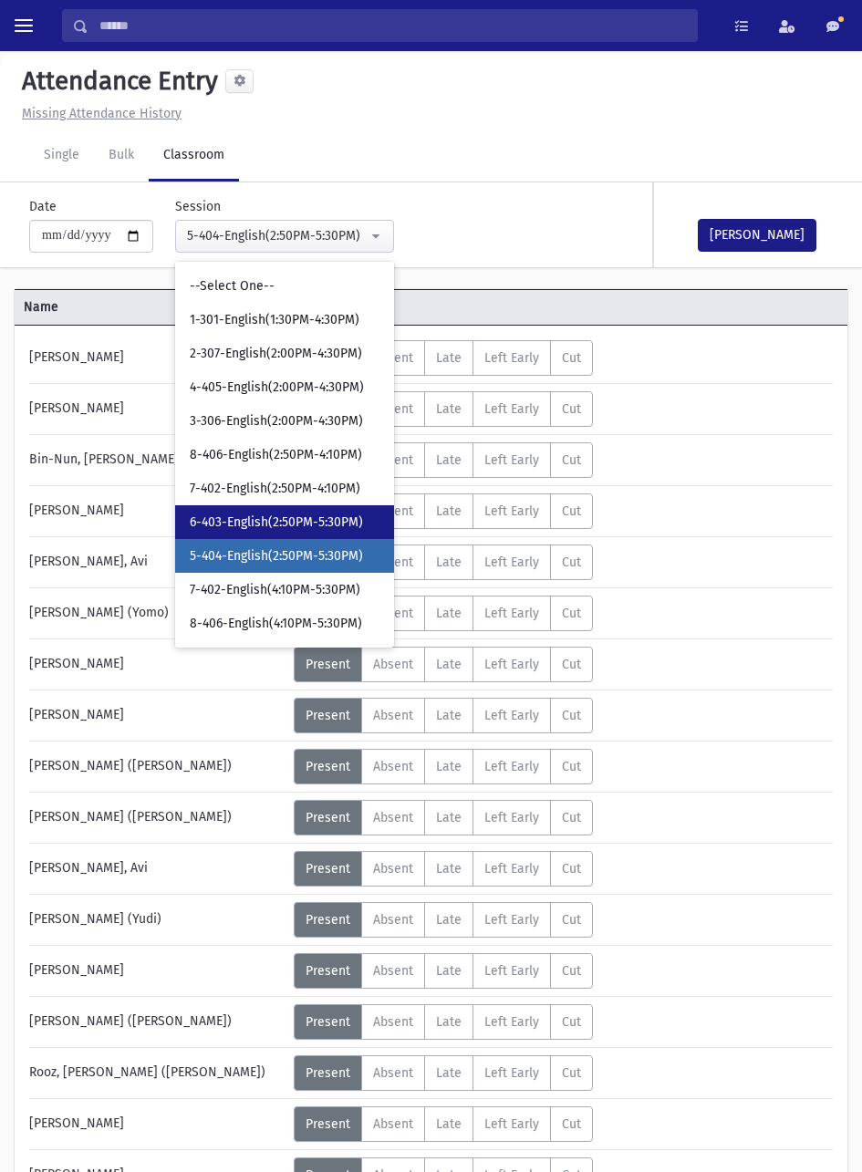
click at [332, 520] on span "6-403-English(2:50PM-5:30PM)" at bounding box center [276, 523] width 173 height 18
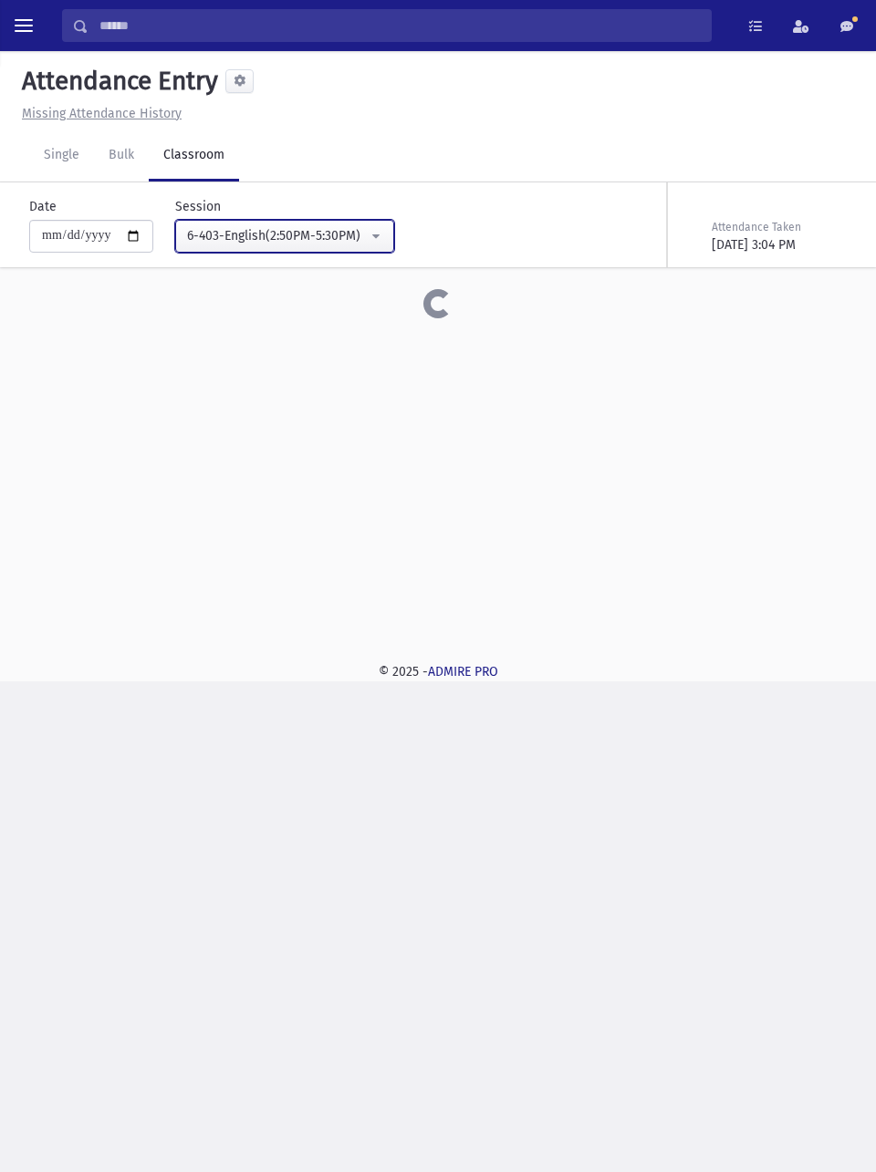
click at [355, 231] on div "6-403-English(2:50PM-5:30PM)" at bounding box center [277, 235] width 181 height 19
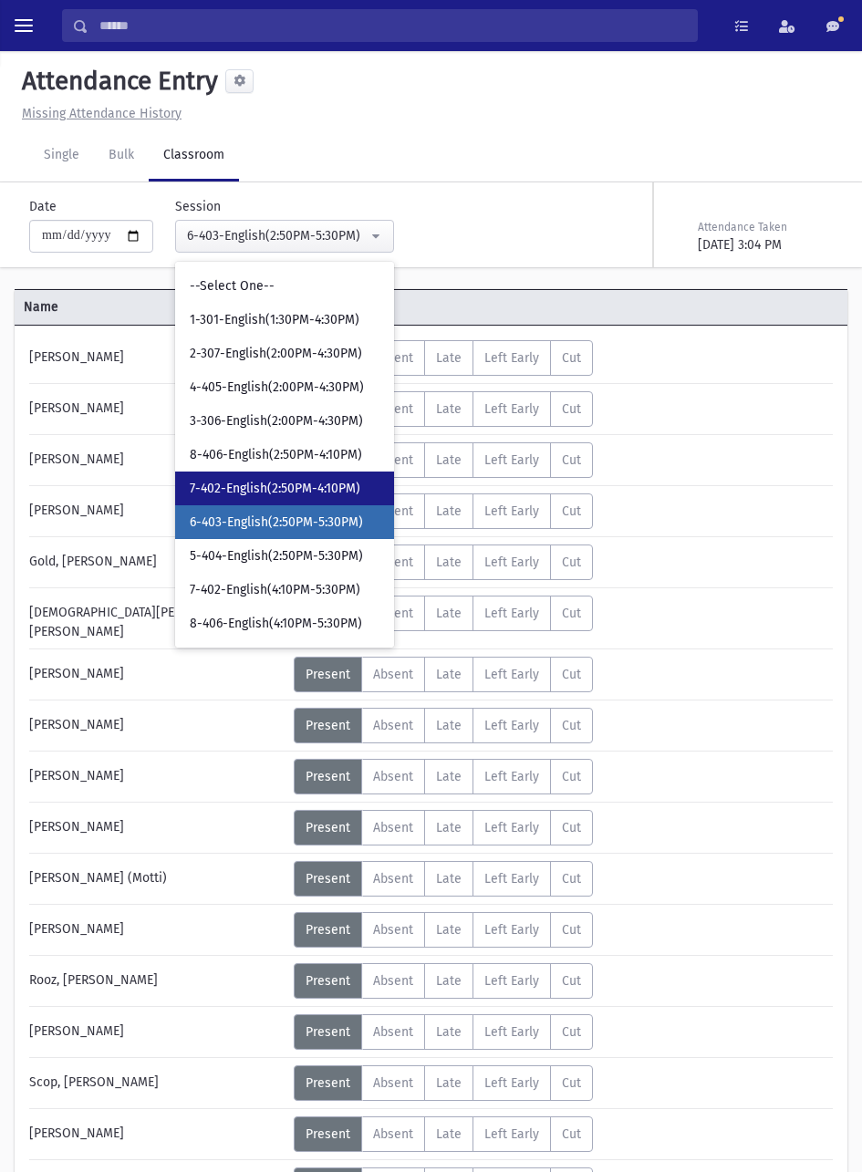
click at [342, 480] on span "7-402-English(2:50PM-4:10PM)" at bounding box center [275, 489] width 171 height 18
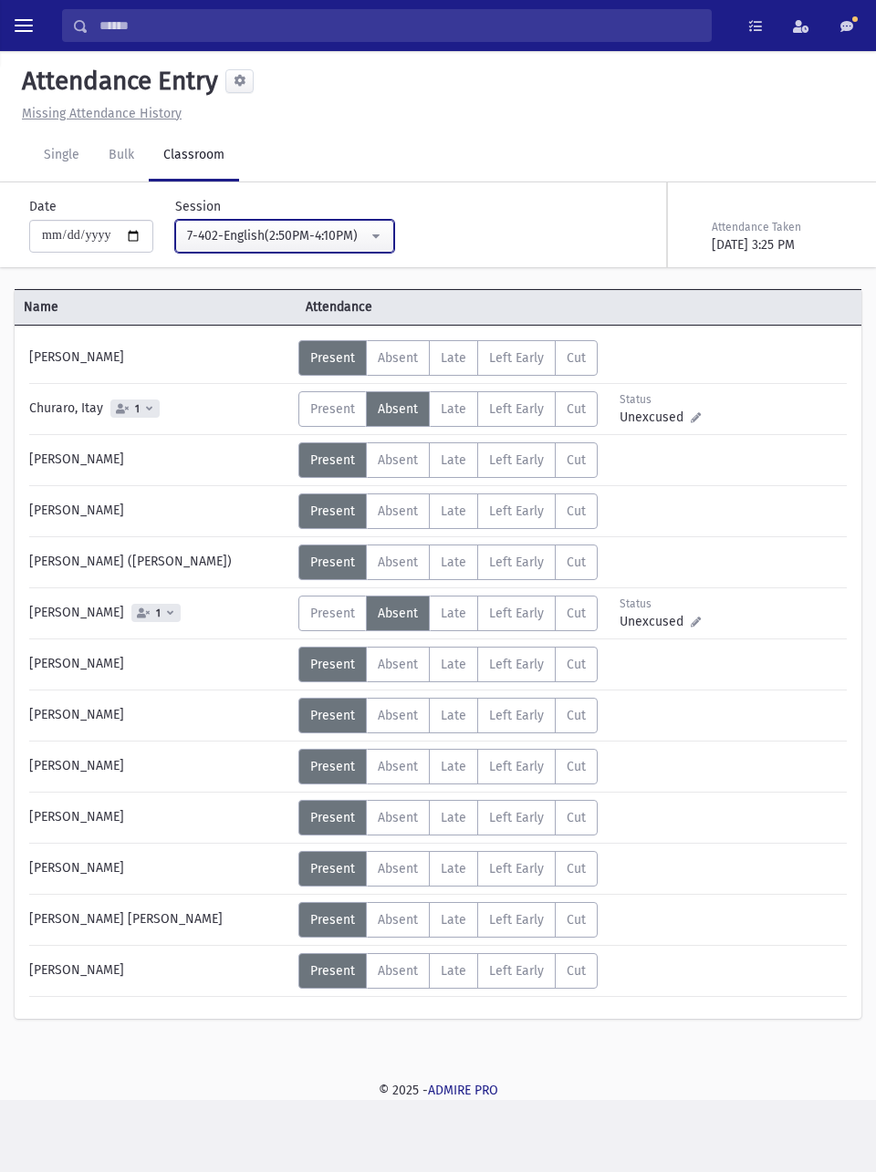
click at [365, 244] on div "7-402-English(2:50PM-4:10PM)" at bounding box center [277, 235] width 181 height 19
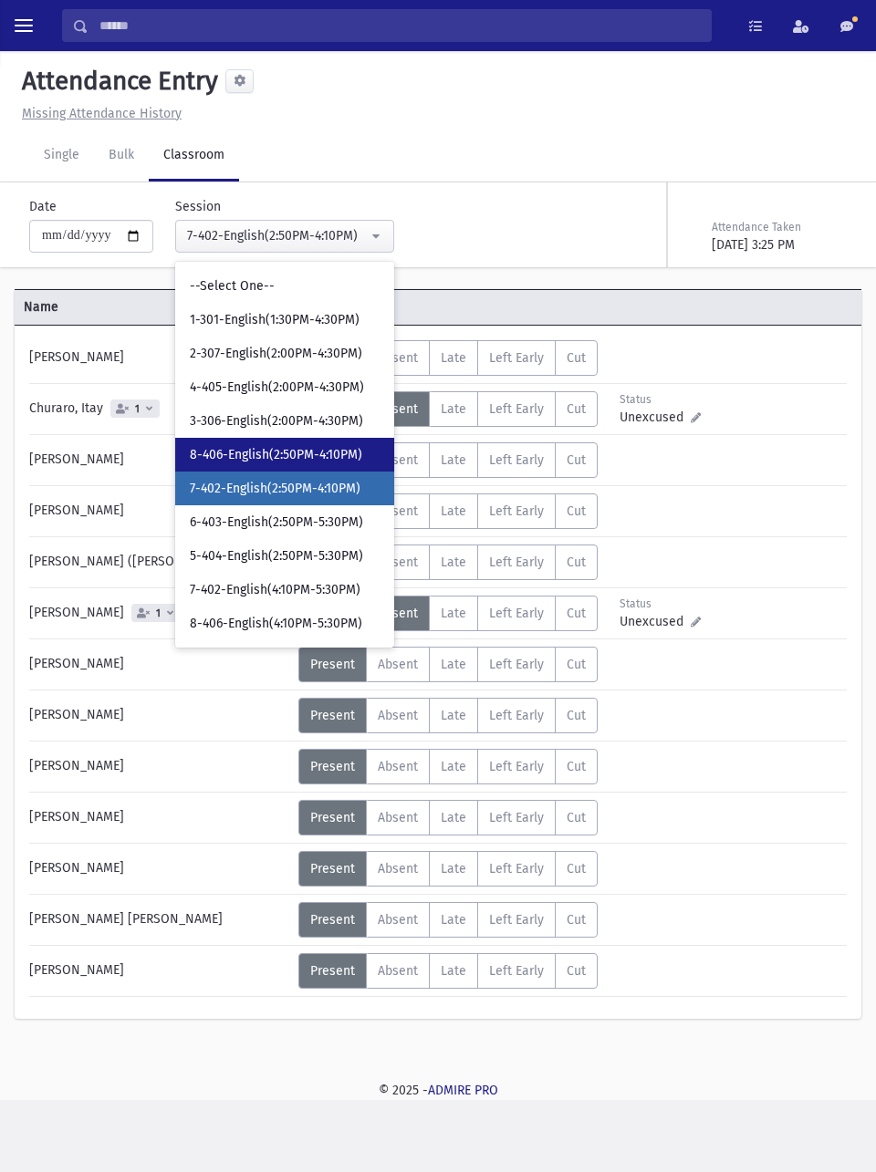
click at [328, 455] on span "8-406-English(2:50PM-4:10PM)" at bounding box center [276, 455] width 172 height 18
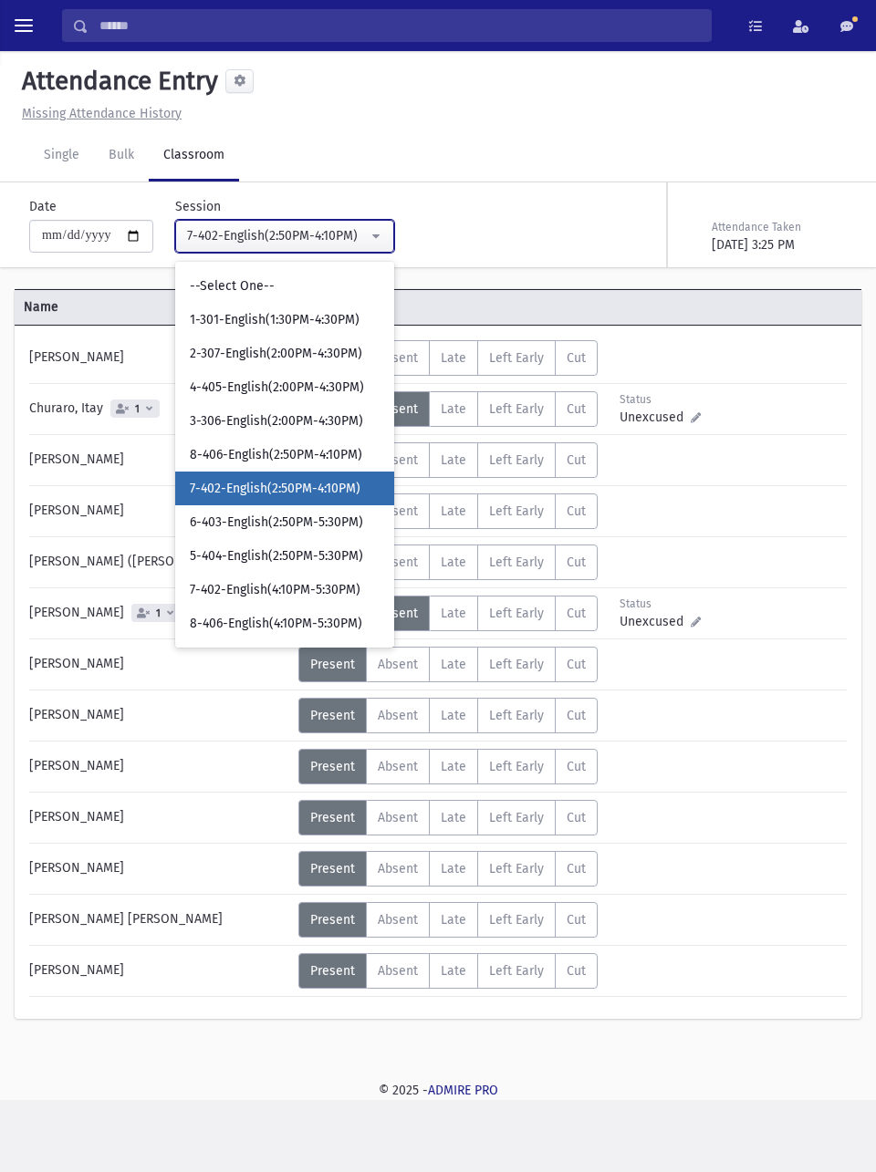
select select "****"
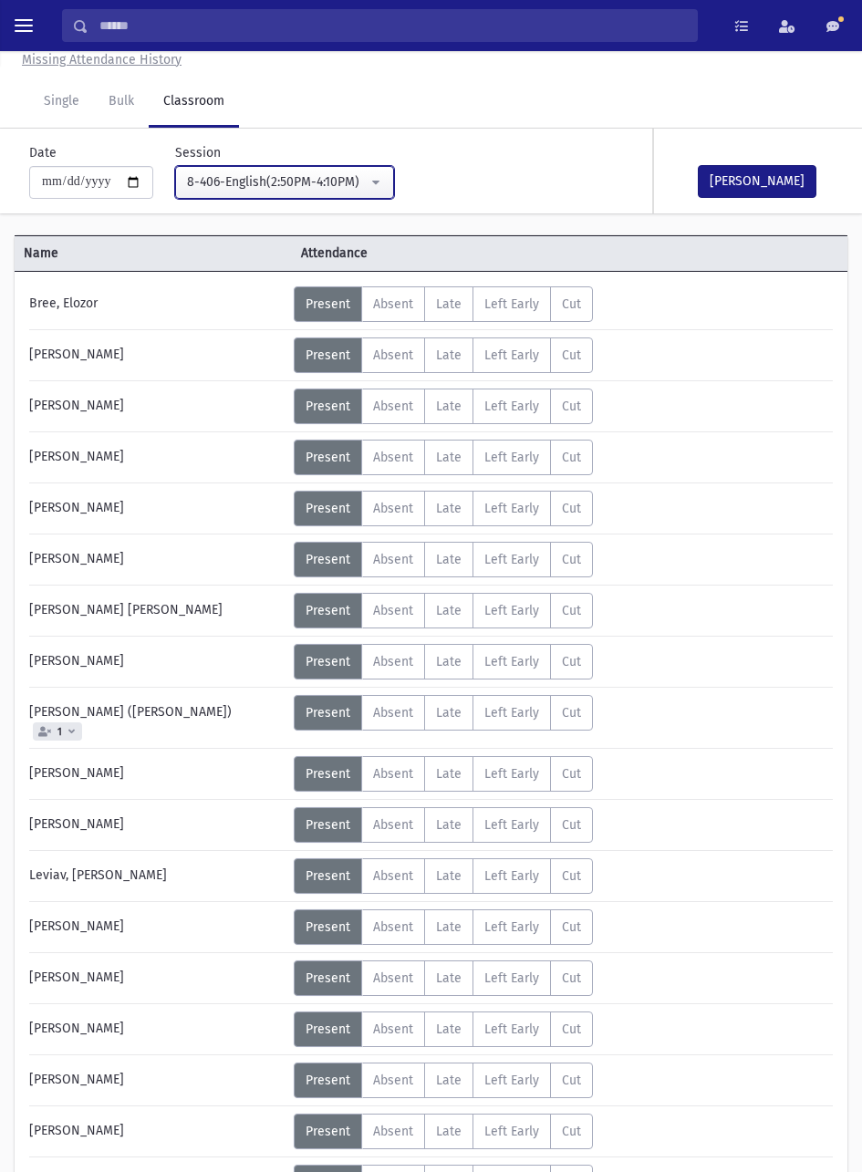
scroll to position [55, 0]
click at [401, 699] on label "Absent A" at bounding box center [393, 712] width 64 height 36
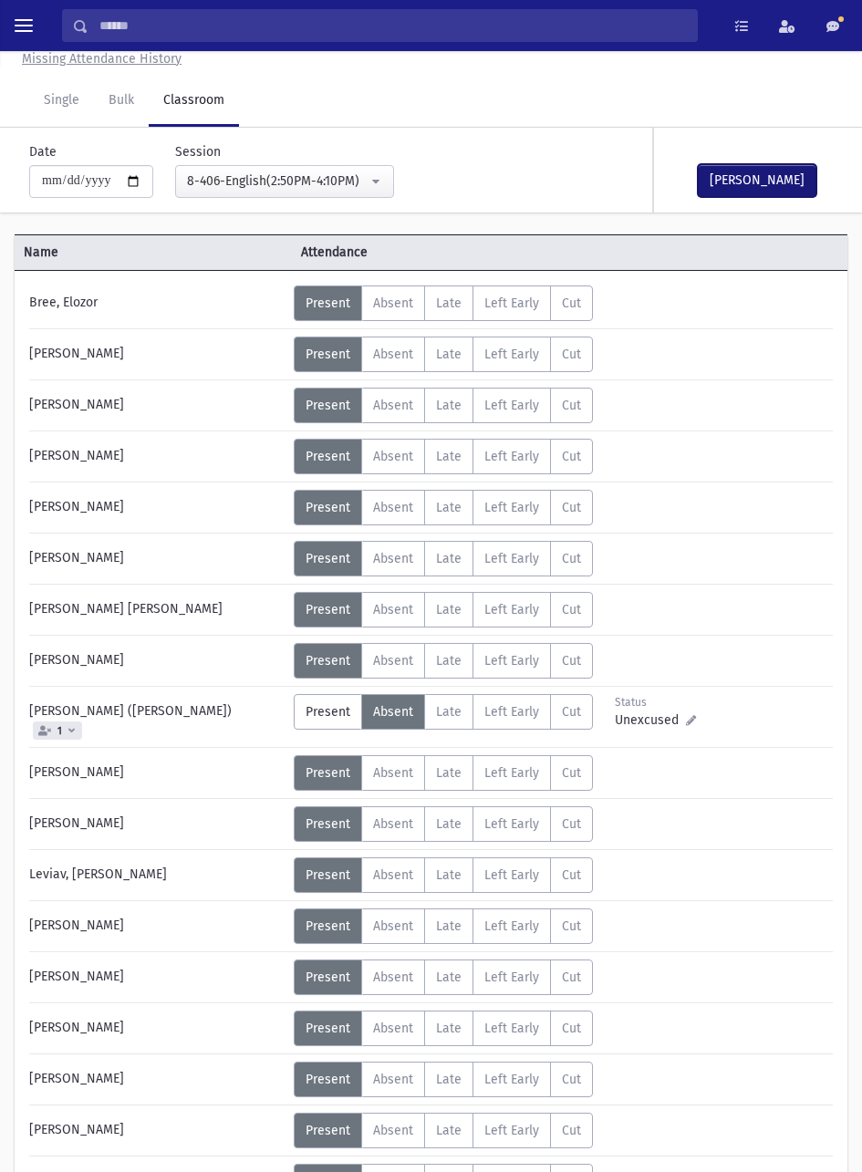
click at [768, 181] on button "[PERSON_NAME]" at bounding box center [757, 180] width 119 height 33
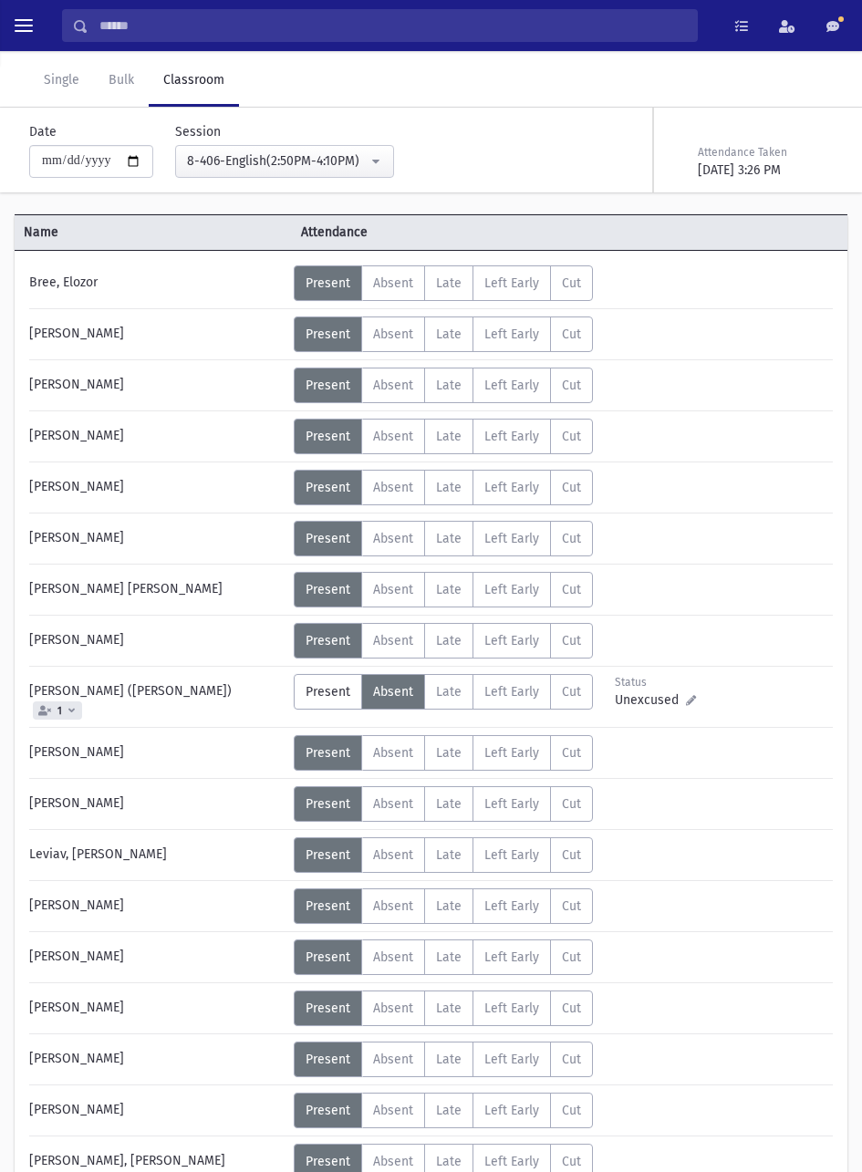
scroll to position [72, 0]
